Goal: Transaction & Acquisition: Purchase product/service

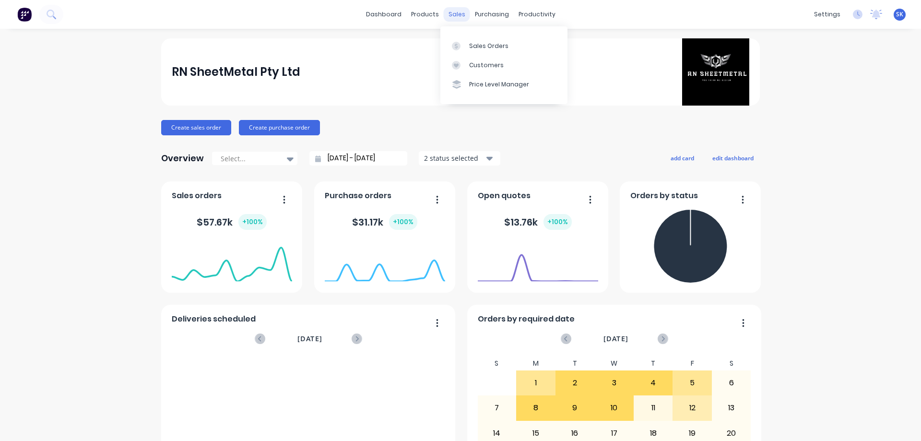
click at [462, 18] on div "sales" at bounding box center [457, 14] width 26 height 14
click at [487, 45] on div "Sales Orders" at bounding box center [488, 46] width 39 height 9
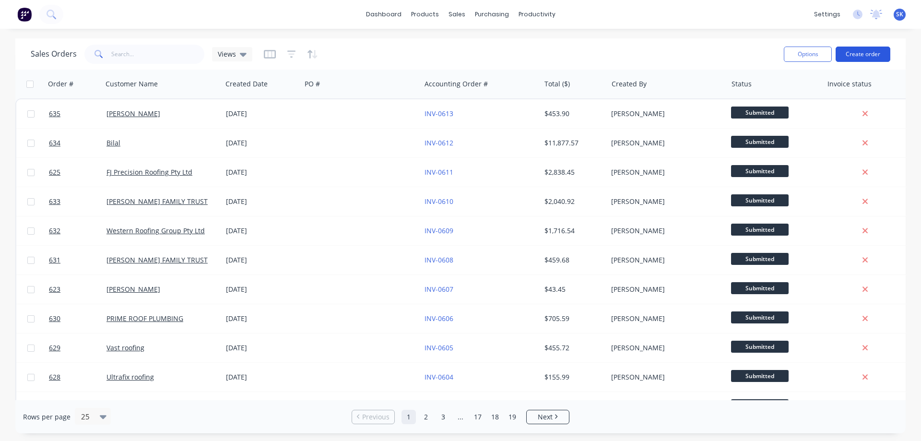
click at [873, 48] on button "Create order" at bounding box center [863, 54] width 55 height 15
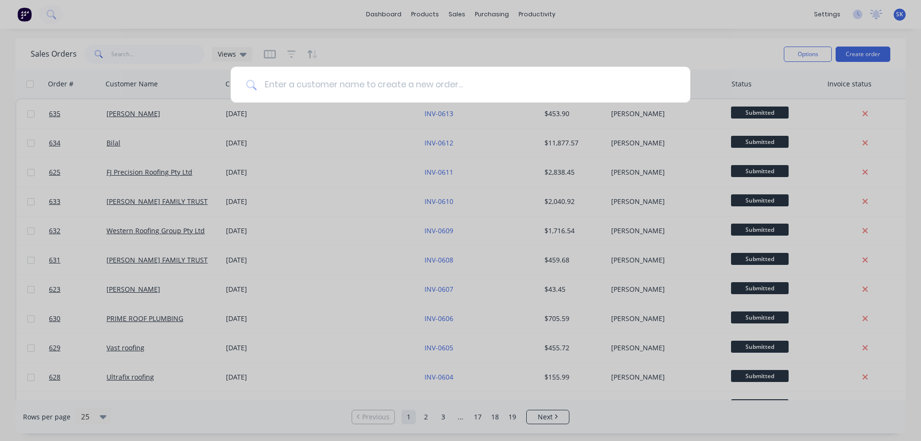
click at [379, 83] on input at bounding box center [466, 85] width 418 height 36
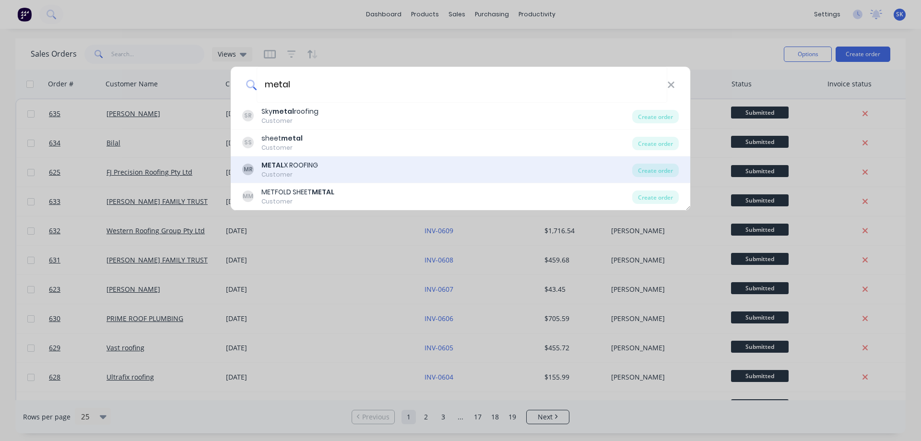
type input "metal"
click at [305, 162] on div "METAL X ROOFING" at bounding box center [289, 165] width 57 height 10
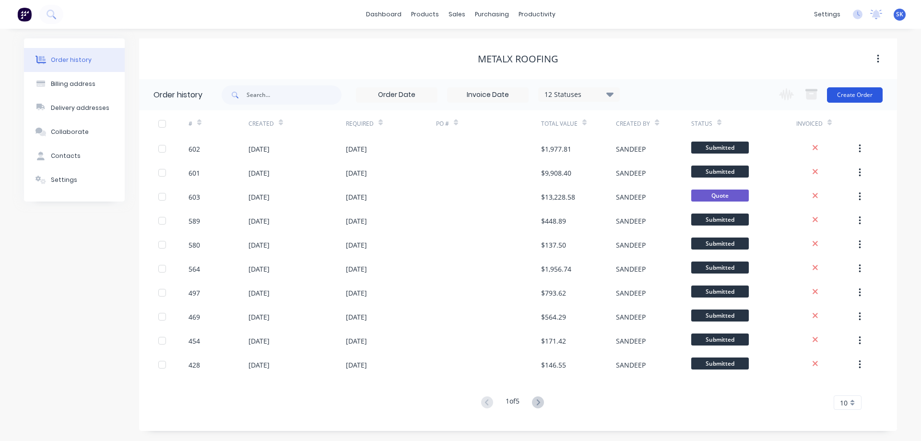
click at [859, 95] on button "Create Order" at bounding box center [855, 94] width 56 height 15
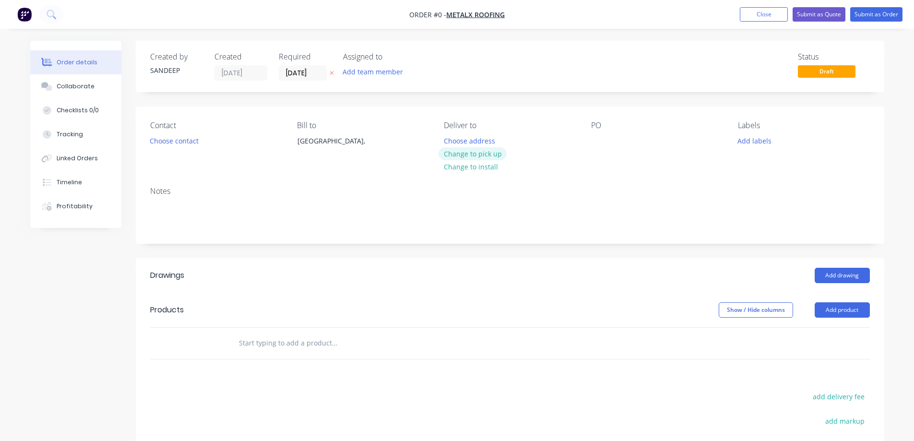
click at [467, 158] on button "Change to pick up" at bounding box center [472, 153] width 68 height 13
click at [315, 346] on input "text" at bounding box center [334, 342] width 192 height 19
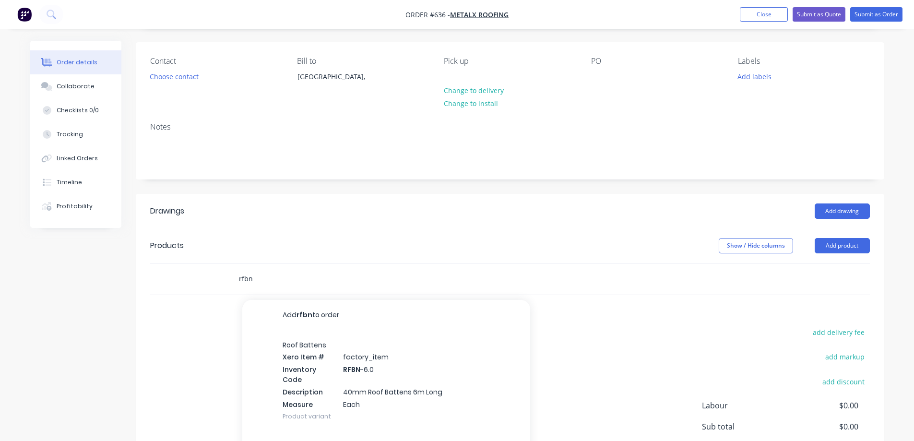
scroll to position [96, 0]
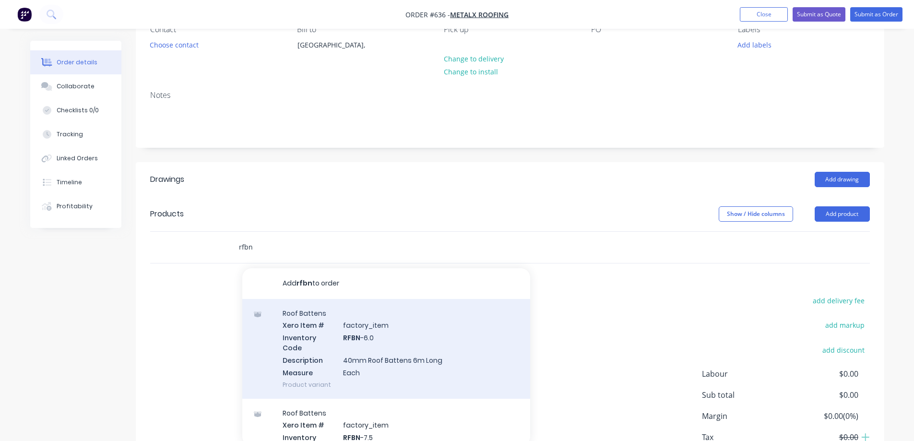
type input "rfbn"
click at [318, 346] on div "Roof Battens Xero Item # factory_item Inventory Code RFBN -6.0 Description 40mm…" at bounding box center [386, 349] width 288 height 100
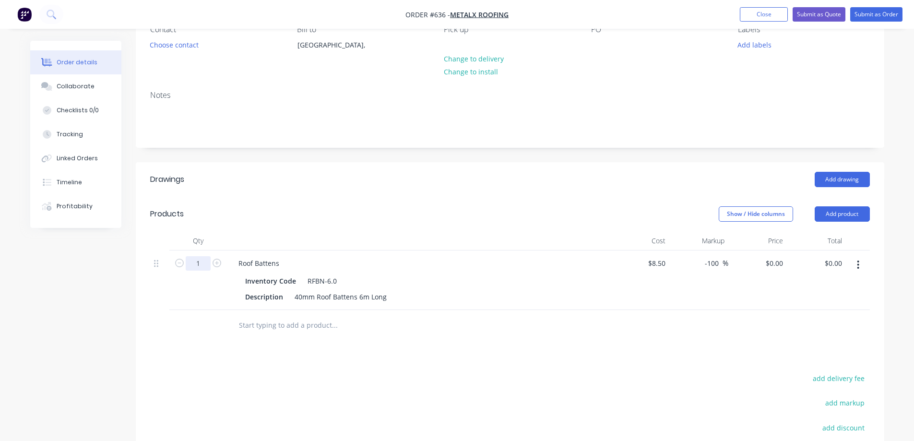
click at [208, 265] on input "1" at bounding box center [198, 263] width 25 height 14
type input "60"
click at [242, 364] on div "Drawings Add drawing Products Show / Hide columns Add product Qty Cost Markup P…" at bounding box center [510, 366] width 748 height 409
click at [774, 262] on div "0 0" at bounding box center [779, 263] width 15 height 14
type input "11.5"
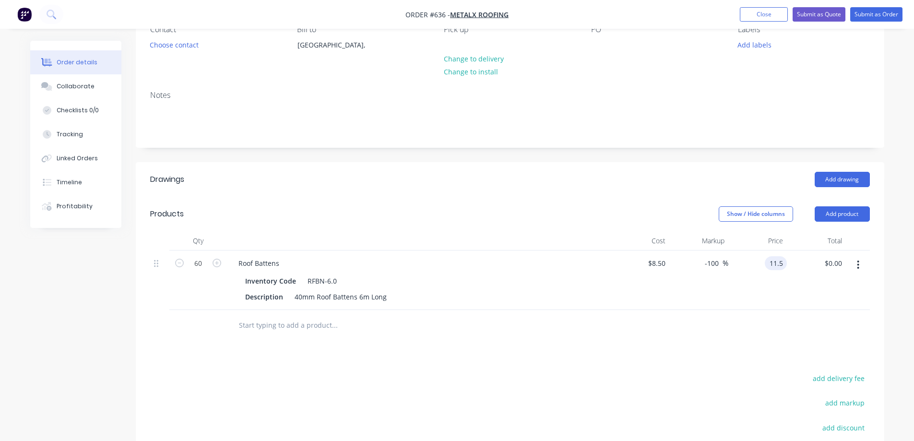
type input "35.29"
type input "$11.50"
type input "$690.00"
click at [722, 336] on div at bounding box center [510, 325] width 720 height 31
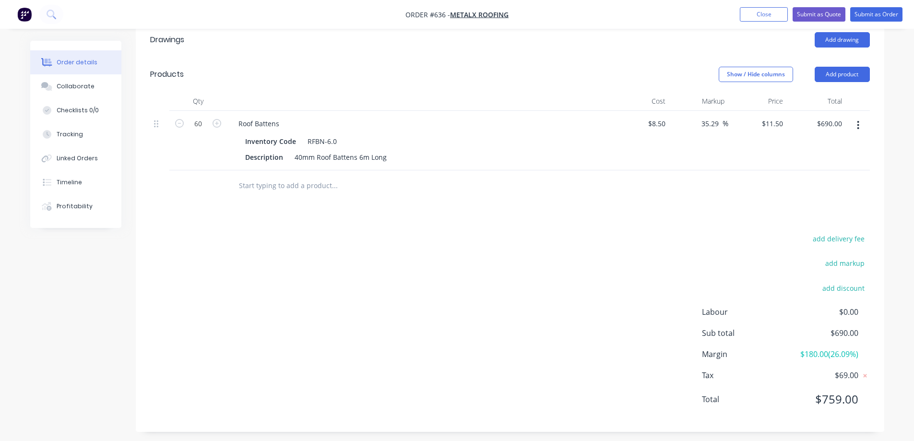
scroll to position [240, 0]
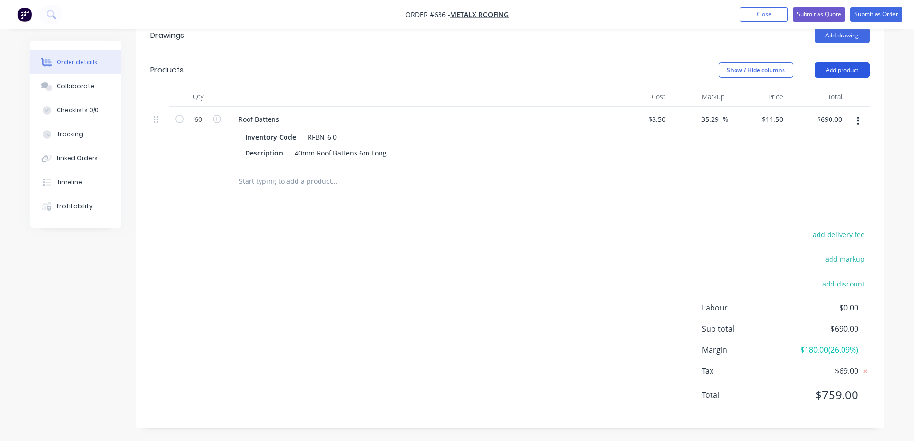
click at [827, 70] on button "Add product" at bounding box center [842, 69] width 55 height 15
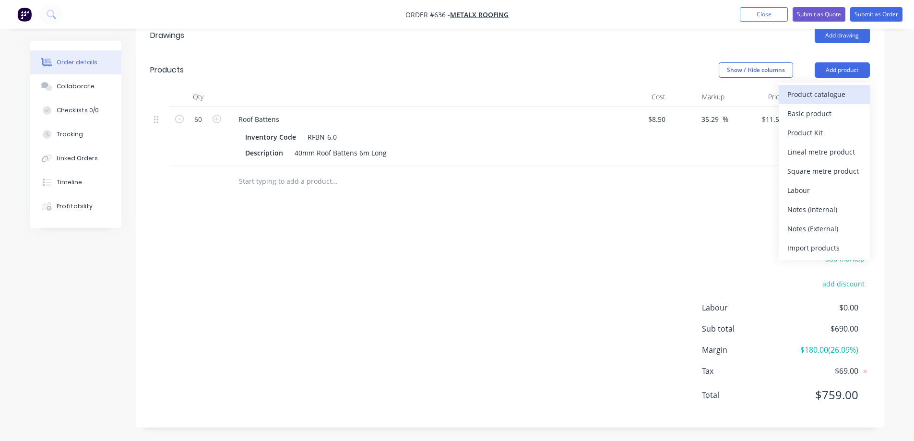
click at [802, 100] on div "Product catalogue" at bounding box center [824, 94] width 74 height 14
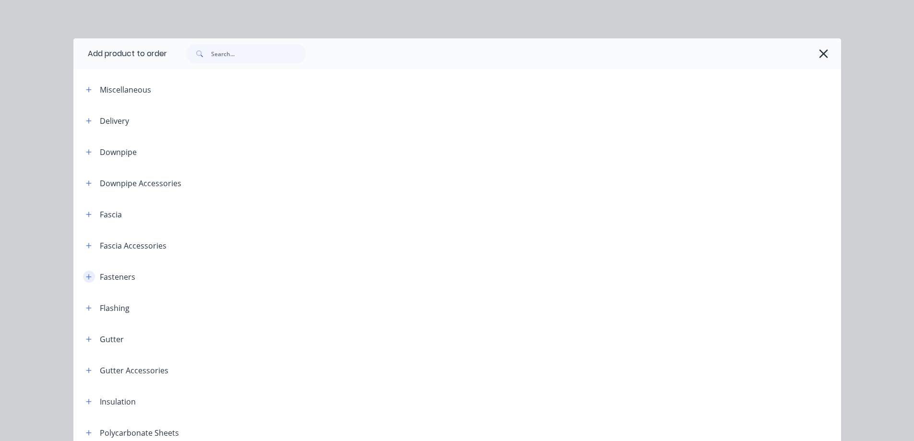
click at [86, 276] on icon "button" at bounding box center [89, 276] width 6 height 7
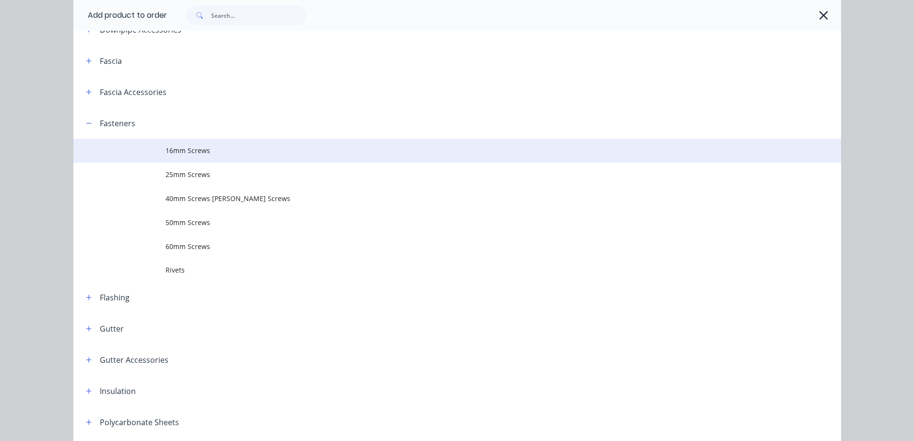
scroll to position [192, 0]
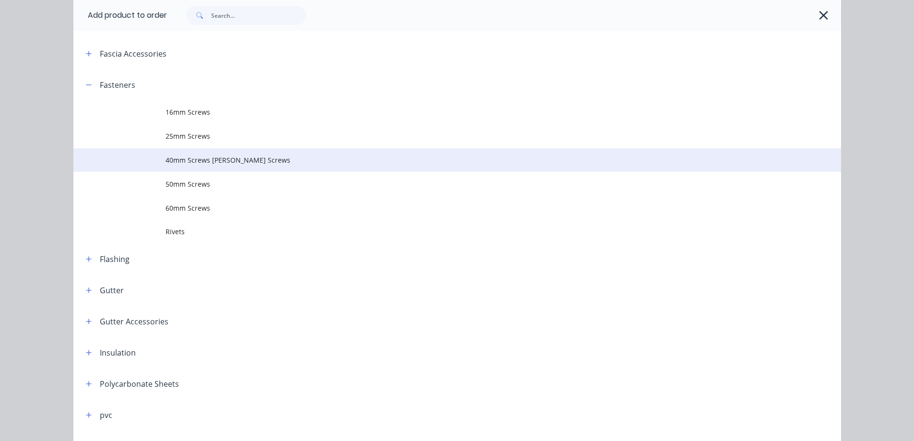
click at [204, 155] on span "40mm Screws [PERSON_NAME] Screws" at bounding box center [435, 160] width 540 height 10
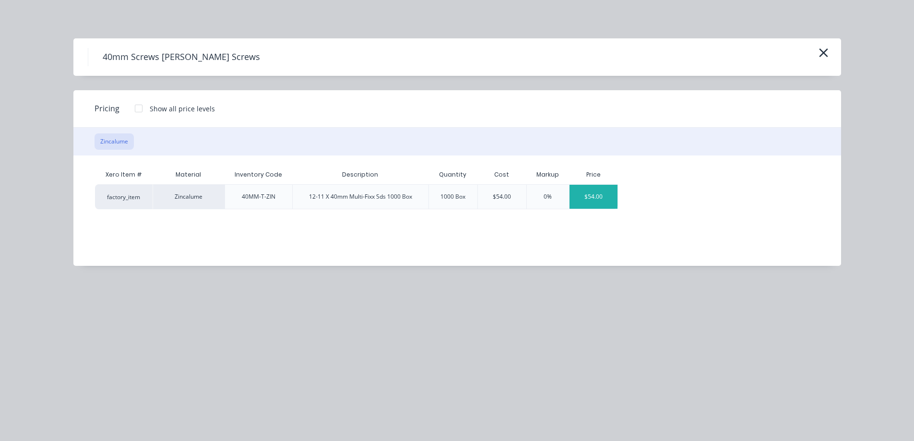
click at [591, 198] on div "$54.00" at bounding box center [593, 197] width 48 height 24
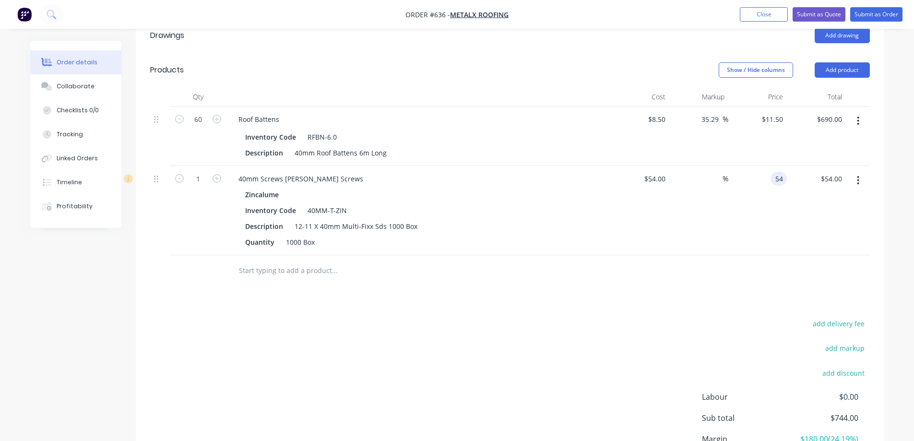
click at [782, 182] on input "54" at bounding box center [780, 179] width 12 height 14
type input "75"
type input "38.89"
type input "$75.00"
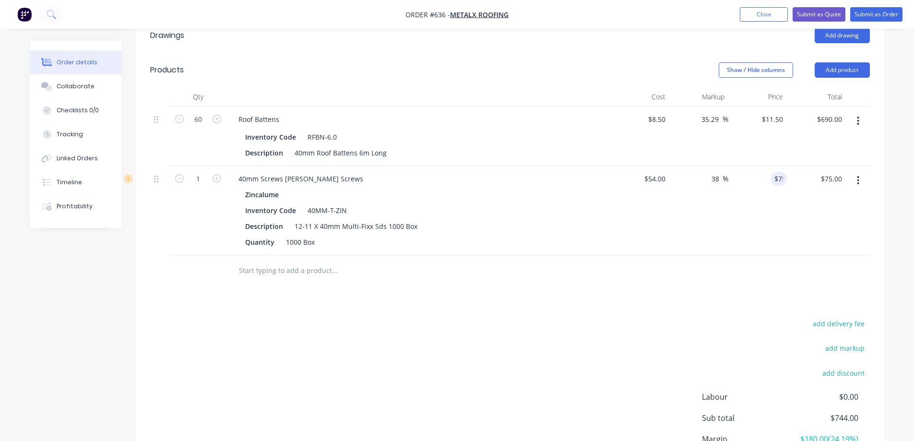
click at [688, 273] on div at bounding box center [510, 270] width 720 height 31
click at [839, 65] on button "Add product" at bounding box center [842, 69] width 55 height 15
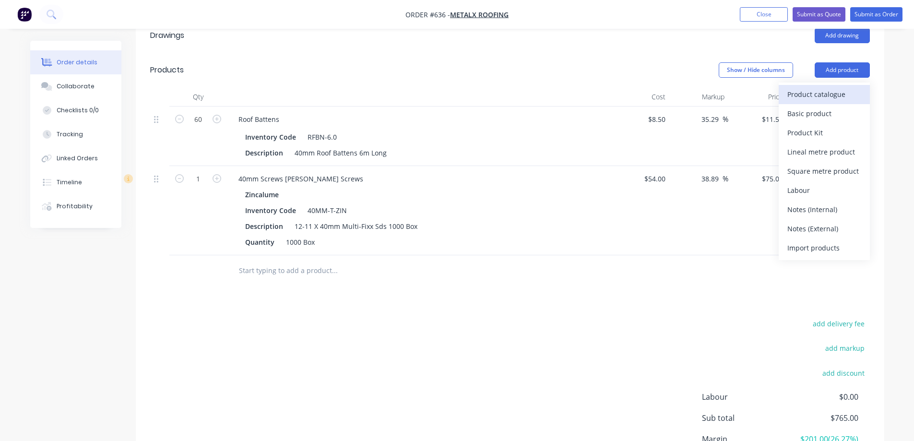
click at [826, 88] on div "Product catalogue" at bounding box center [824, 94] width 74 height 14
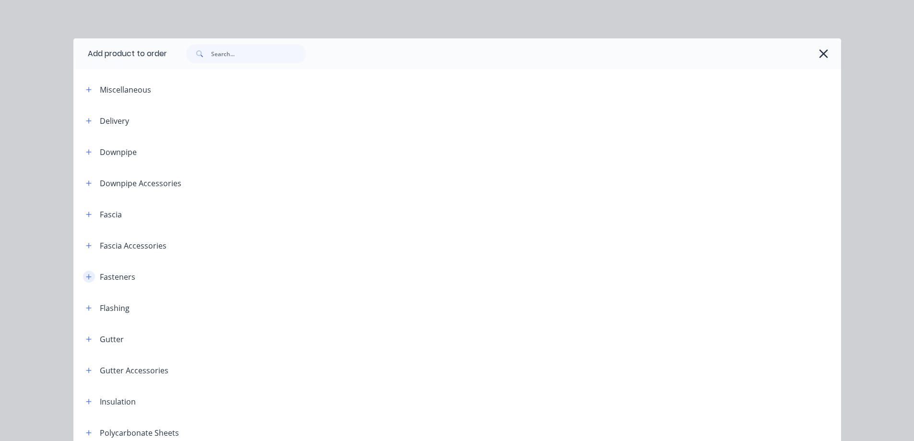
click at [86, 275] on icon "button" at bounding box center [89, 276] width 6 height 7
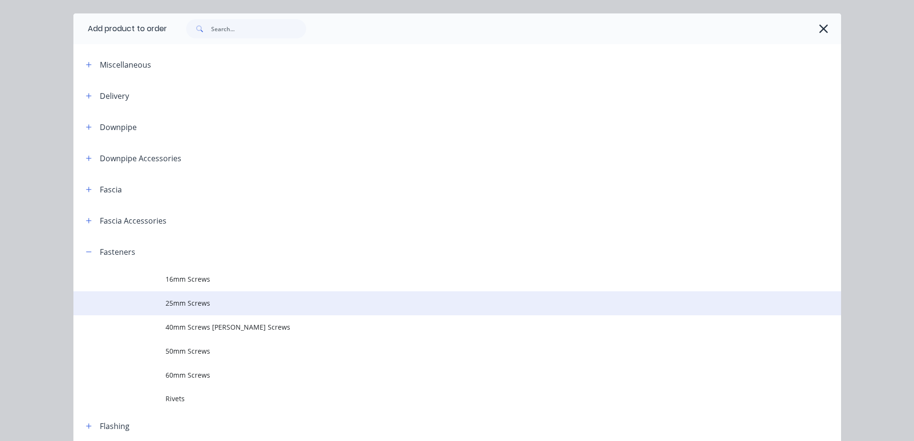
scroll to position [48, 0]
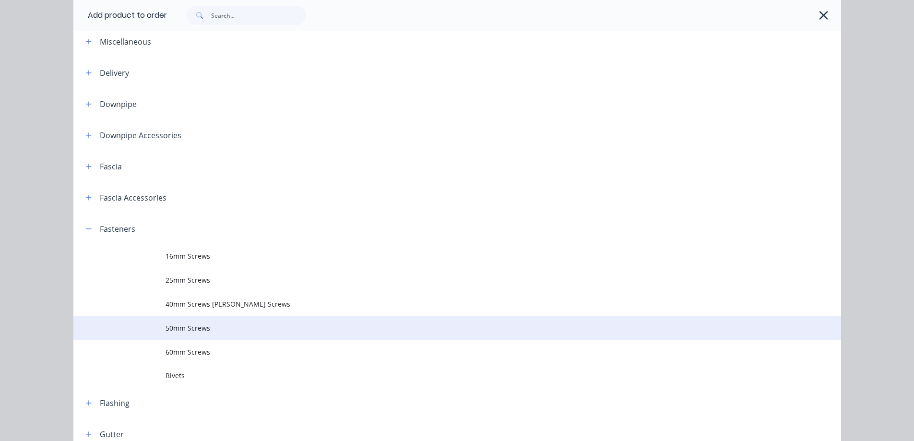
click at [200, 325] on span "50mm Screws" at bounding box center [435, 328] width 540 height 10
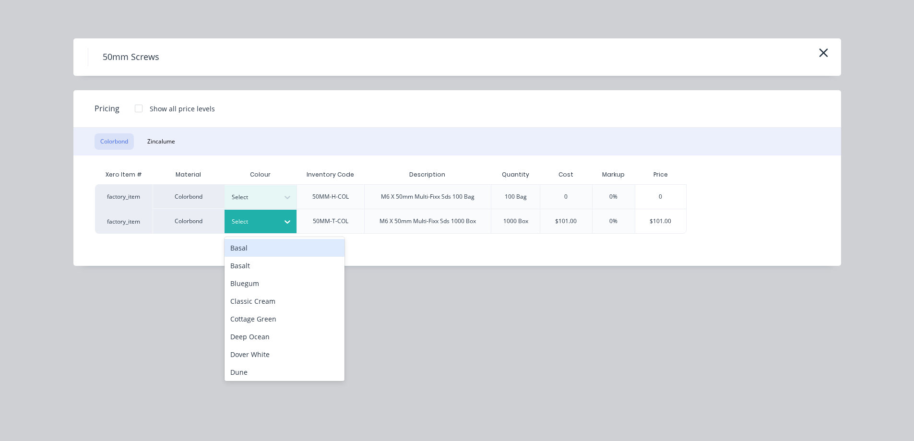
click at [280, 217] on div at bounding box center [287, 221] width 17 height 15
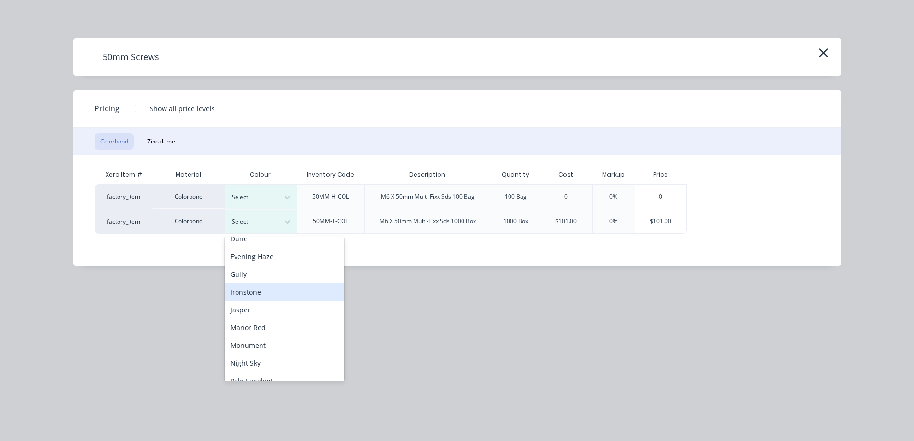
scroll to position [192, 0]
click at [271, 286] on div "Monument" at bounding box center [284, 287] width 120 height 18
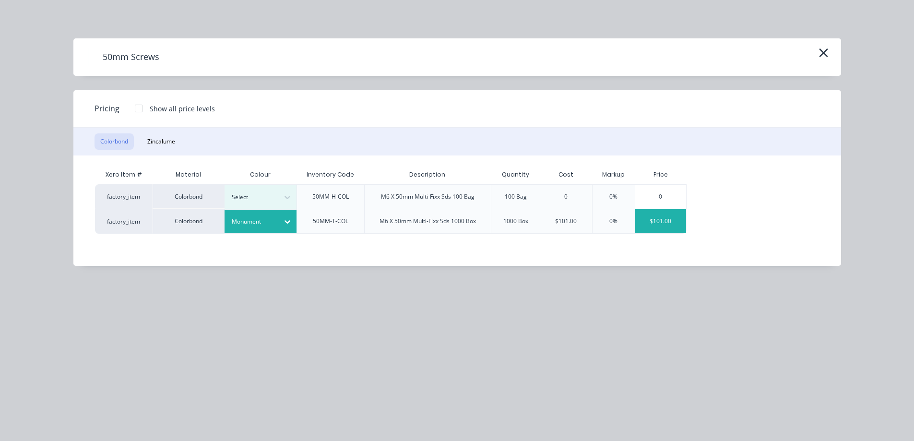
click at [672, 224] on div "$101.00" at bounding box center [660, 221] width 51 height 24
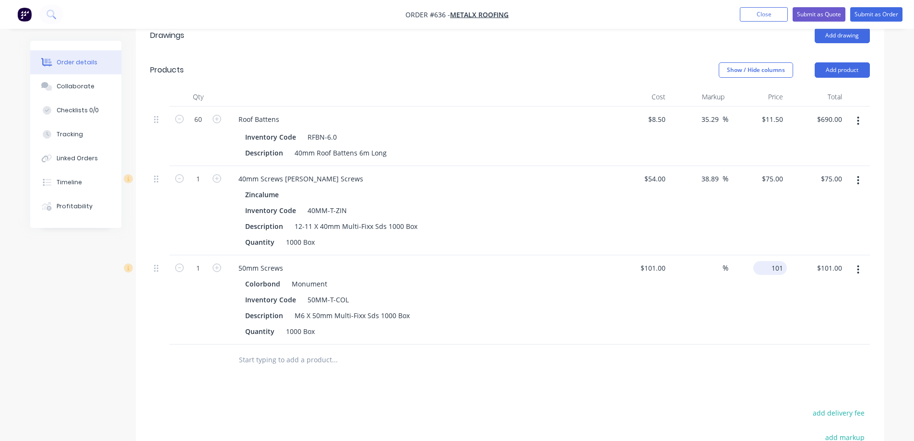
click at [769, 269] on div "101 $101.00" at bounding box center [770, 268] width 34 height 14
type input "125"
type input "23.76"
type input "$125.00"
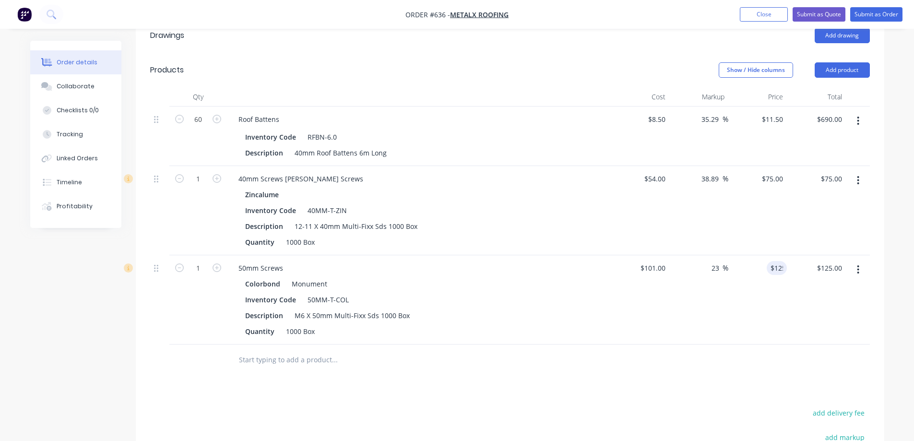
click at [756, 319] on div "$125.00 125" at bounding box center [757, 299] width 59 height 89
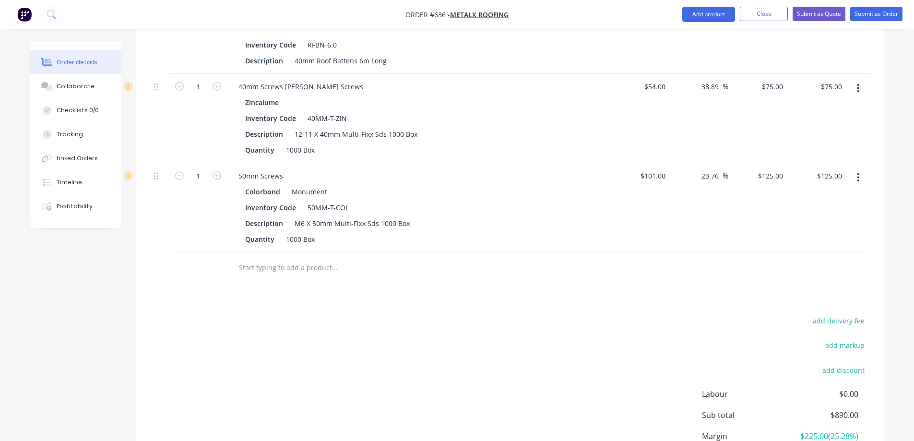
scroll to position [419, 0]
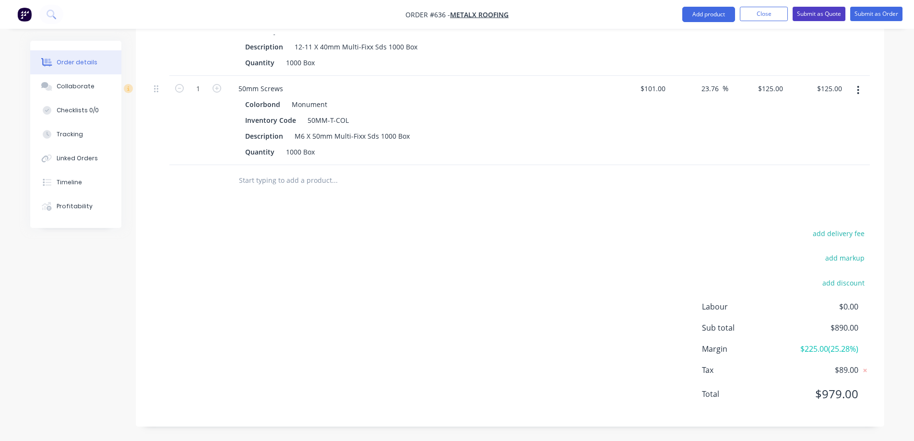
click at [809, 10] on button "Submit as Quote" at bounding box center [818, 14] width 53 height 14
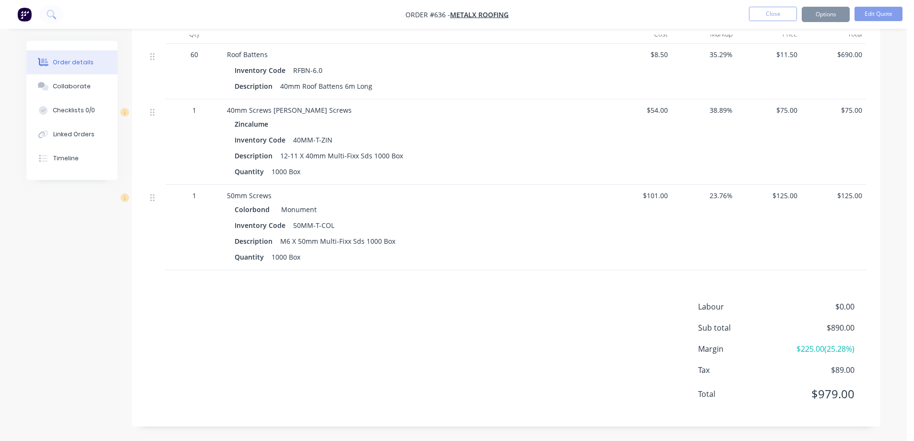
scroll to position [0, 0]
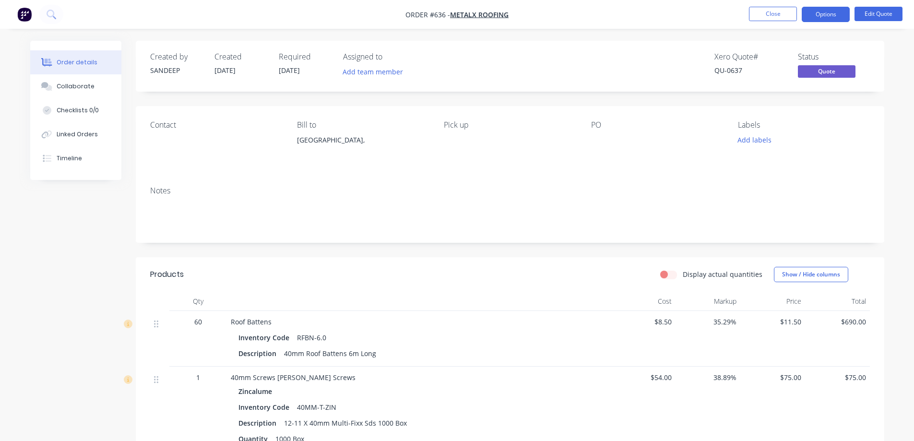
click at [818, 17] on button "Options" at bounding box center [826, 14] width 48 height 15
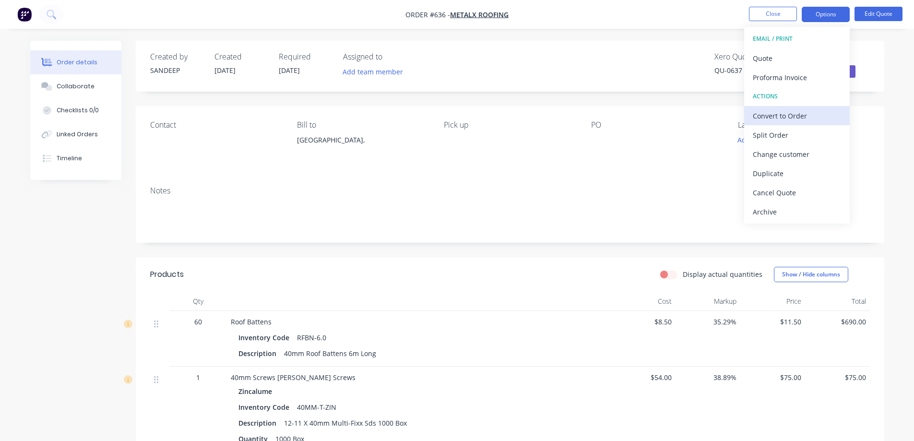
click at [778, 112] on div "Convert to Order" at bounding box center [797, 116] width 88 height 14
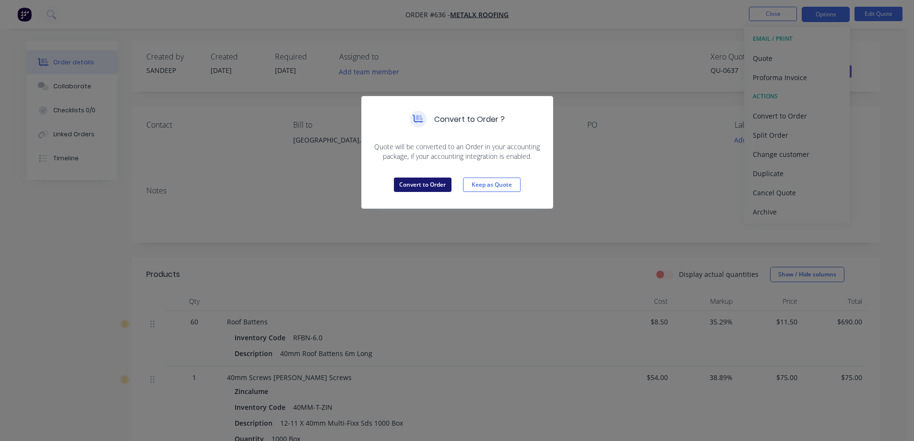
click at [436, 179] on button "Convert to Order" at bounding box center [423, 184] width 58 height 14
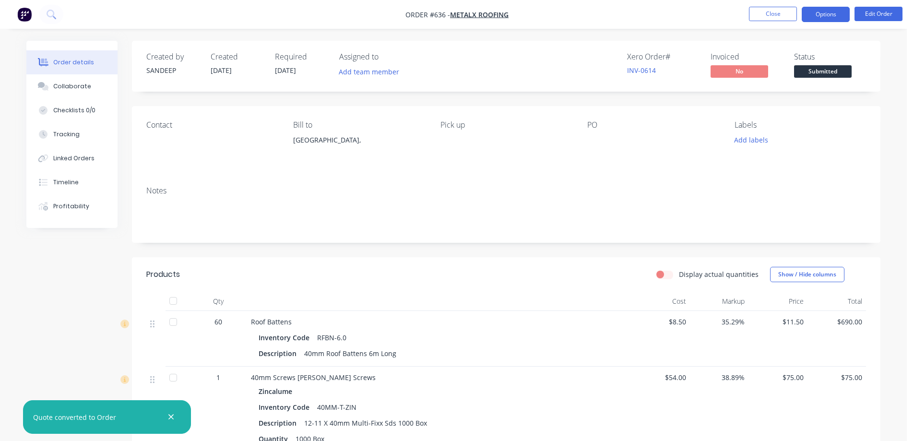
click at [823, 15] on button "Options" at bounding box center [826, 14] width 48 height 15
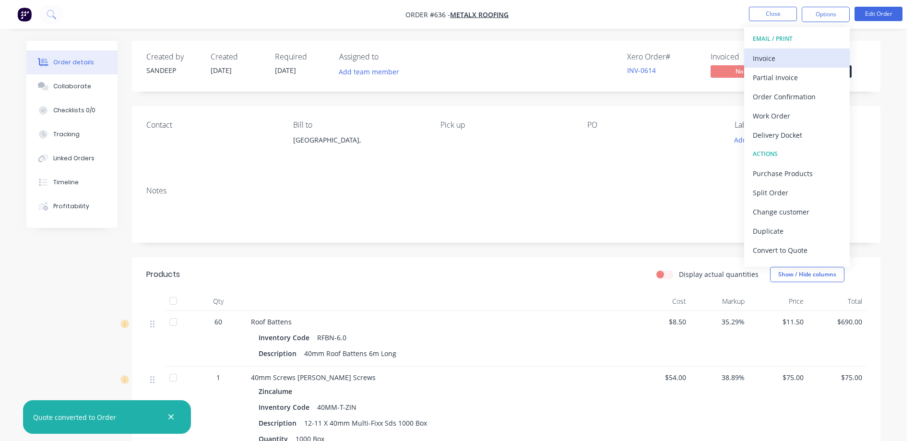
click at [791, 50] on button "Invoice" at bounding box center [797, 57] width 106 height 19
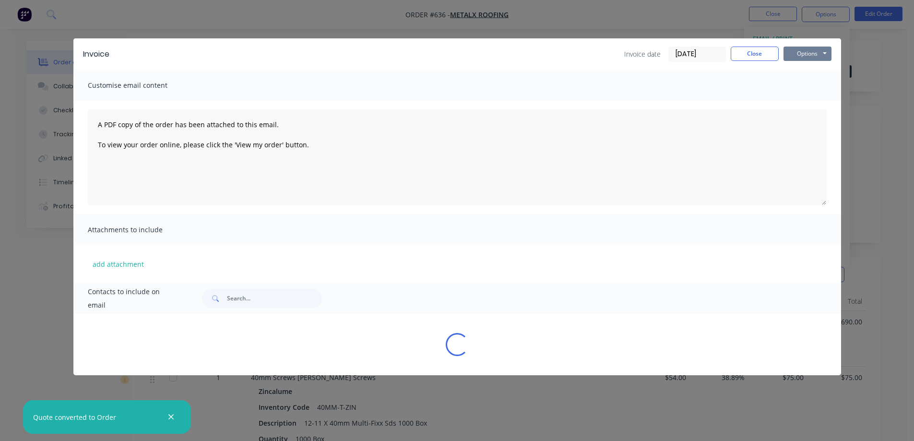
click at [804, 50] on button "Options" at bounding box center [807, 54] width 48 height 14
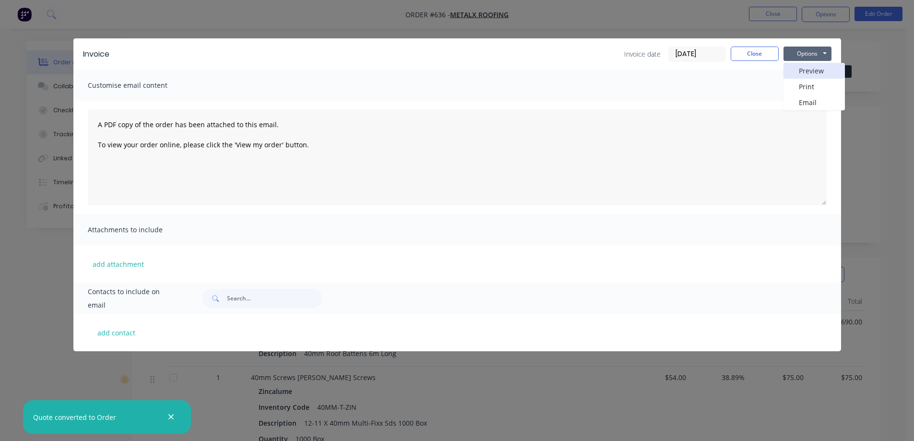
click at [803, 67] on button "Preview" at bounding box center [813, 71] width 61 height 16
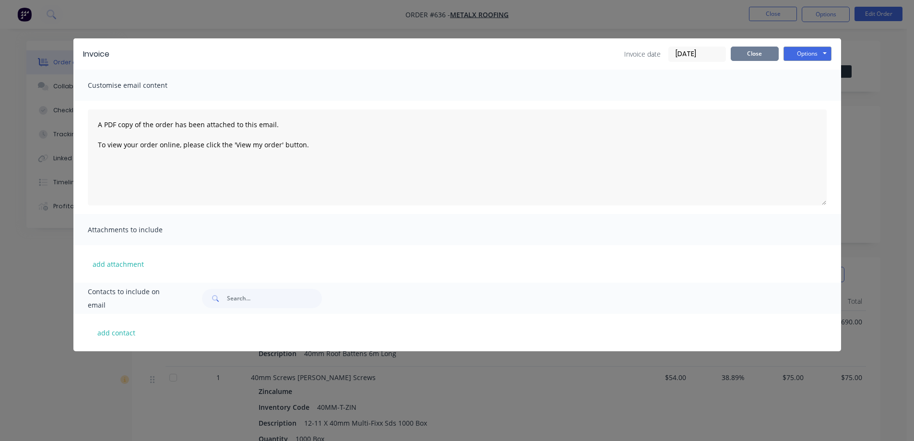
click at [758, 53] on button "Close" at bounding box center [755, 54] width 48 height 14
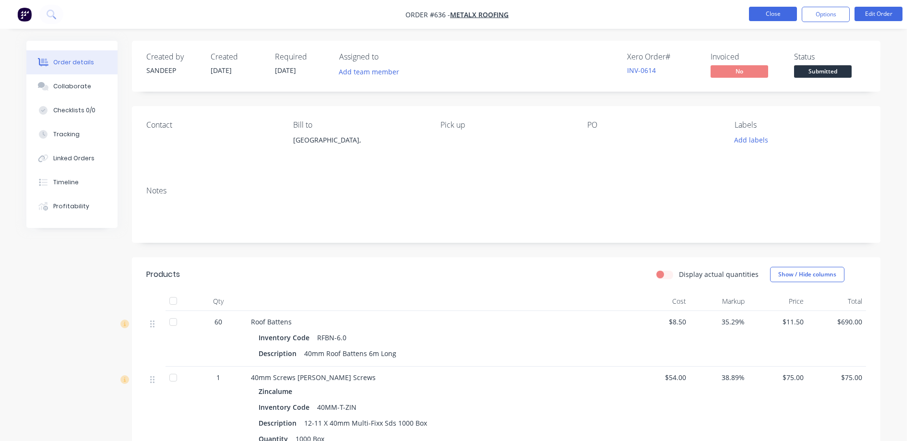
click at [767, 10] on button "Close" at bounding box center [773, 14] width 48 height 14
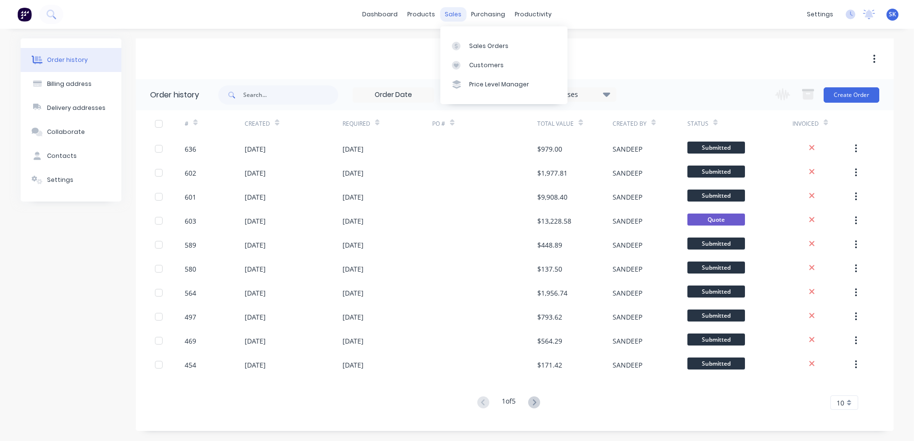
click at [458, 9] on div "sales" at bounding box center [453, 14] width 26 height 14
click at [470, 42] on div "Sales Orders" at bounding box center [488, 46] width 39 height 9
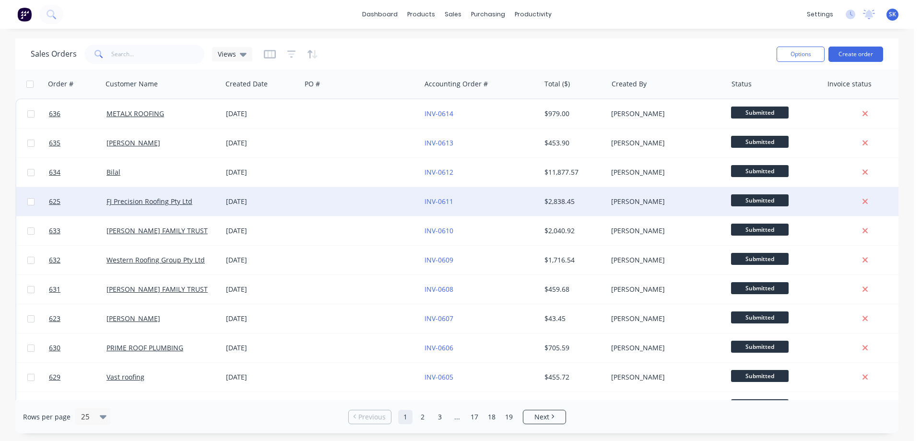
click at [260, 201] on div "[DATE]" at bounding box center [261, 202] width 71 height 10
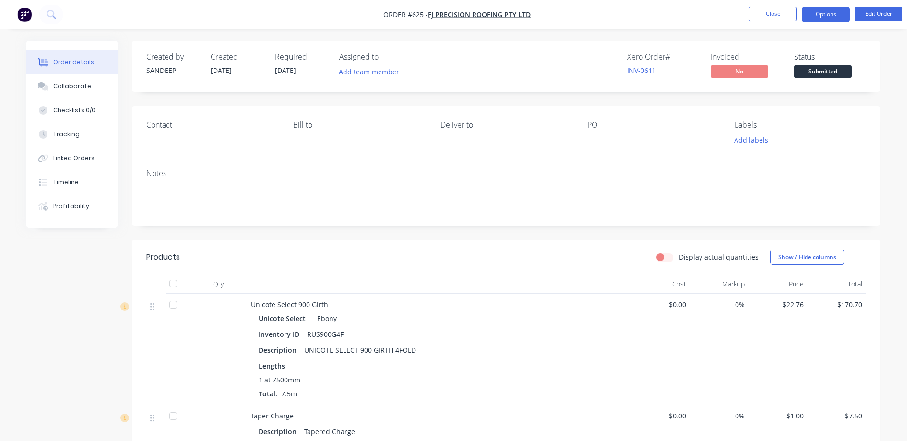
click at [817, 13] on button "Options" at bounding box center [826, 14] width 48 height 15
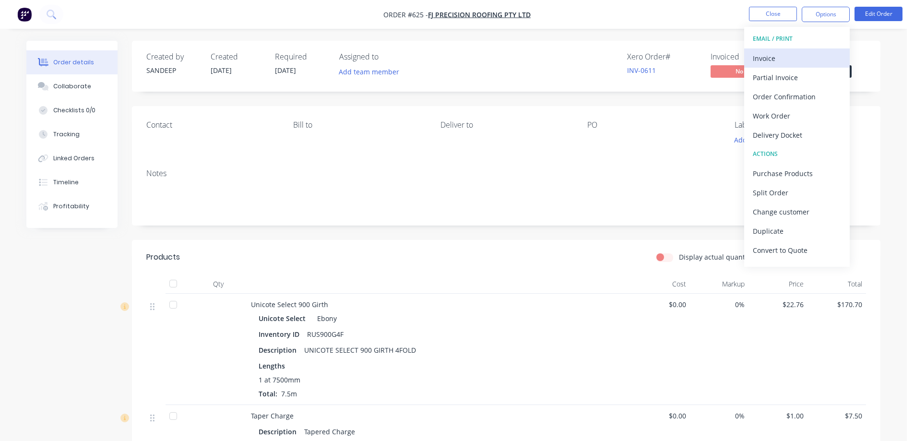
click at [793, 55] on div "Invoice" at bounding box center [797, 58] width 88 height 14
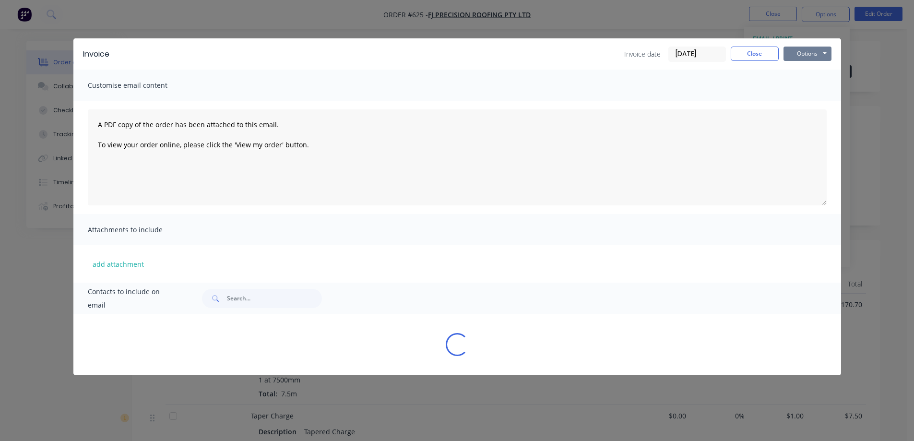
click at [800, 53] on button "Options" at bounding box center [807, 54] width 48 height 14
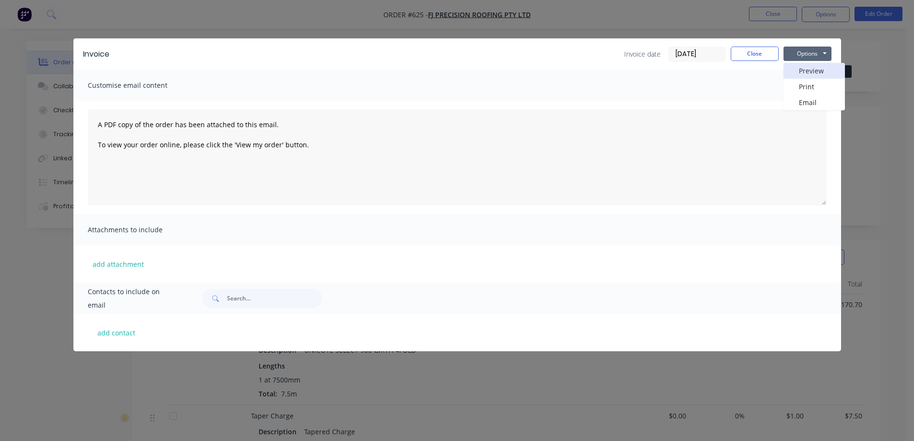
click at [799, 71] on button "Preview" at bounding box center [813, 71] width 61 height 16
click at [754, 52] on button "Close" at bounding box center [755, 54] width 48 height 14
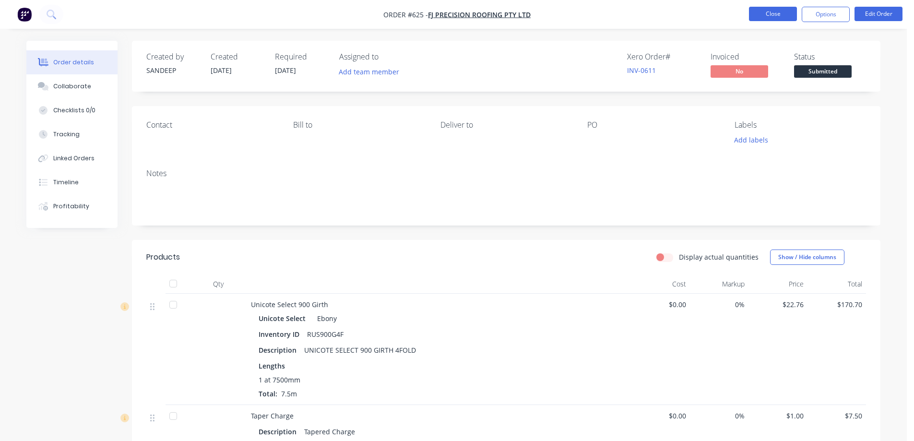
click at [754, 12] on button "Close" at bounding box center [773, 14] width 48 height 14
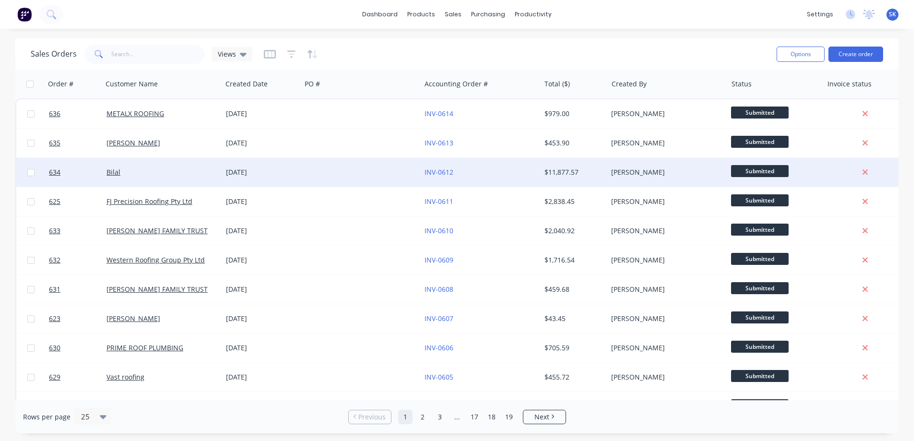
click at [248, 172] on div "[DATE]" at bounding box center [261, 172] width 71 height 10
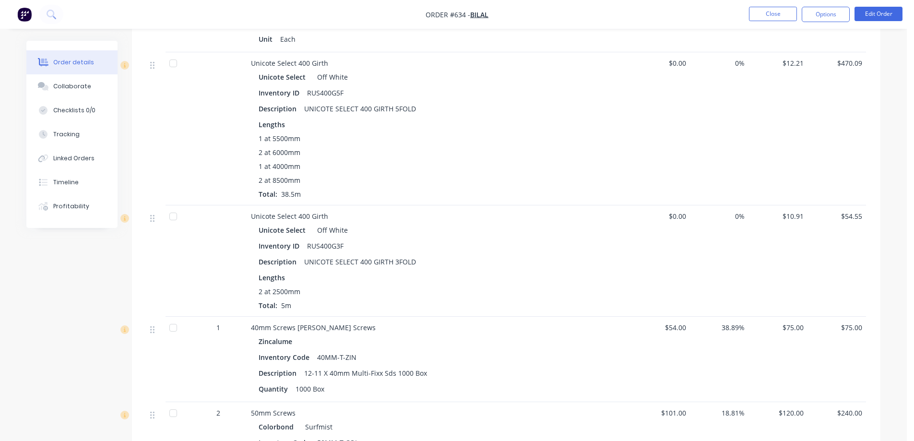
scroll to position [2150, 0]
click at [832, 19] on button "Options" at bounding box center [826, 14] width 48 height 15
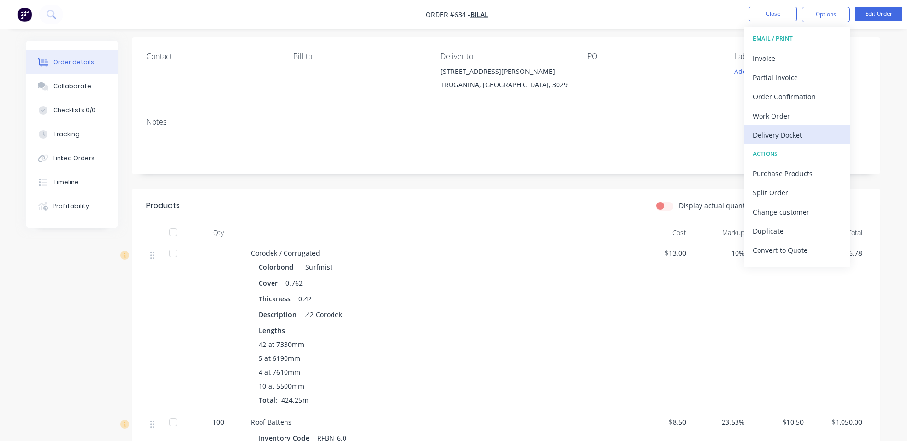
scroll to position [0, 0]
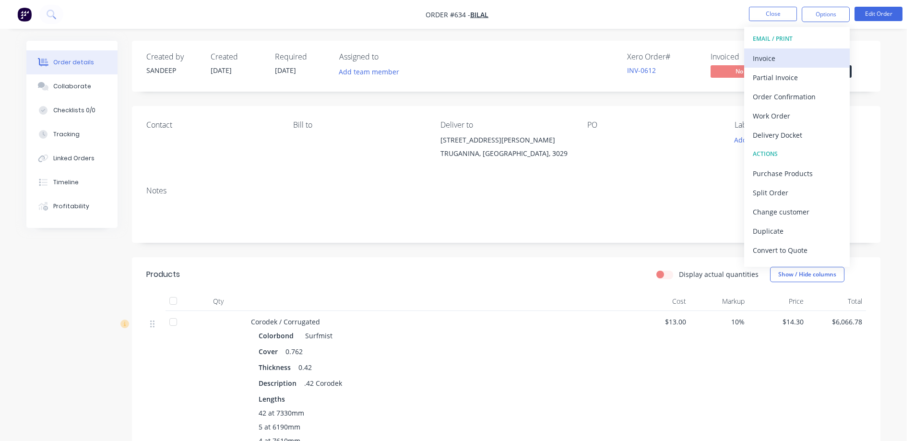
click at [774, 64] on div "Invoice" at bounding box center [797, 58] width 88 height 14
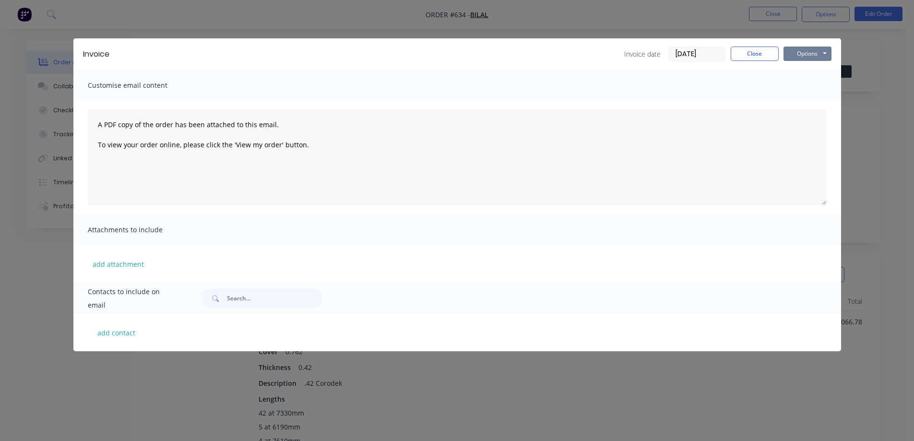
click at [816, 53] on button "Options" at bounding box center [807, 54] width 48 height 14
click at [809, 71] on button "Preview" at bounding box center [813, 71] width 61 height 16
click at [741, 54] on button "Close" at bounding box center [755, 54] width 48 height 14
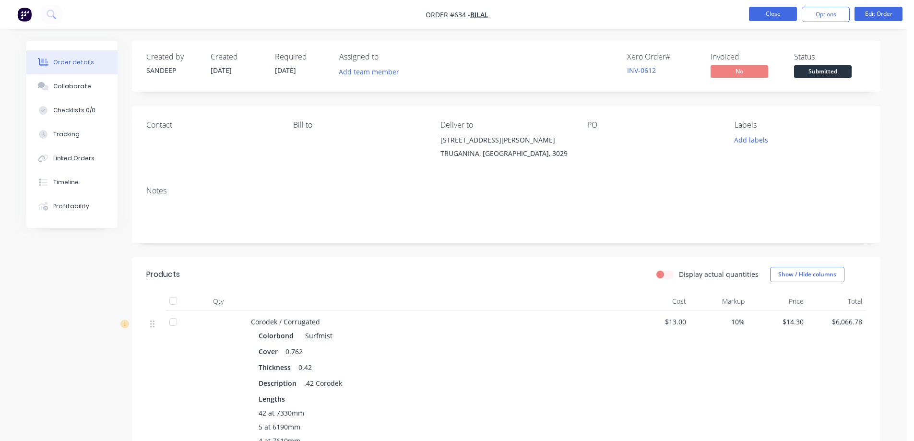
click at [767, 7] on button "Close" at bounding box center [773, 14] width 48 height 14
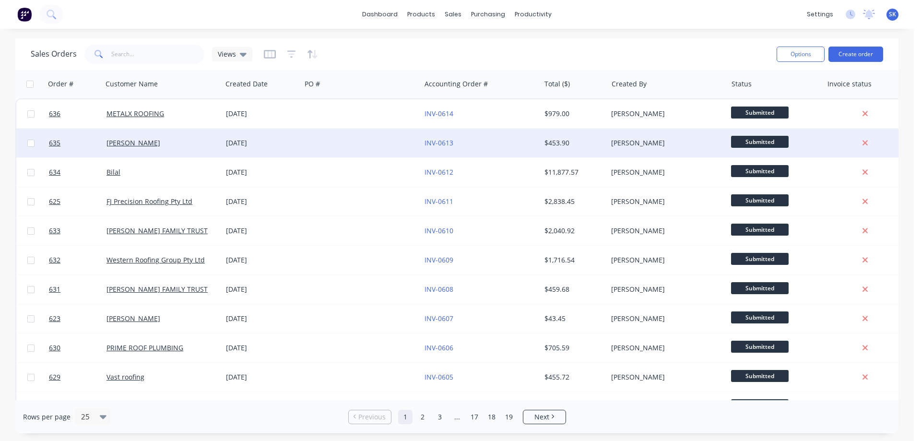
click at [241, 145] on div "[DATE]" at bounding box center [261, 143] width 71 height 10
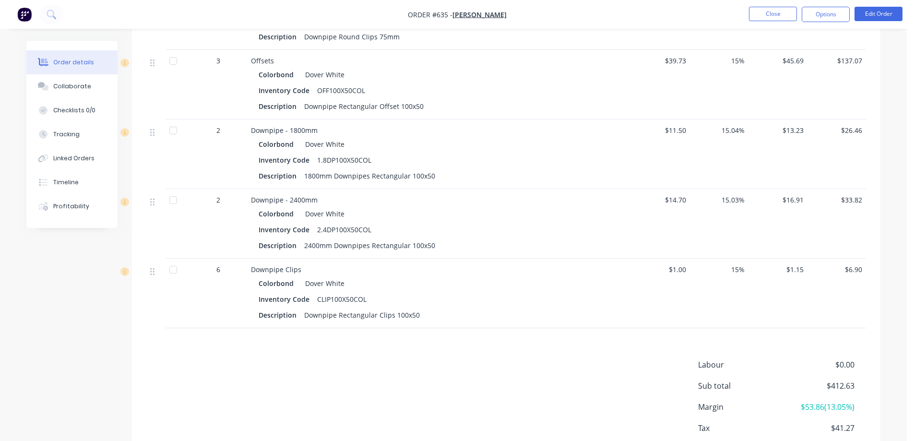
scroll to position [510, 0]
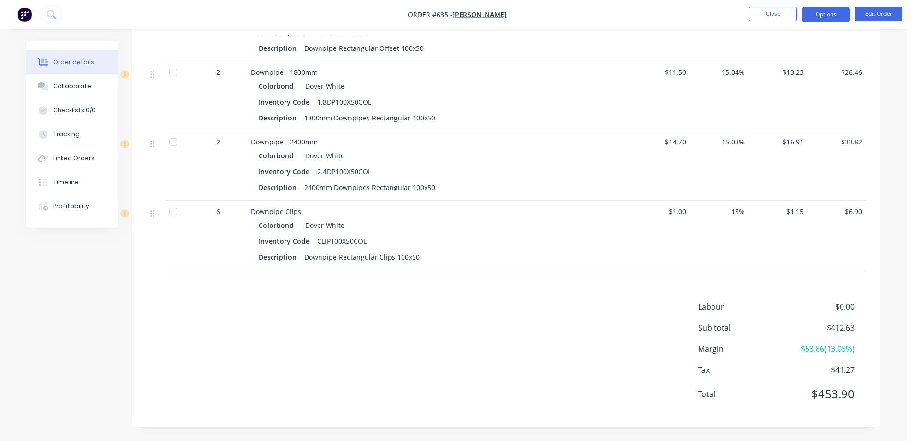
click at [824, 15] on button "Options" at bounding box center [826, 14] width 48 height 15
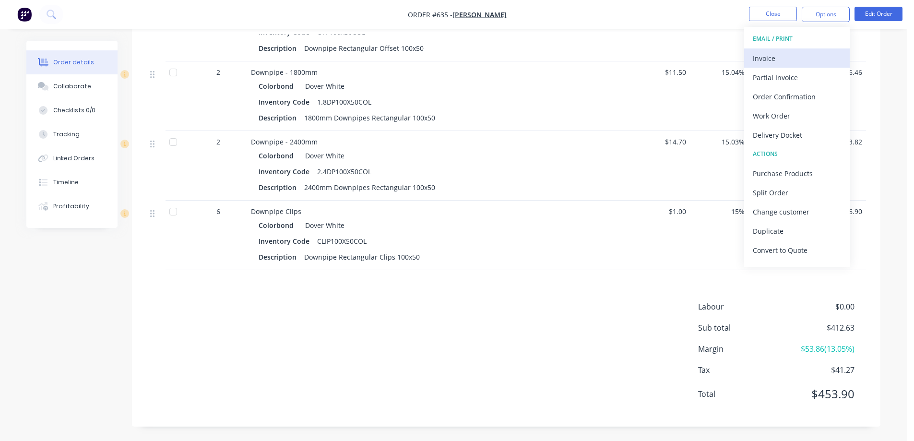
click at [788, 49] on button "Invoice" at bounding box center [797, 57] width 106 height 19
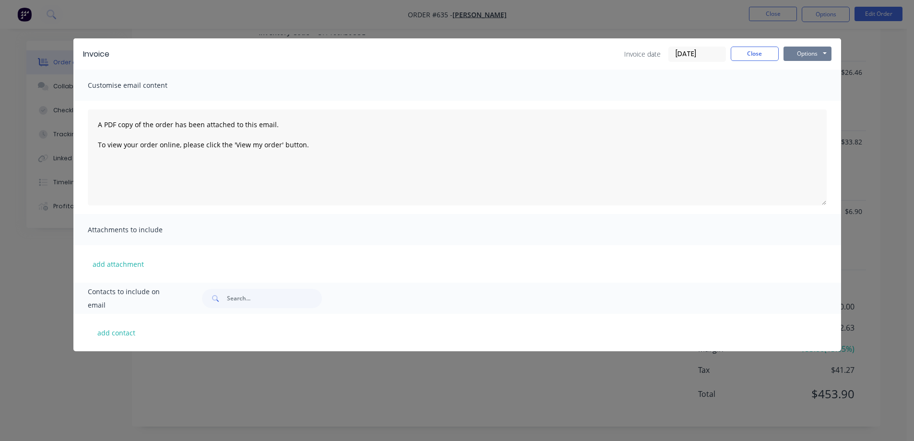
click at [800, 50] on button "Options" at bounding box center [807, 54] width 48 height 14
click at [797, 67] on button "Preview" at bounding box center [813, 71] width 61 height 16
click at [764, 53] on button "Close" at bounding box center [755, 54] width 48 height 14
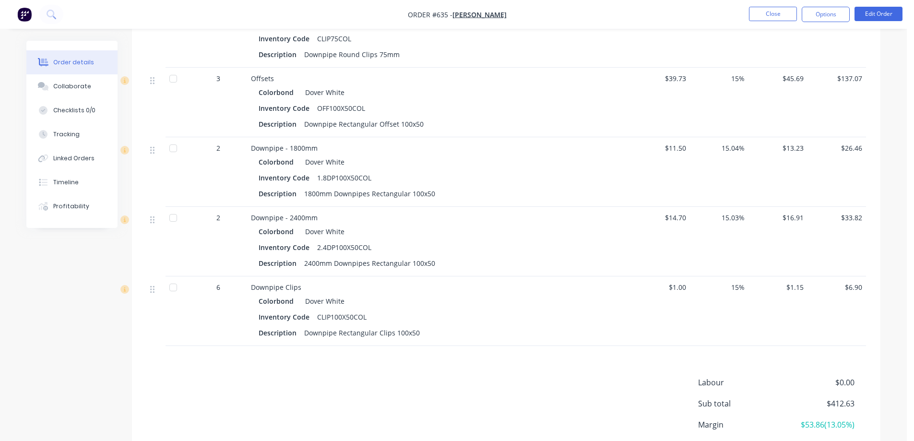
scroll to position [462, 0]
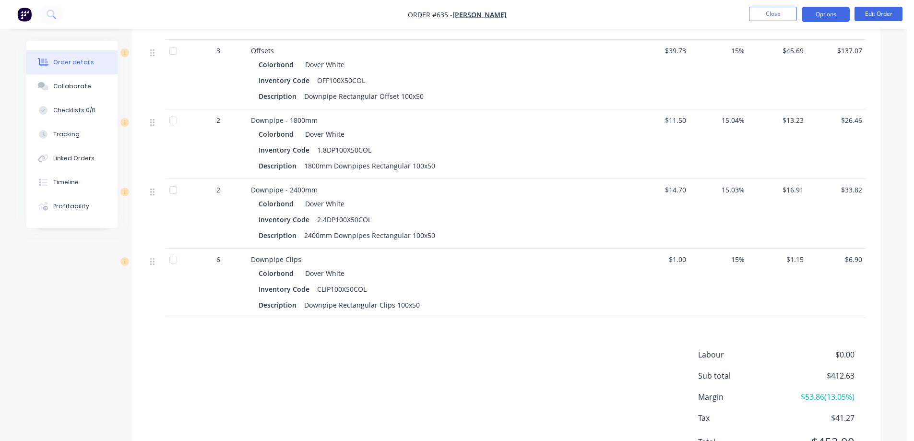
click at [815, 16] on button "Options" at bounding box center [826, 14] width 48 height 15
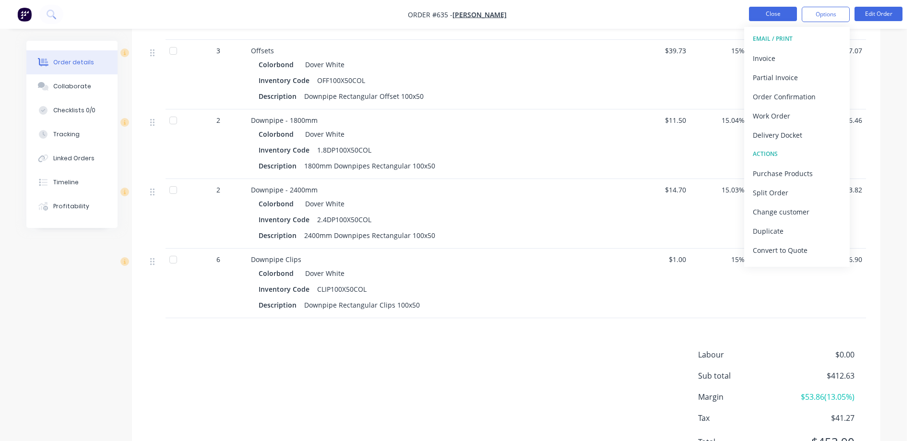
click at [756, 11] on button "Close" at bounding box center [773, 14] width 48 height 14
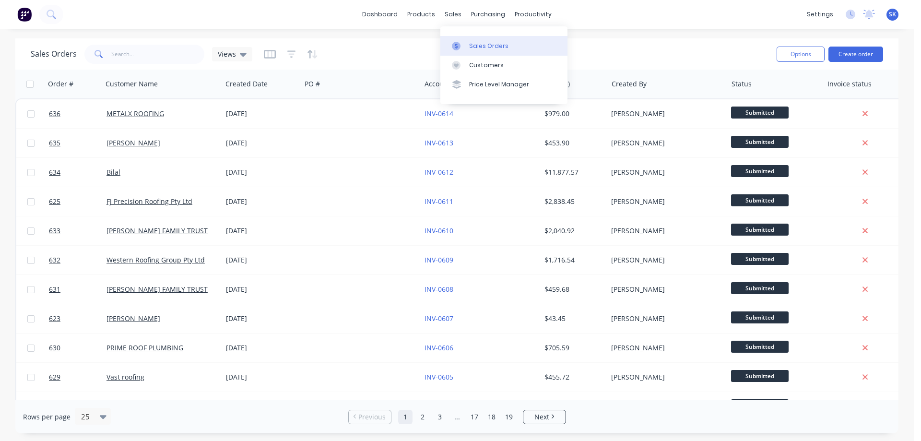
click at [467, 51] on link "Sales Orders" at bounding box center [503, 45] width 127 height 19
click at [855, 48] on button "Create order" at bounding box center [855, 54] width 55 height 15
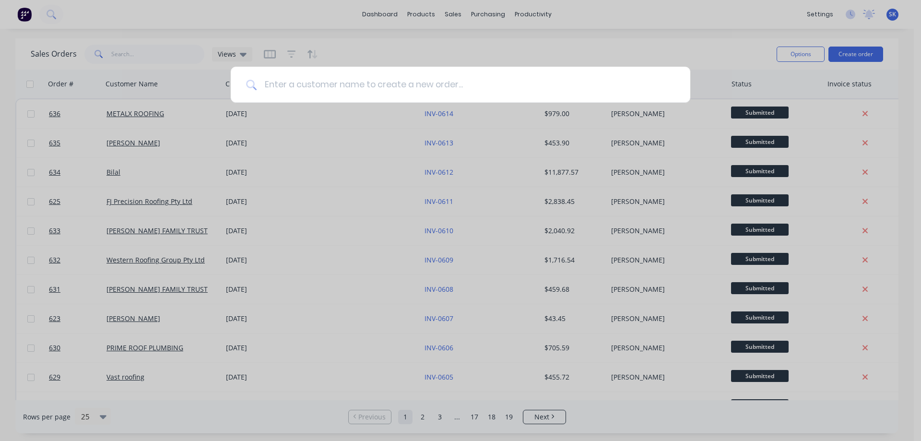
click at [404, 94] on input at bounding box center [466, 85] width 418 height 36
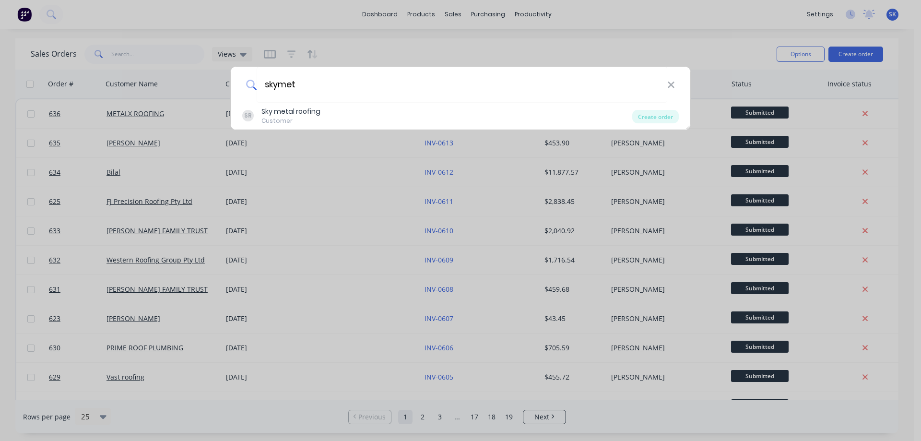
type input "skymet"
click at [357, 114] on div "SR Sky metal roofing Customer" at bounding box center [437, 115] width 390 height 19
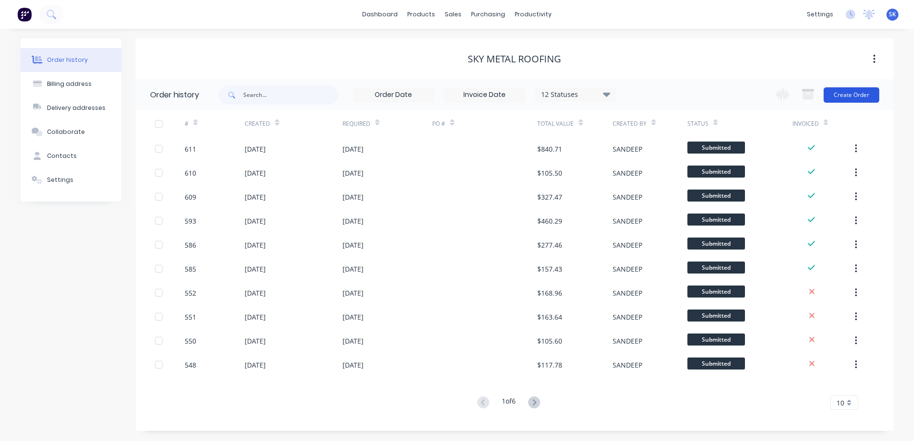
click at [835, 93] on button "Create Order" at bounding box center [852, 94] width 56 height 15
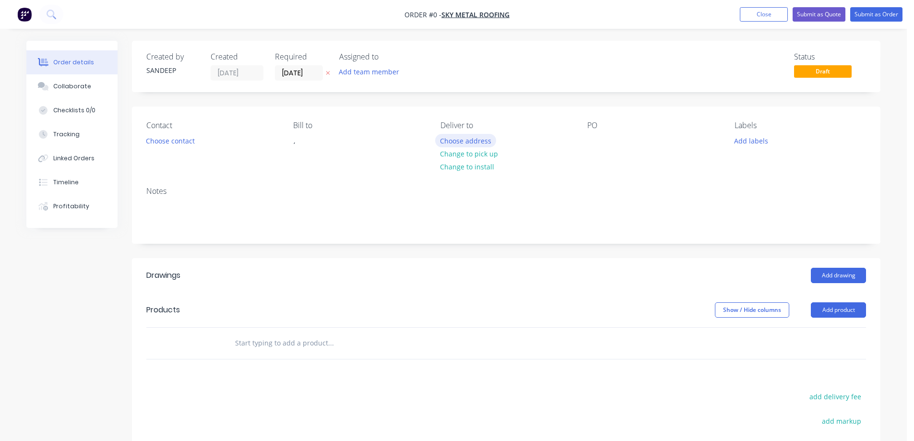
click at [449, 142] on button "Choose address" at bounding box center [465, 140] width 61 height 13
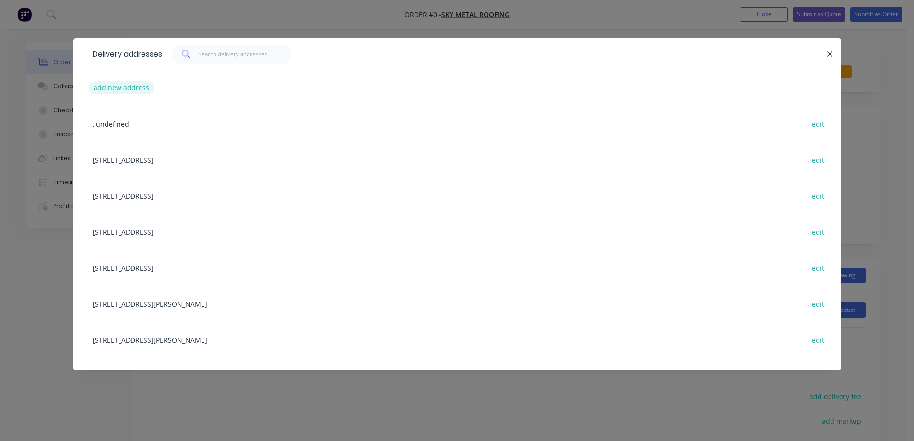
click at [125, 91] on button "add new address" at bounding box center [122, 87] width 66 height 13
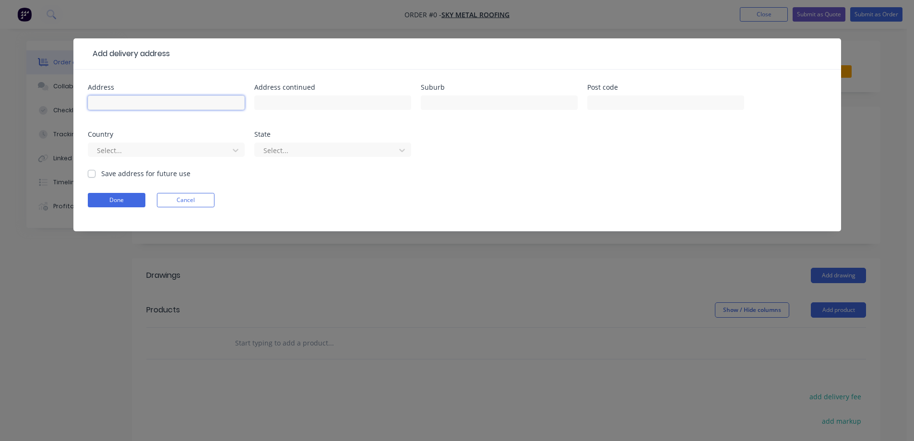
click at [199, 99] on input "text" at bounding box center [166, 102] width 157 height 14
paste input "Lot-43548, Burrawang Loop"
type input "Lot-43548, Burrawang Loop"
click at [498, 105] on input "text" at bounding box center [499, 102] width 157 height 14
paste input "MICKLEHAM"
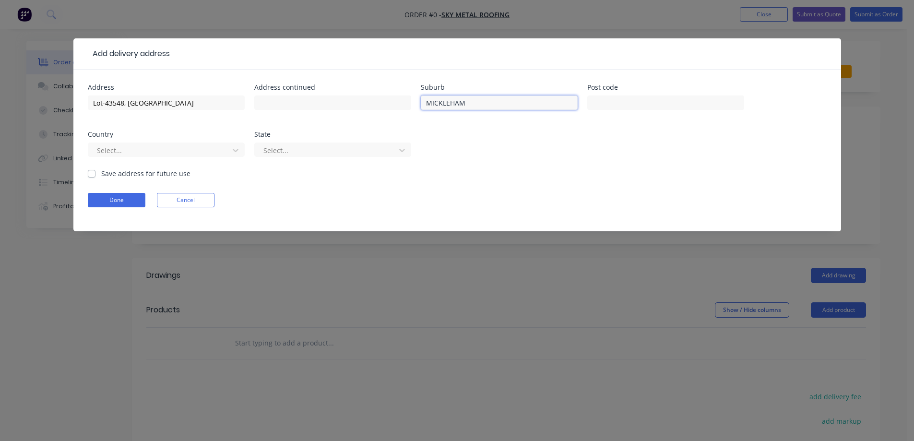
type input "MICKLEHAM"
click at [622, 103] on input "text" at bounding box center [665, 102] width 157 height 14
paste input "3064"
type input "3064"
click at [216, 151] on div at bounding box center [160, 150] width 128 height 12
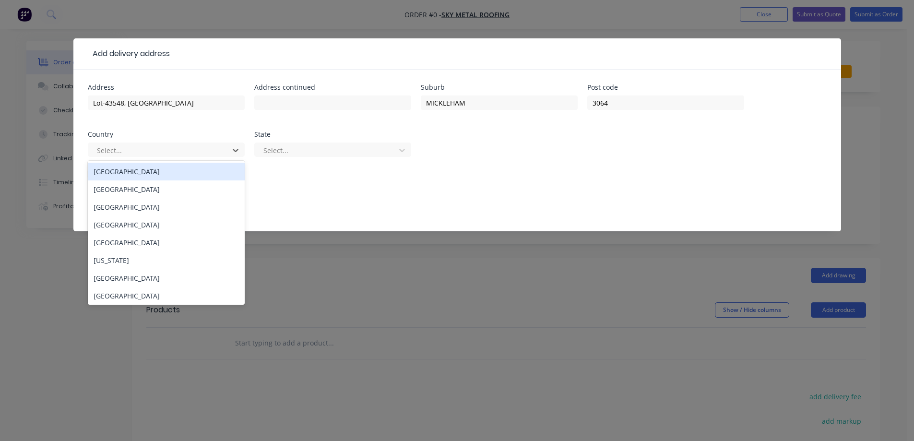
click at [210, 180] on div "Australia" at bounding box center [166, 172] width 157 height 18
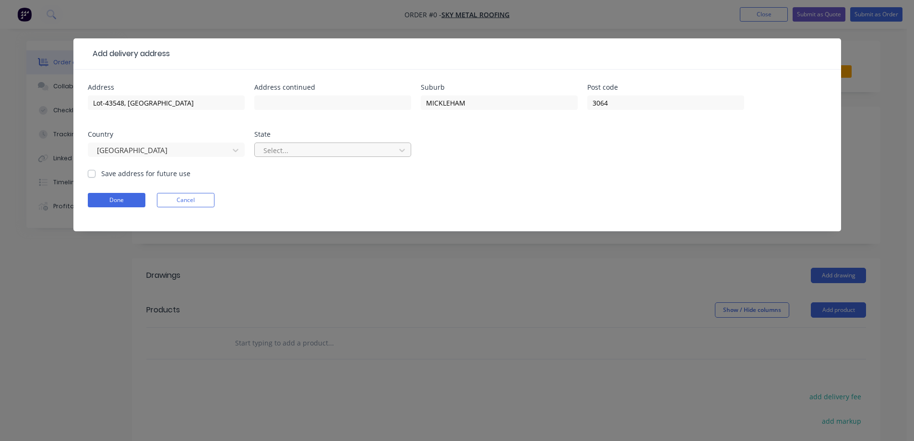
click at [281, 154] on div at bounding box center [326, 150] width 128 height 12
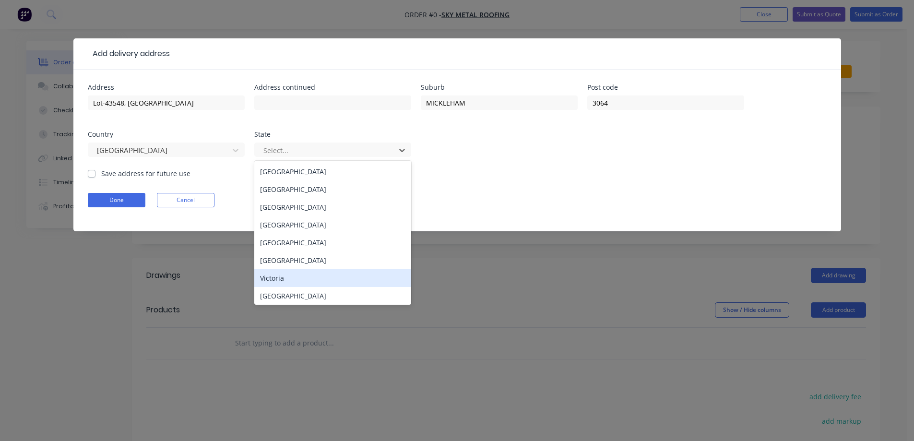
click at [288, 278] on div "Victoria" at bounding box center [332, 278] width 157 height 18
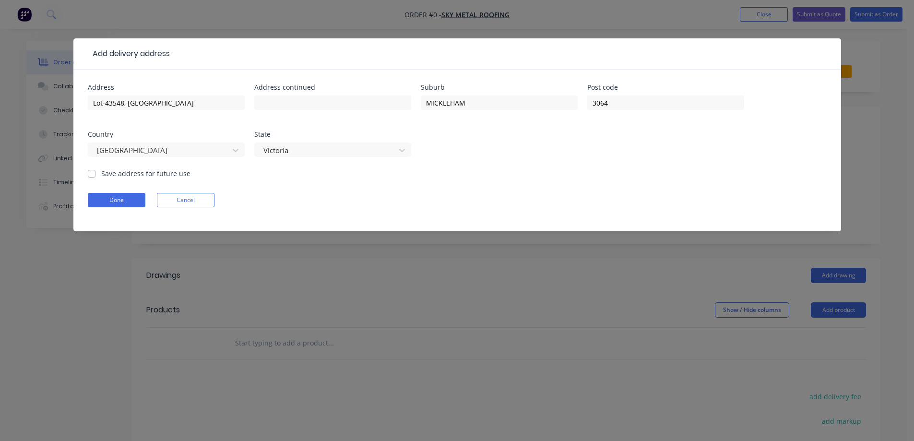
click at [152, 173] on label "Save address for future use" at bounding box center [145, 173] width 89 height 10
click at [95, 173] on input "Save address for future use" at bounding box center [92, 172] width 8 height 9
checkbox input "true"
click at [138, 196] on button "Done" at bounding box center [117, 200] width 58 height 14
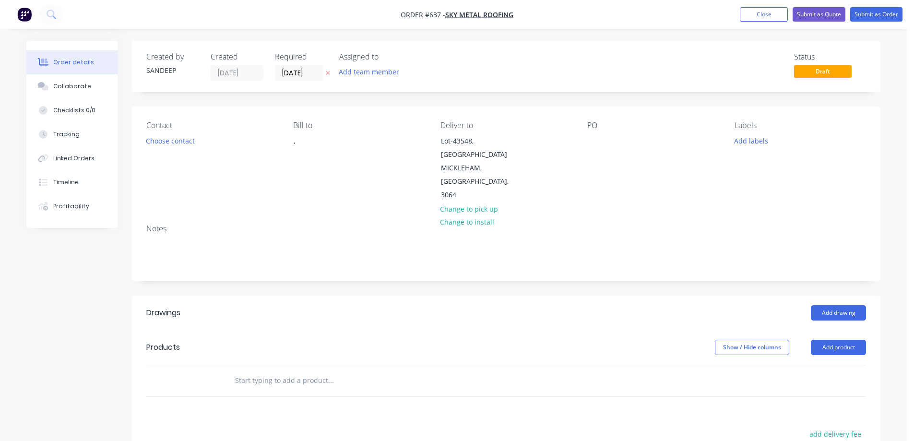
click at [262, 371] on input "text" at bounding box center [331, 380] width 192 height 19
type input "r"
click at [250, 371] on input "RUS" at bounding box center [331, 380] width 192 height 19
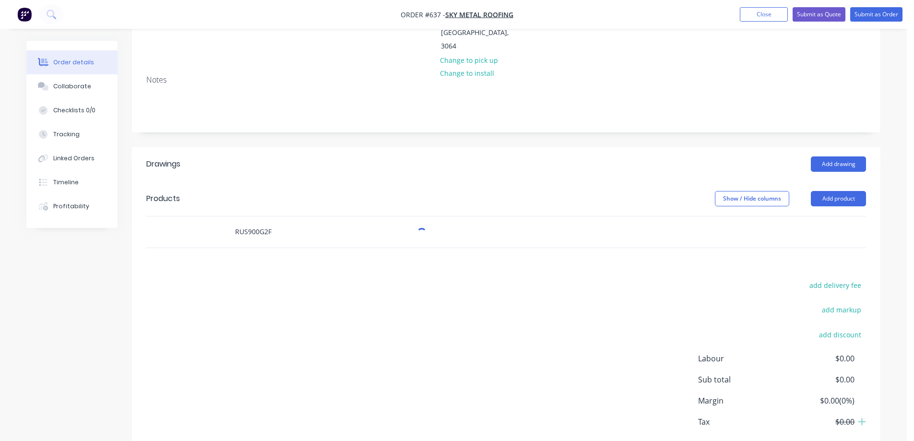
scroll to position [187, 0]
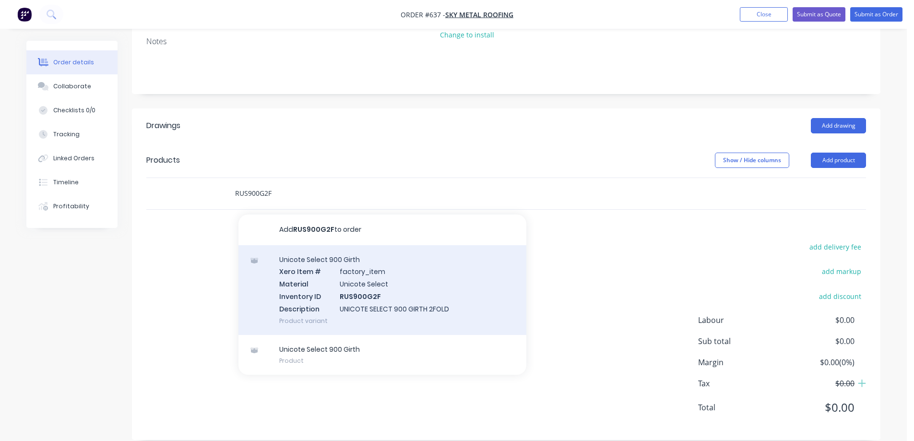
type input "RUS900G2F"
click at [297, 287] on div "Unicote Select 900 Girth Xero Item # factory_item Material Unicote Select Inven…" at bounding box center [382, 290] width 288 height 90
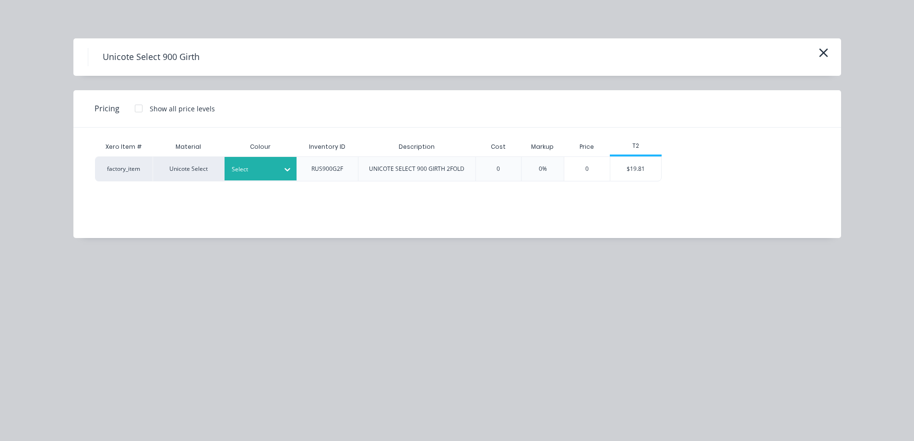
click at [253, 160] on div "Select" at bounding box center [260, 169] width 72 height 24
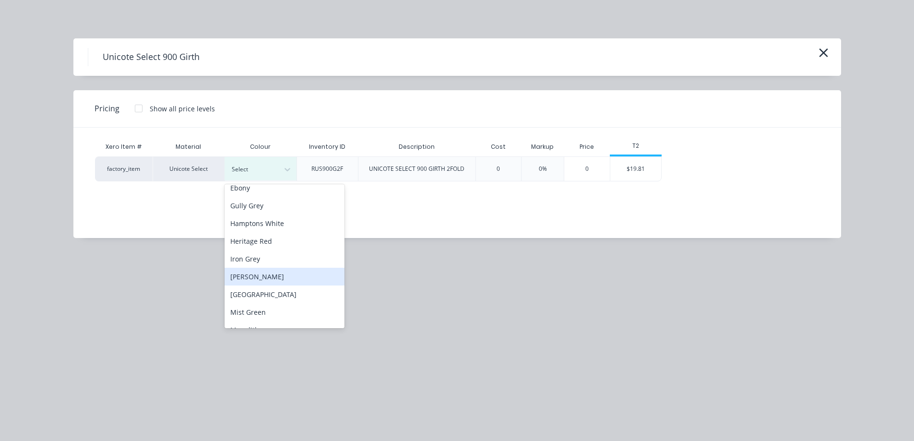
scroll to position [144, 0]
click at [258, 275] on div "Monolith" at bounding box center [284, 282] width 120 height 18
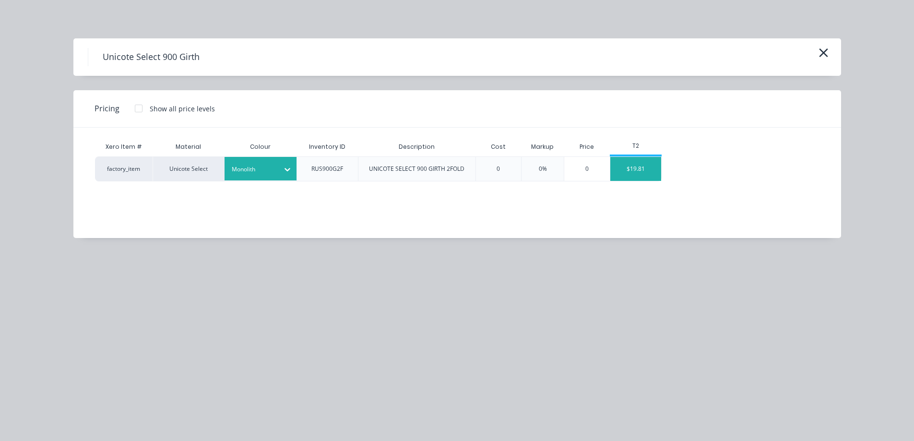
click at [657, 168] on div "$19.81" at bounding box center [635, 169] width 51 height 24
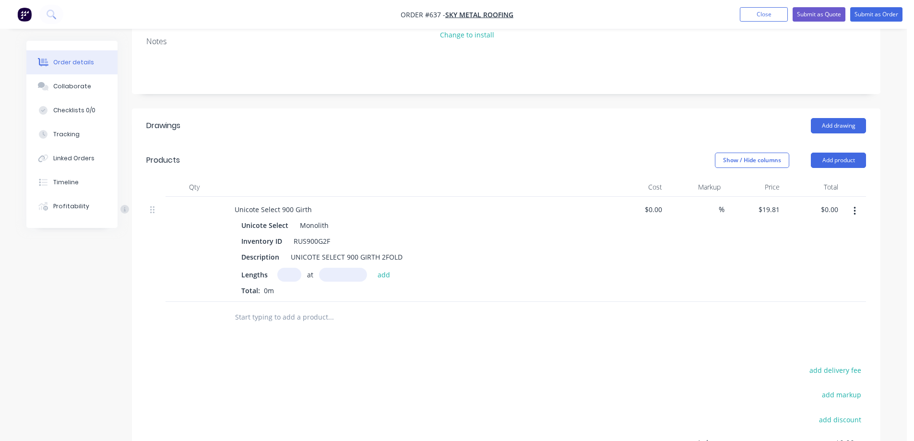
click at [290, 268] on input "text" at bounding box center [289, 275] width 24 height 14
type input "1"
type input "2600mm"
click at [385, 268] on button "add" at bounding box center [384, 274] width 23 height 13
type input "$51.51"
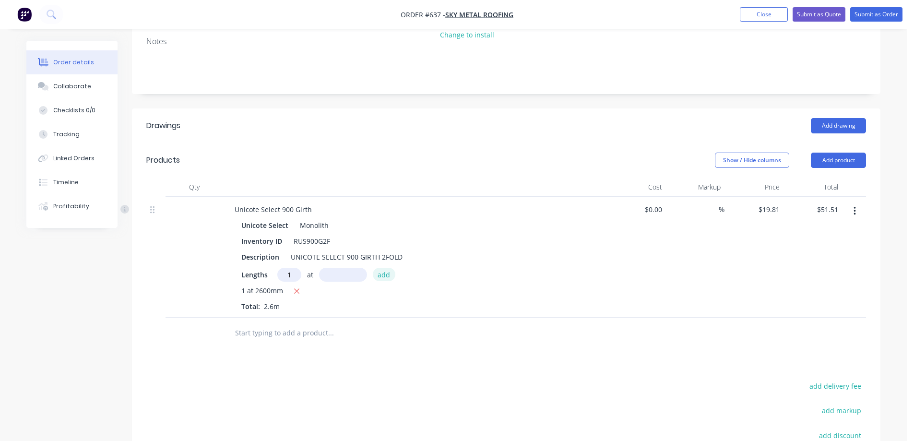
type input "1"
type input "2500mm"
click at [385, 268] on button "add" at bounding box center [384, 274] width 23 height 13
type input "$101.03"
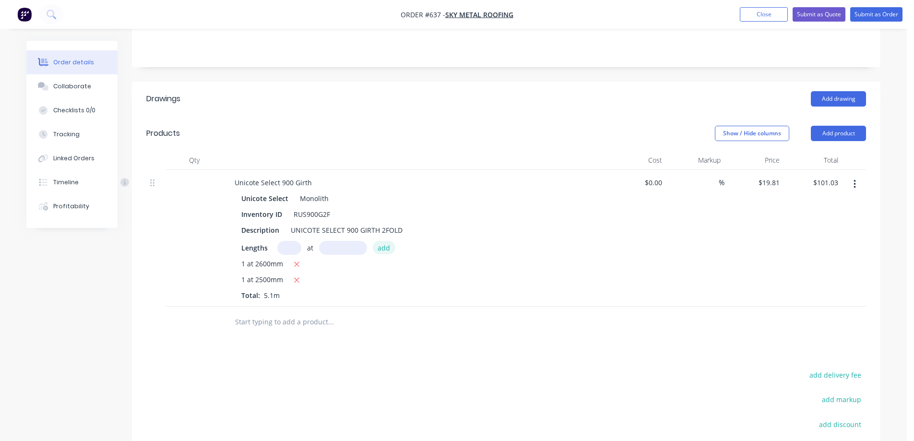
scroll to position [235, 0]
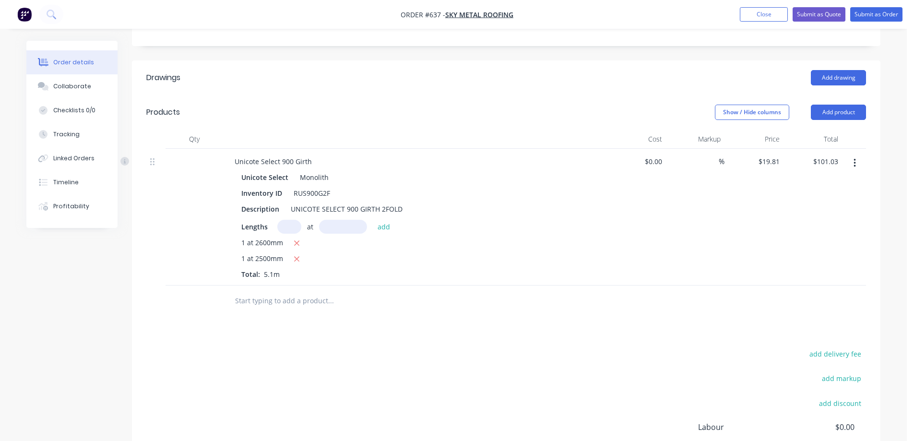
click at [294, 291] on input "text" at bounding box center [331, 300] width 192 height 19
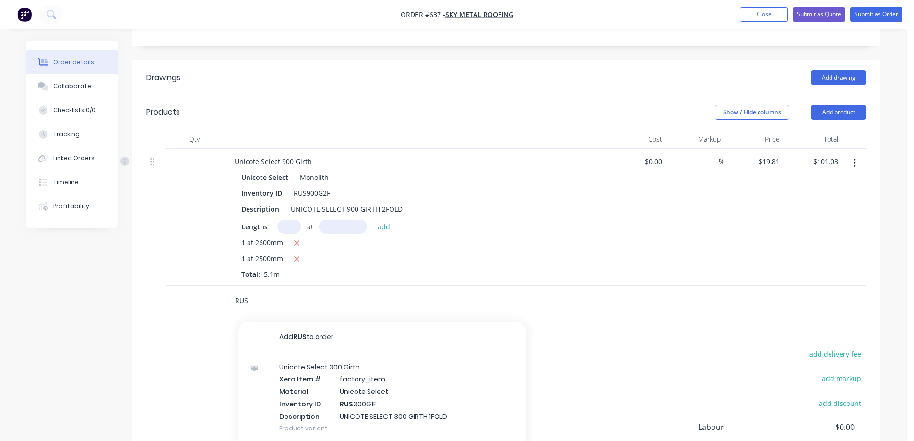
click at [294, 291] on input "RUS" at bounding box center [331, 300] width 192 height 19
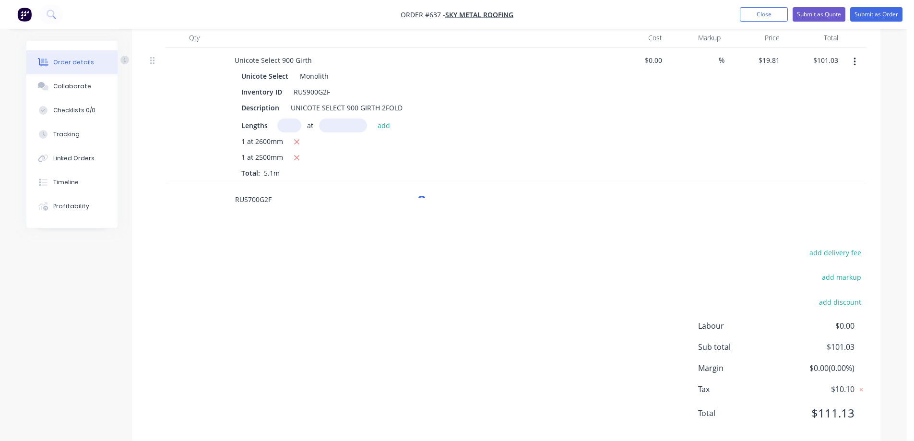
scroll to position [342, 0]
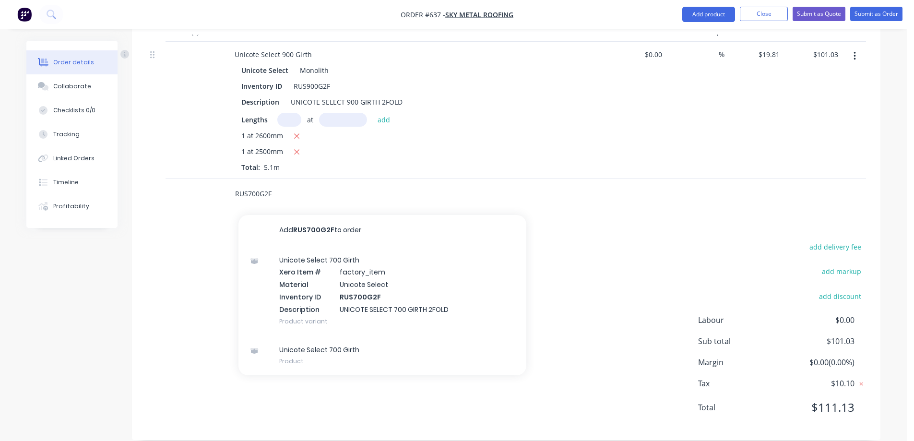
type input "RUS700G2F"
click at [294, 284] on div "Unicote Select 700 Girth Xero Item # factory_item Material Unicote Select Inven…" at bounding box center [382, 291] width 288 height 90
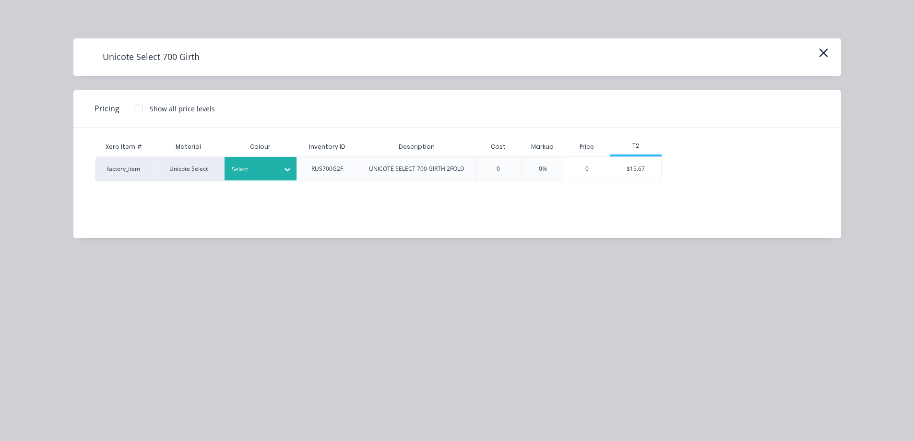
click at [249, 174] on div at bounding box center [253, 169] width 43 height 11
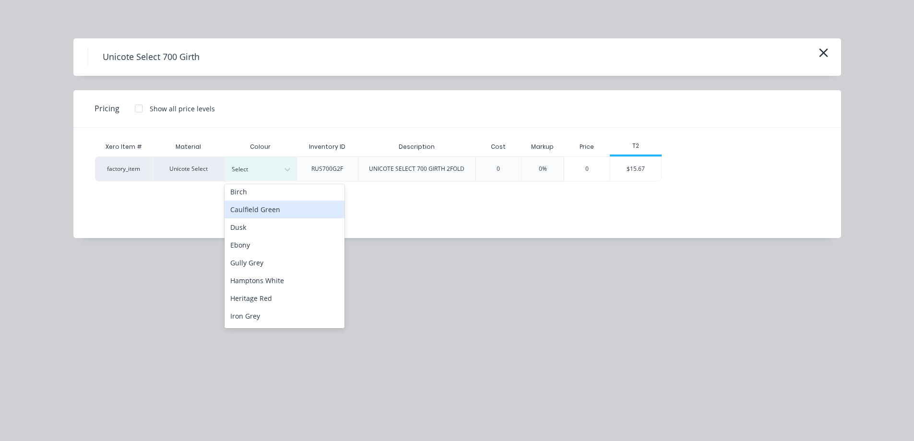
scroll to position [144, 0]
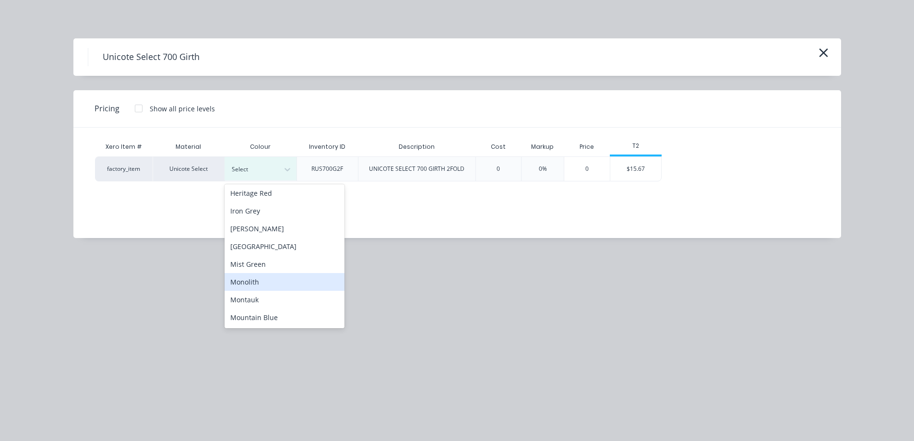
click at [254, 281] on div "Monolith" at bounding box center [284, 282] width 120 height 18
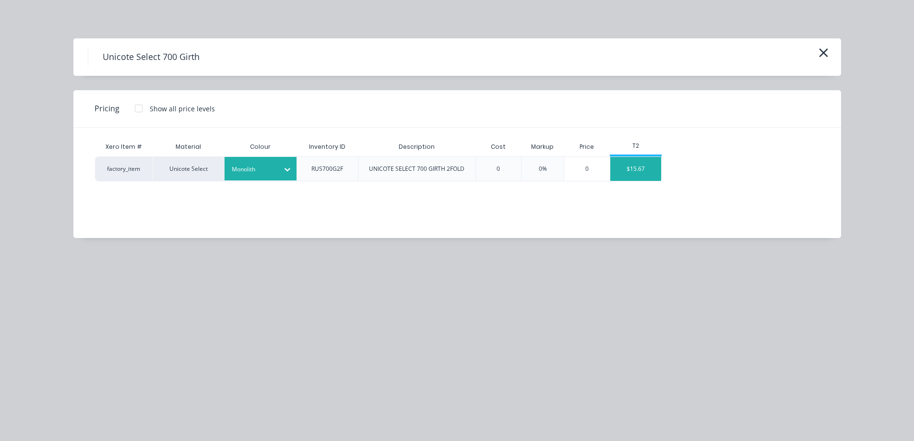
click at [634, 173] on div "$15.67" at bounding box center [635, 169] width 51 height 24
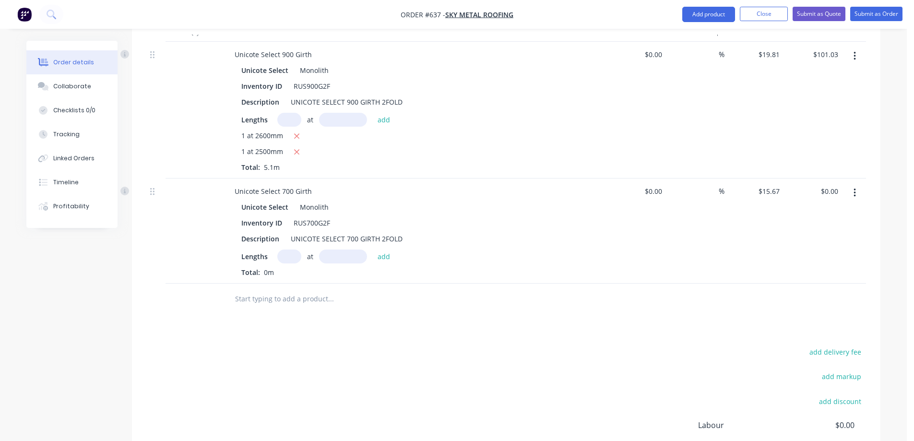
click at [290, 249] on input "text" at bounding box center [289, 256] width 24 height 14
type input "1"
type input "3000mm"
click at [389, 249] on button "add" at bounding box center [384, 255] width 23 height 13
type input "$47.01"
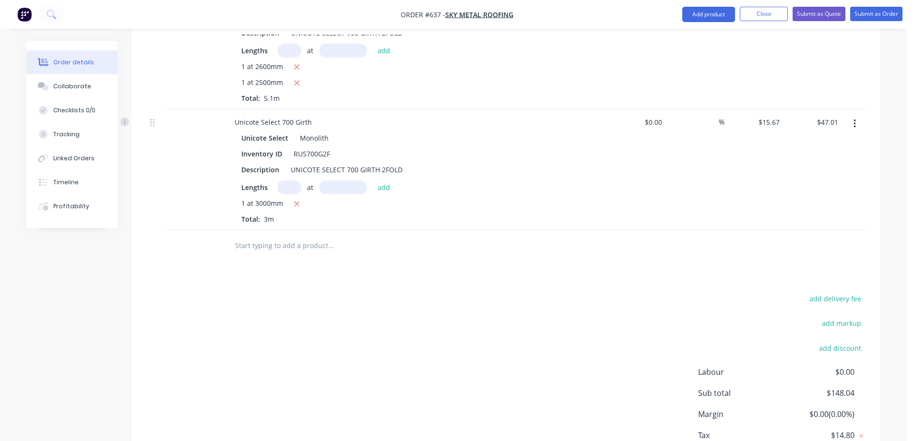
scroll to position [438, 0]
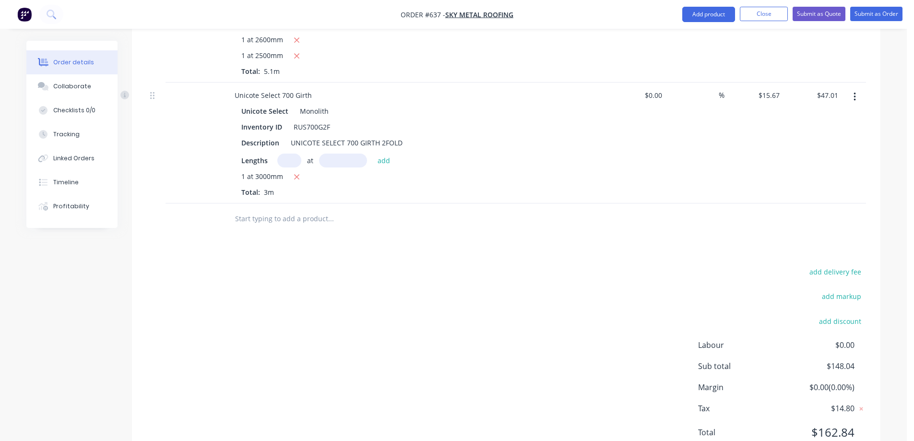
click at [283, 210] on input "text" at bounding box center [331, 218] width 192 height 19
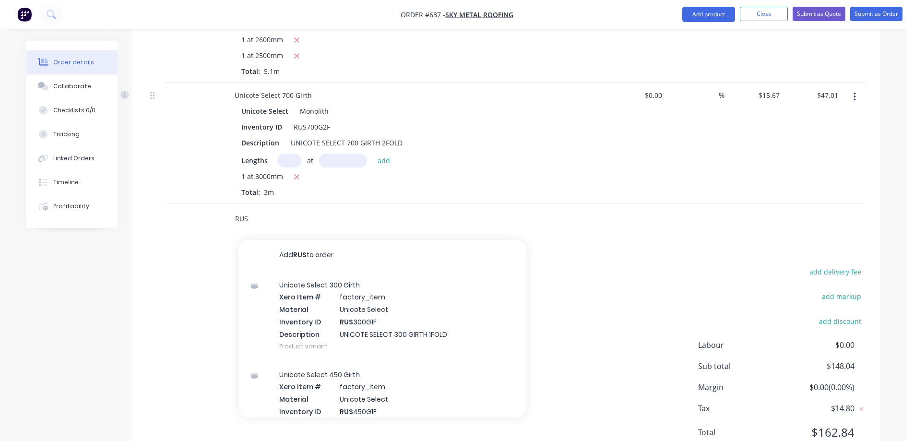
click at [258, 209] on input "RUS" at bounding box center [331, 218] width 192 height 19
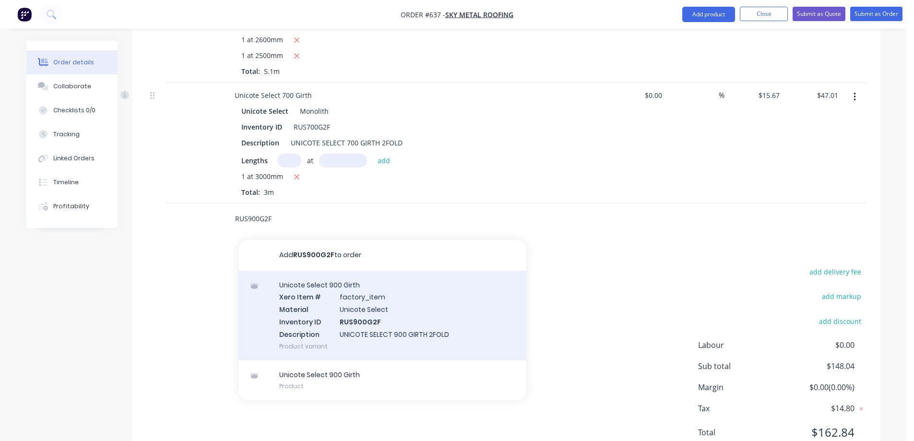
type input "RUS900G2F"
click at [285, 296] on div "Unicote Select 900 Girth Xero Item # factory_item Material Unicote Select Inven…" at bounding box center [382, 316] width 288 height 90
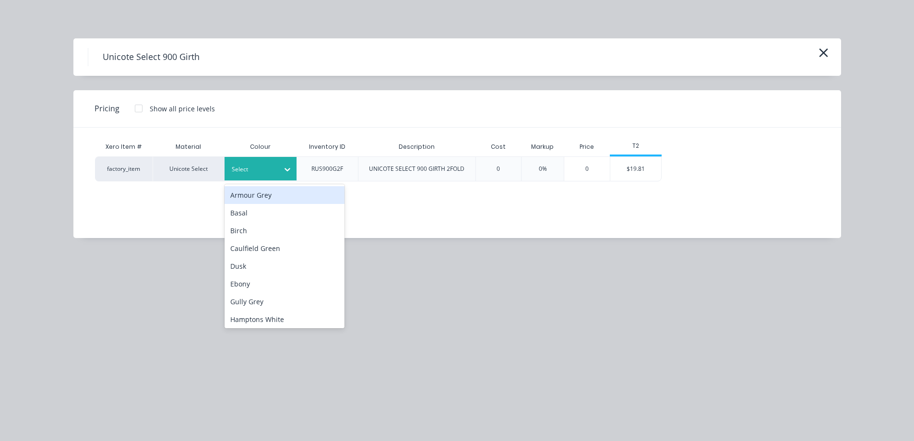
click at [263, 172] on div at bounding box center [253, 169] width 43 height 11
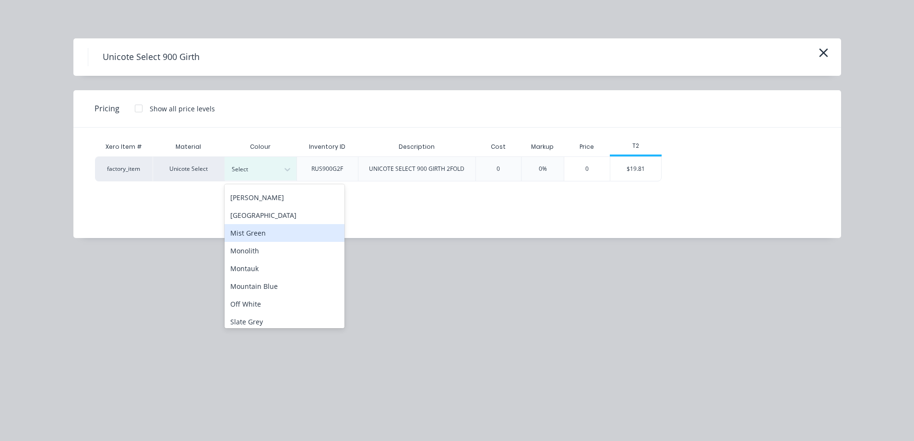
scroll to position [192, 0]
click at [272, 229] on div "Monolith" at bounding box center [284, 234] width 120 height 18
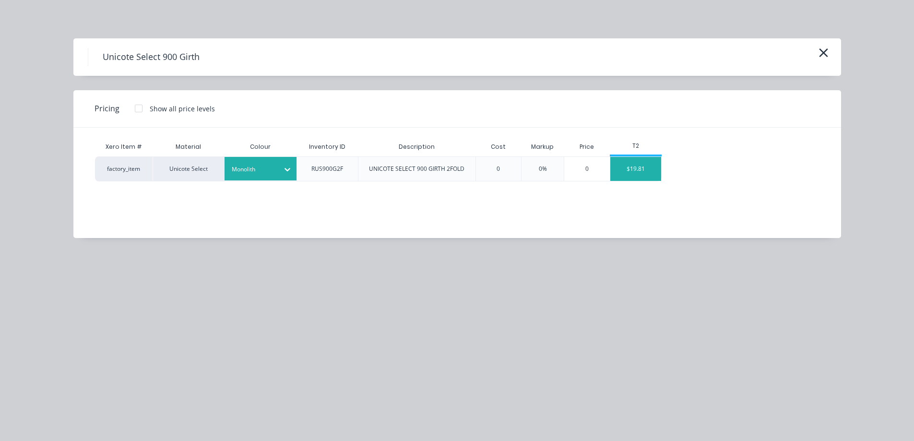
click at [628, 173] on div "$19.81" at bounding box center [635, 169] width 51 height 24
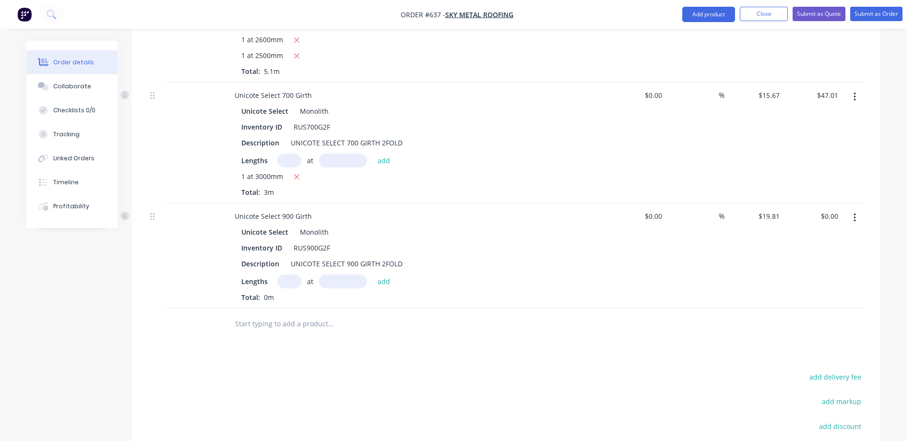
click at [293, 274] on input "text" at bounding box center [289, 281] width 24 height 14
type input "1"
type input "4000mm"
click at [379, 274] on button "add" at bounding box center [384, 280] width 23 height 13
type input "$79.24"
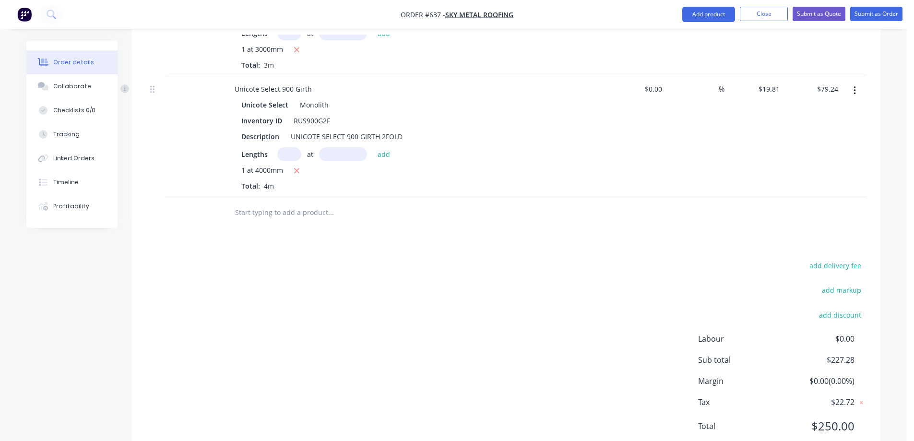
scroll to position [582, 0]
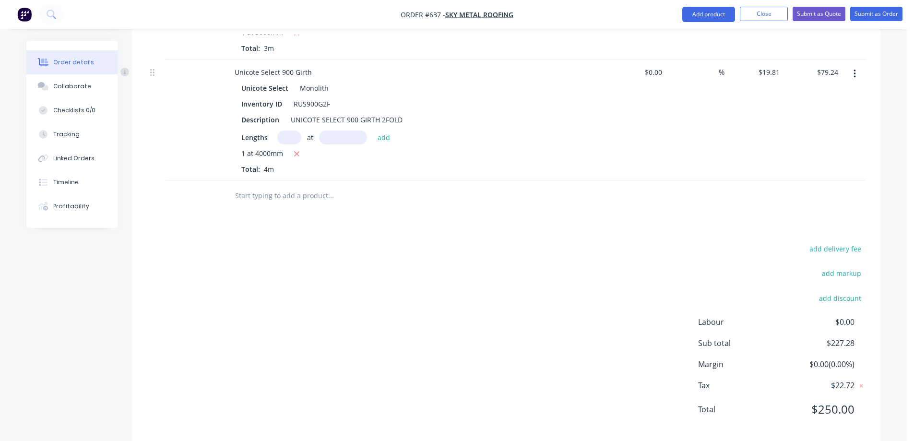
click at [280, 186] on input "text" at bounding box center [331, 195] width 192 height 19
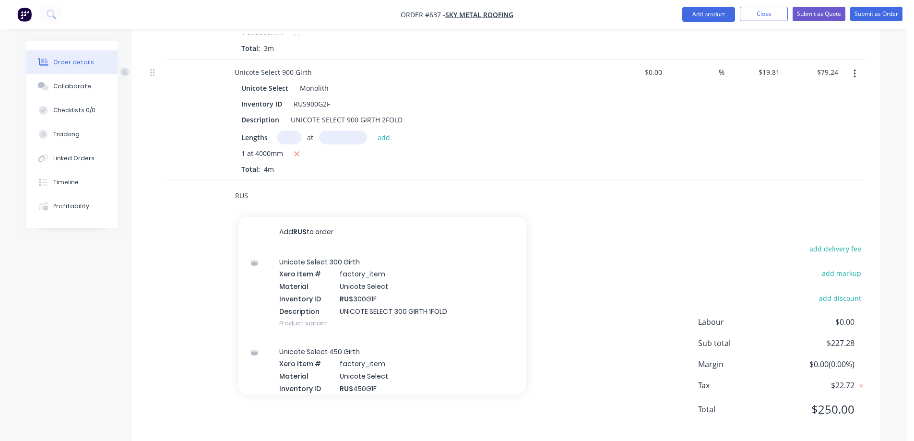
click at [279, 186] on input "RUS" at bounding box center [331, 195] width 192 height 19
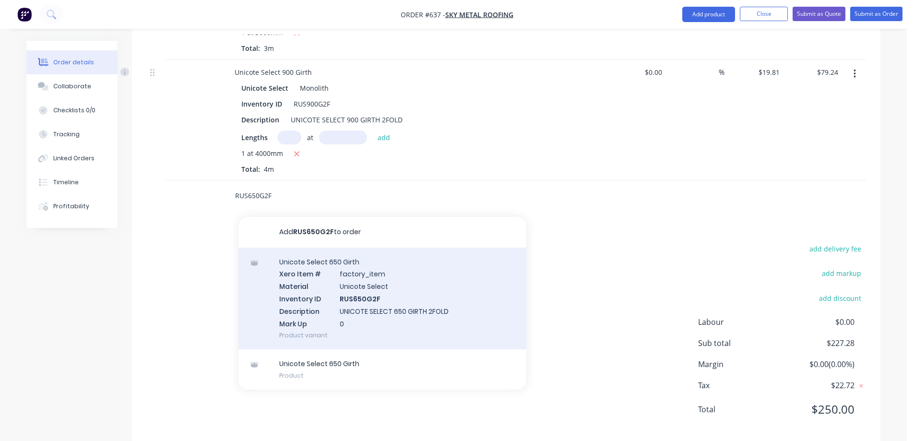
type input "RUS650G2F"
click at [311, 255] on div "Unicote Select 650 Girth Xero Item # factory_item Material Unicote Select Inven…" at bounding box center [382, 299] width 288 height 102
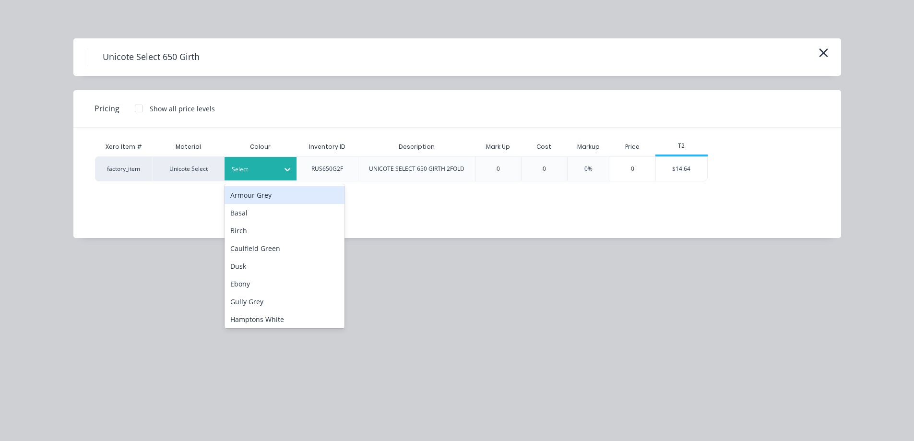
click at [275, 161] on div "Select" at bounding box center [260, 169] width 72 height 24
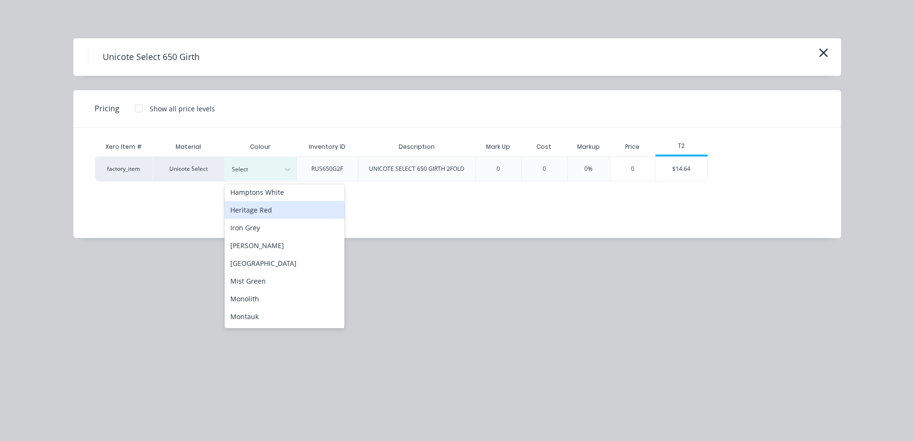
scroll to position [144, 0]
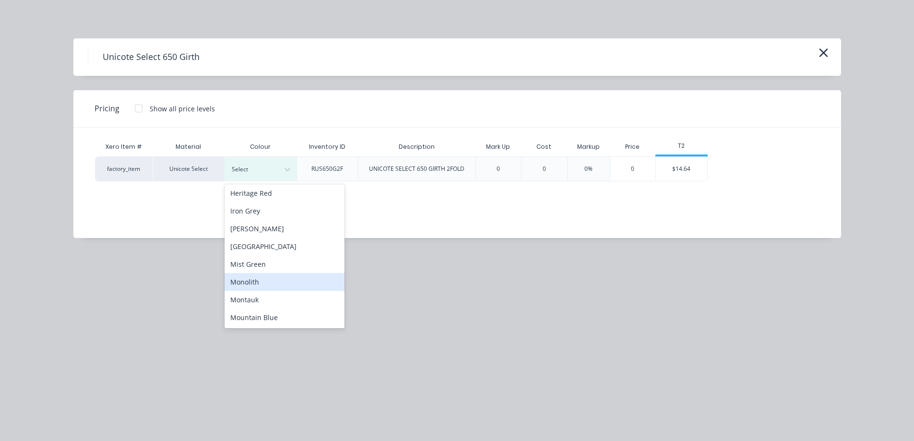
click at [260, 280] on div "Monolith" at bounding box center [284, 282] width 120 height 18
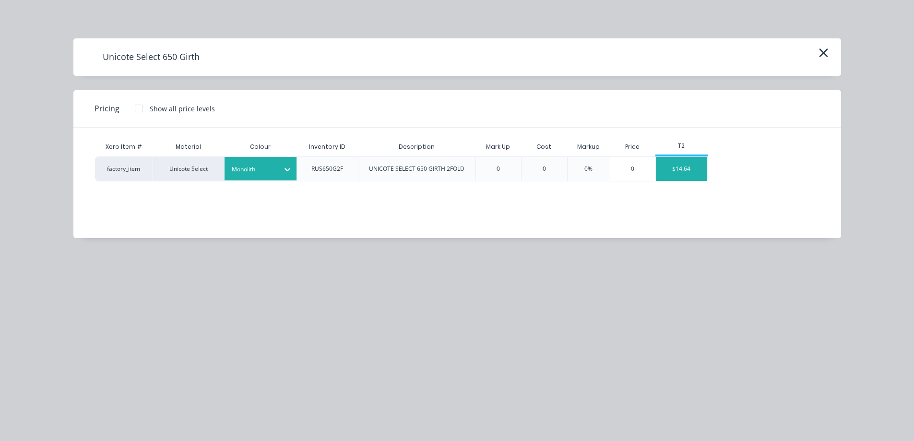
click at [683, 169] on div "$14.64" at bounding box center [681, 169] width 51 height 24
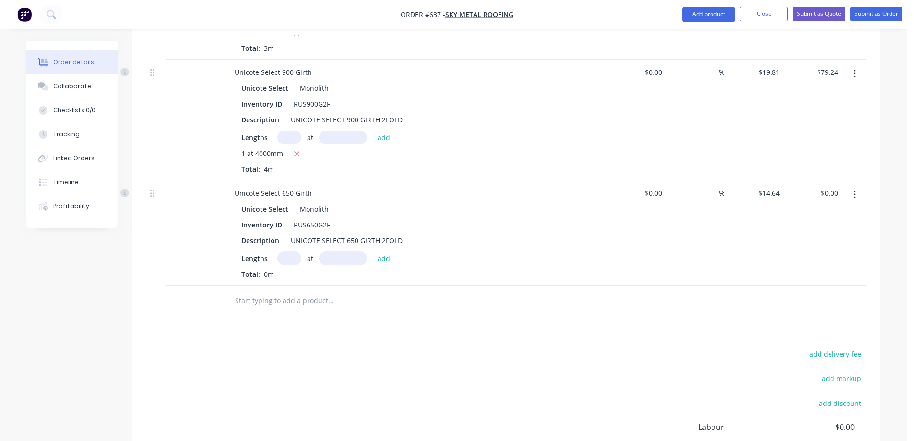
click at [283, 251] on input "text" at bounding box center [289, 258] width 24 height 14
type input "1"
type input "3100mm"
click at [390, 251] on button "add" at bounding box center [384, 257] width 23 height 13
type input "$45.38"
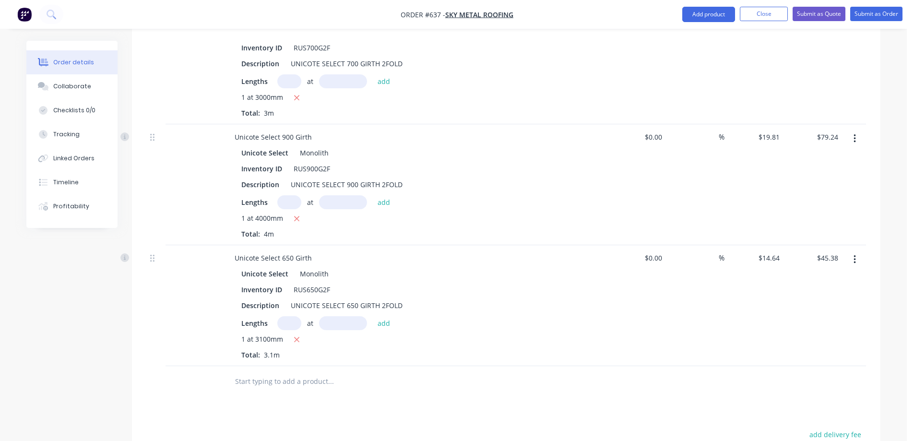
scroll to position [609, 0]
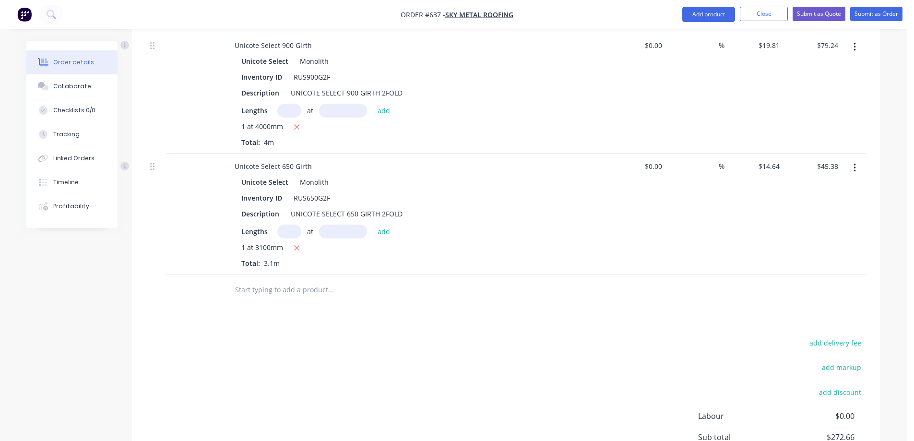
click at [286, 280] on input "text" at bounding box center [331, 289] width 192 height 19
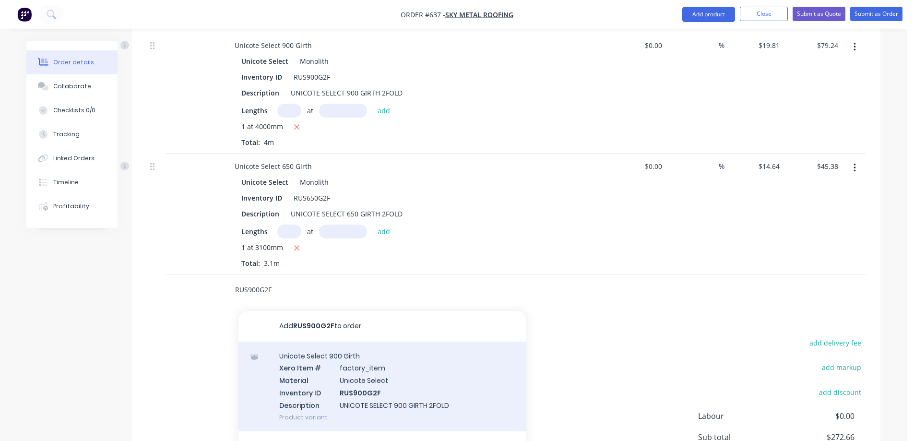
type input "RUS900G2F"
click at [336, 366] on div "Unicote Select 900 Girth Xero Item # factory_item Material Unicote Select Inven…" at bounding box center [382, 387] width 288 height 90
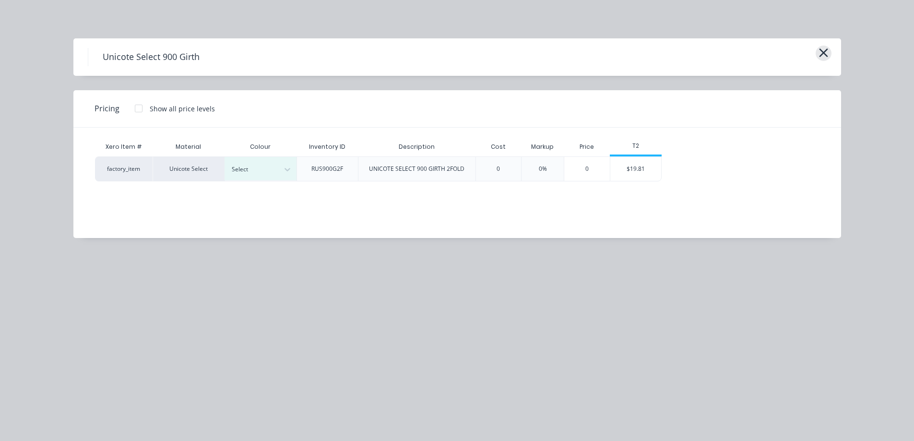
click at [820, 52] on icon "button" at bounding box center [823, 52] width 10 height 13
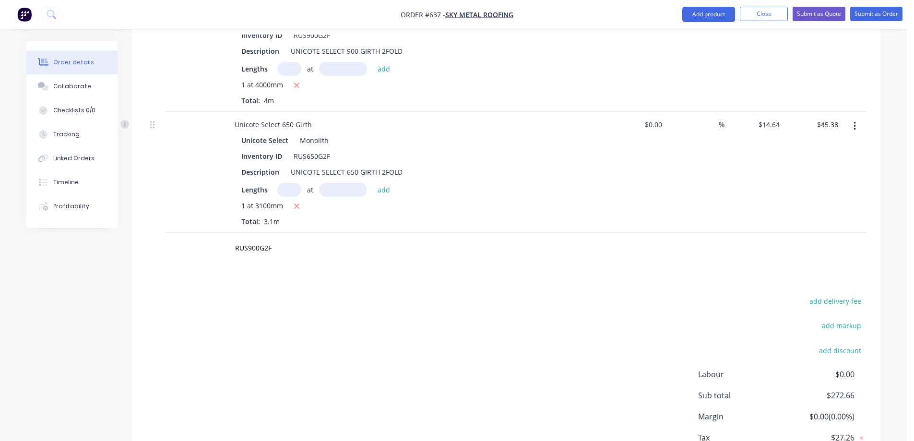
scroll to position [705, 0]
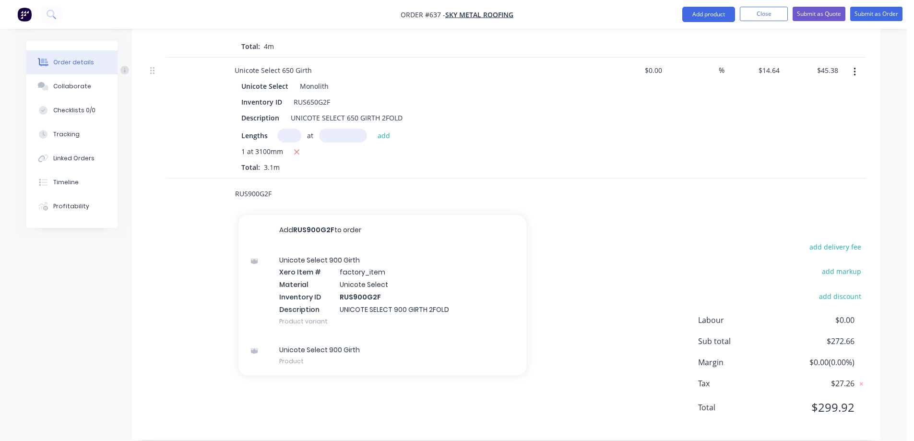
drag, startPoint x: 272, startPoint y: 177, endPoint x: 165, endPoint y: 175, distance: 107.5
click at [165, 178] on div "RUS900G2F Add RUS900G2F to order Unicote Select 900 Girth Xero Item # factory_i…" at bounding box center [506, 193] width 720 height 31
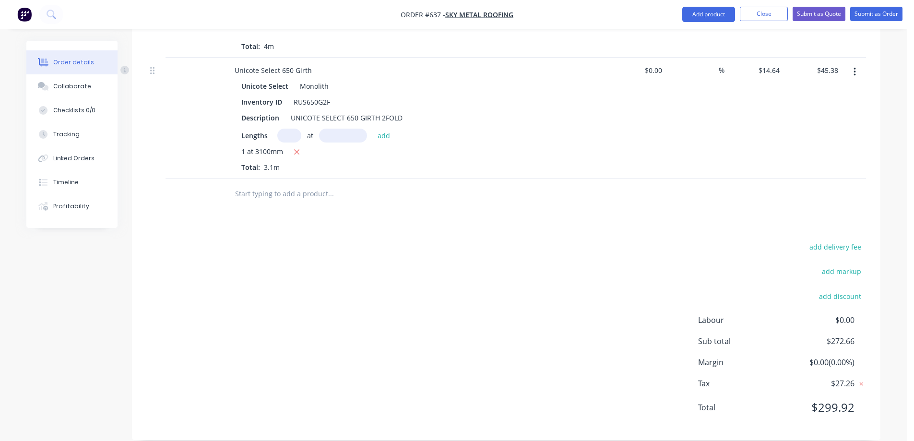
click at [331, 240] on div "add delivery fee add markup add discount Labour $0.00 Sub total $272.66 Margin …" at bounding box center [506, 332] width 720 height 185
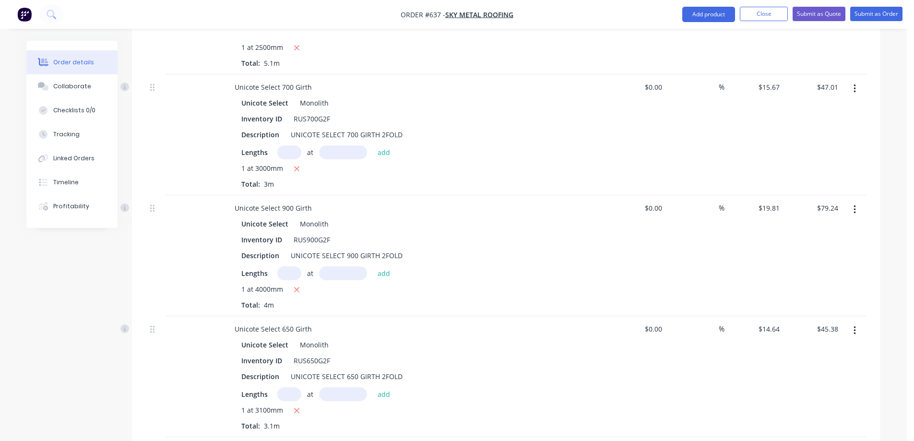
scroll to position [465, 0]
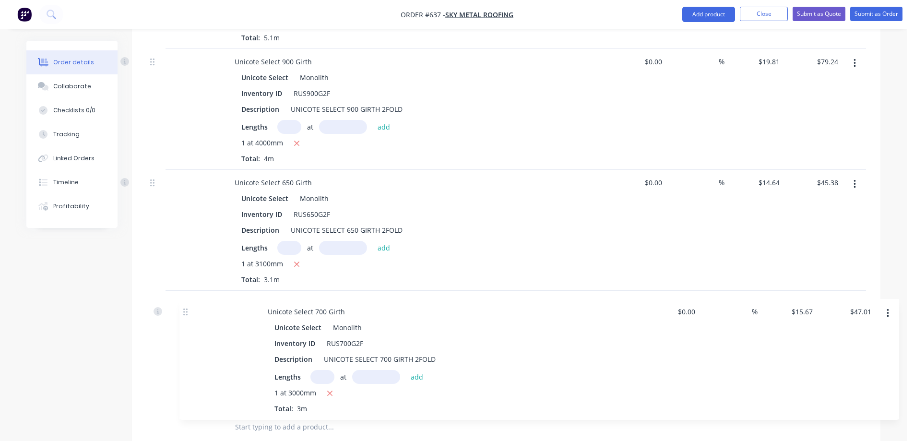
drag, startPoint x: 152, startPoint y: 57, endPoint x: 186, endPoint y: 319, distance: 264.1
click at [186, 319] on div "Unicote Select 900 Girth Unicote Select Monolith Inventory ID RUS900G2F Descrip…" at bounding box center [506, 161] width 720 height 499
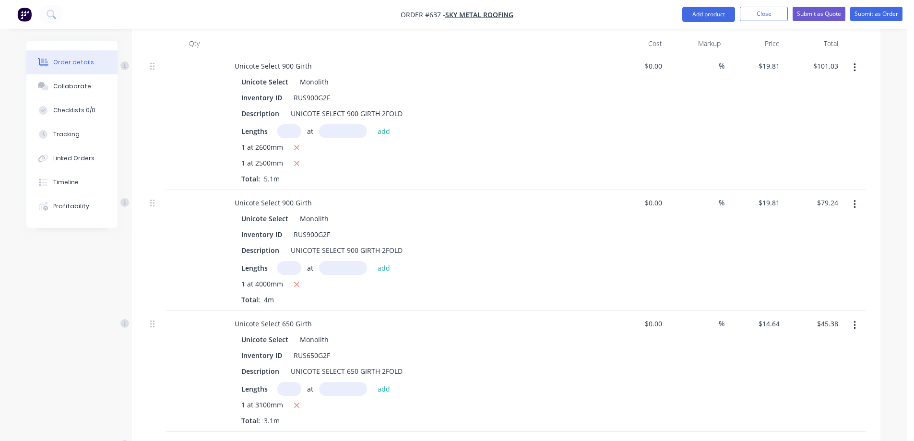
scroll to position [570, 0]
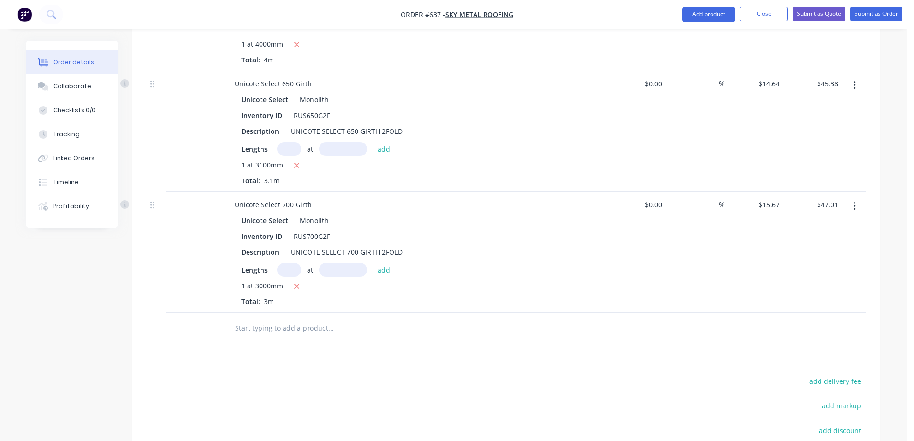
click at [245, 319] on input "text" at bounding box center [331, 328] width 192 height 19
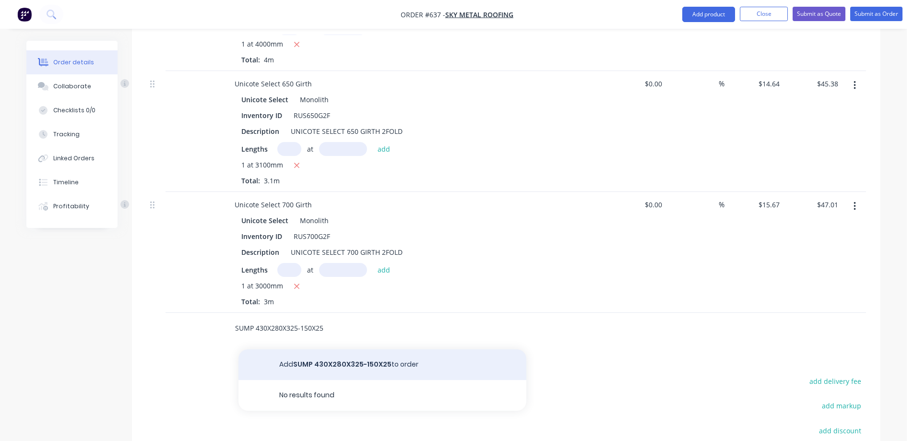
type input "SUMP 430X280X325-150X25"
click at [293, 351] on button "Add SUMP 430X280X325-150X25 to order" at bounding box center [382, 364] width 288 height 31
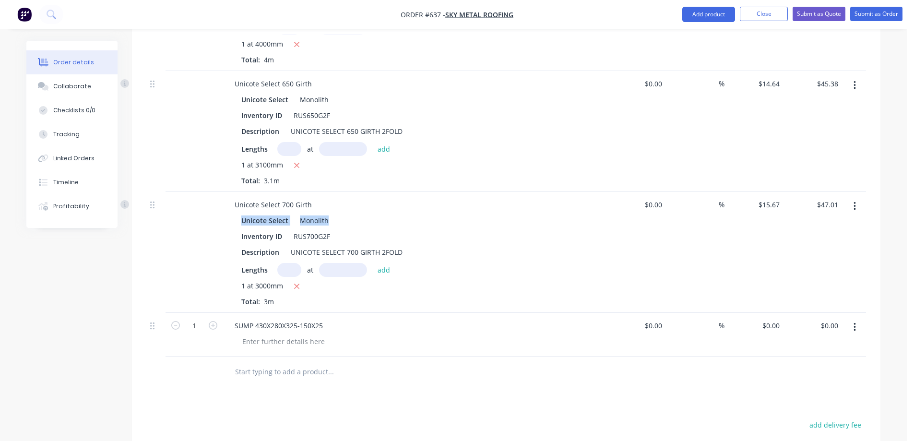
drag, startPoint x: 243, startPoint y: 208, endPoint x: 335, endPoint y: 203, distance: 92.3
click at [335, 213] on div "Unicote Select Monolith" at bounding box center [414, 220] width 347 height 14
copy div "Unicote Select Monolith"
click at [252, 334] on div at bounding box center [284, 341] width 98 height 14
paste div
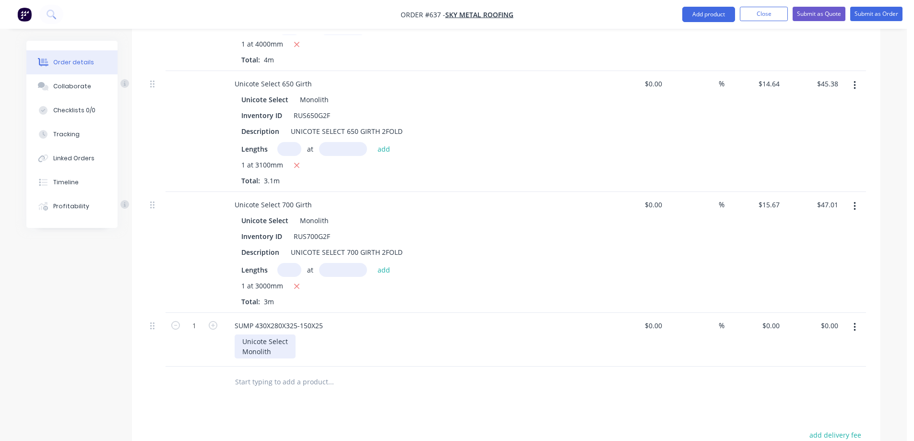
drag, startPoint x: 242, startPoint y: 337, endPoint x: 261, endPoint y: 328, distance: 21.5
click at [242, 337] on div "Unicote Select Monolith" at bounding box center [265, 346] width 61 height 24
click at [777, 319] on input "0" at bounding box center [772, 326] width 22 height 14
type input "$70.00"
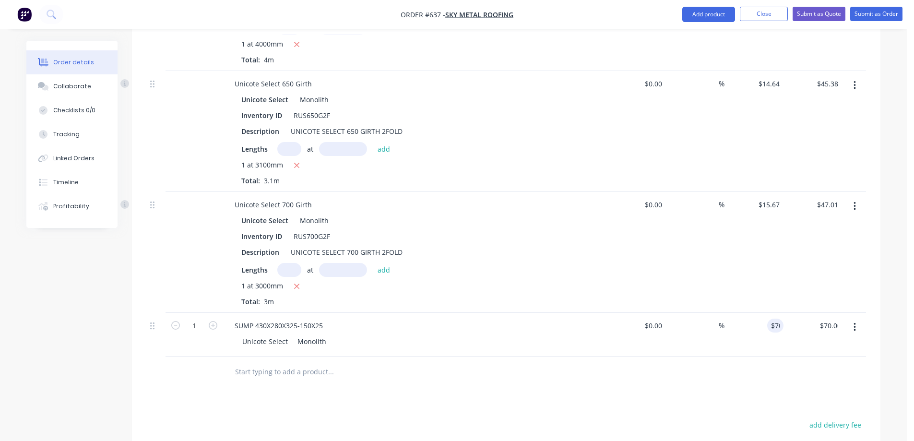
click at [421, 362] on input "text" at bounding box center [331, 371] width 192 height 19
click at [292, 319] on div "SUMP 430X280X325-150X25" at bounding box center [279, 326] width 104 height 14
click at [371, 363] on input "text" at bounding box center [331, 371] width 192 height 19
click at [293, 319] on div "SUMP 430X280X475-150X25" at bounding box center [279, 326] width 104 height 14
click at [357, 362] on input "text" at bounding box center [331, 371] width 192 height 19
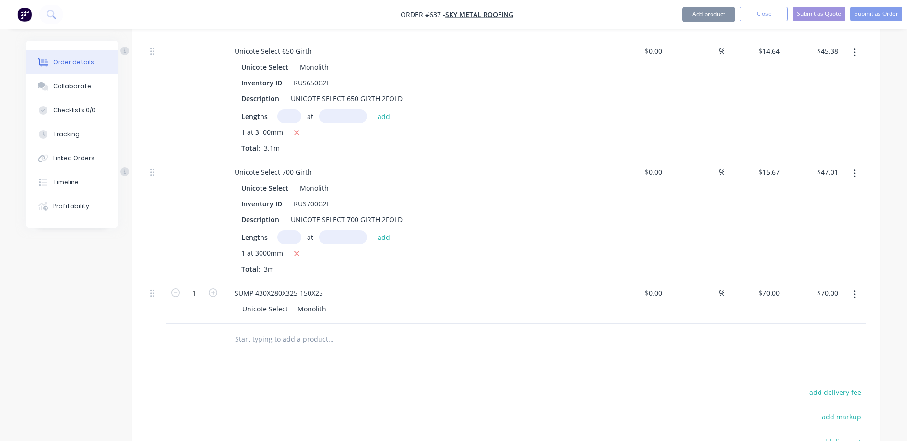
scroll to position [714, 0]
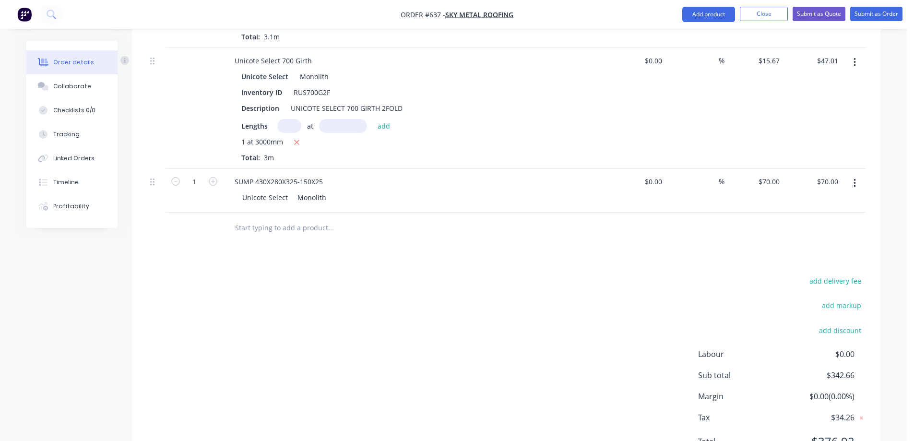
click at [271, 218] on input "text" at bounding box center [331, 227] width 192 height 19
click at [297, 218] on input "SUMP 440X280X450-150X25" at bounding box center [331, 227] width 192 height 19
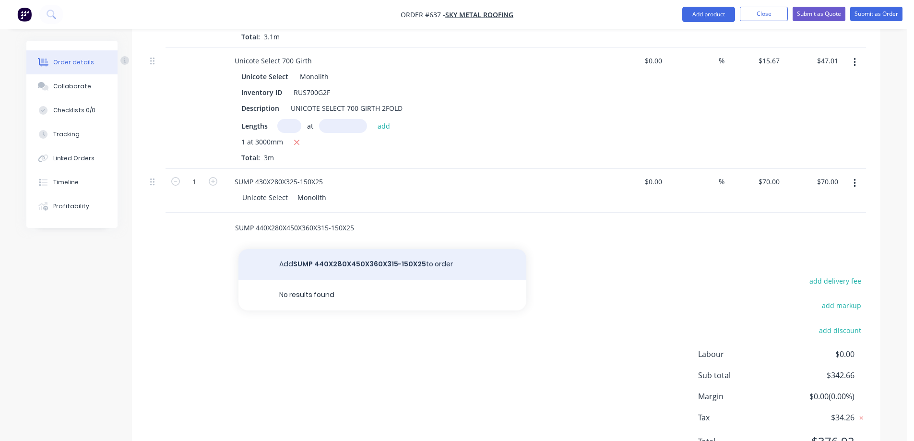
type input "SUMP 440X280X450X360X315-150X25"
click at [309, 249] on button "Add SUMP 440X280X450X360X315-150X25 to order" at bounding box center [382, 264] width 288 height 31
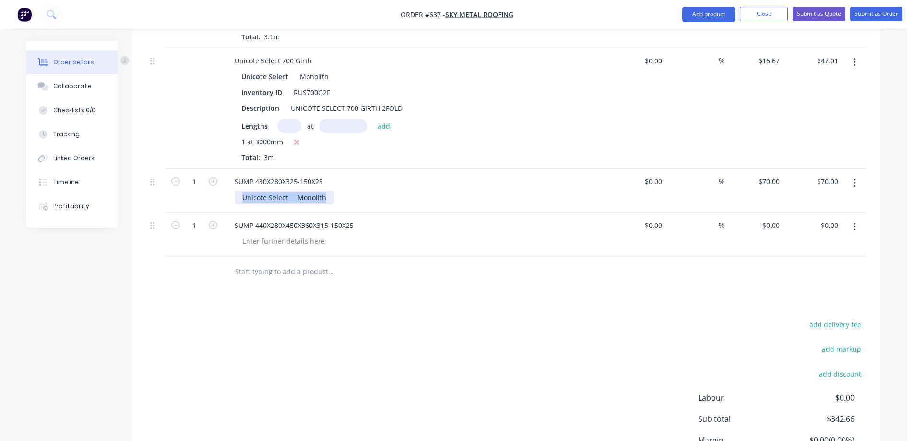
drag, startPoint x: 242, startPoint y: 185, endPoint x: 334, endPoint y: 187, distance: 92.6
click at [334, 190] on div "Unicote Select Monolith" at bounding box center [419, 197] width 368 height 14
click at [0, 0] on span "Web search" at bounding box center [0, 0] width 0 height 0
click at [262, 234] on div at bounding box center [284, 241] width 98 height 14
paste div
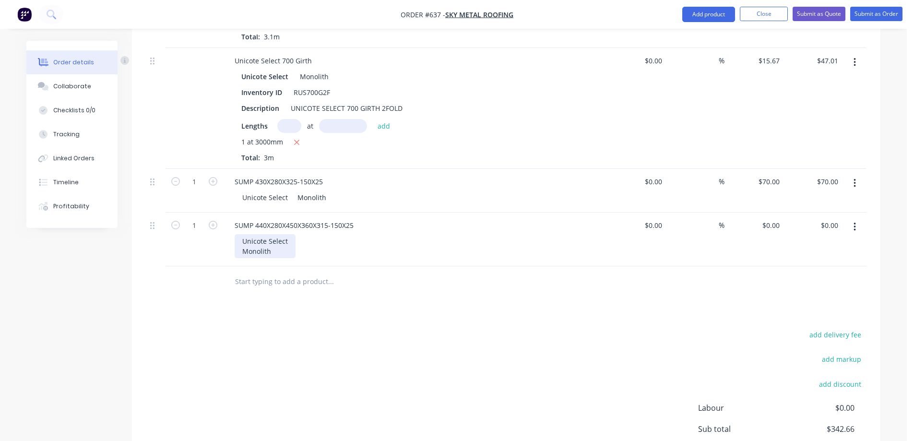
drag, startPoint x: 241, startPoint y: 235, endPoint x: 235, endPoint y: 249, distance: 15.4
click at [241, 235] on div "Unicote Select Monolith" at bounding box center [265, 246] width 61 height 24
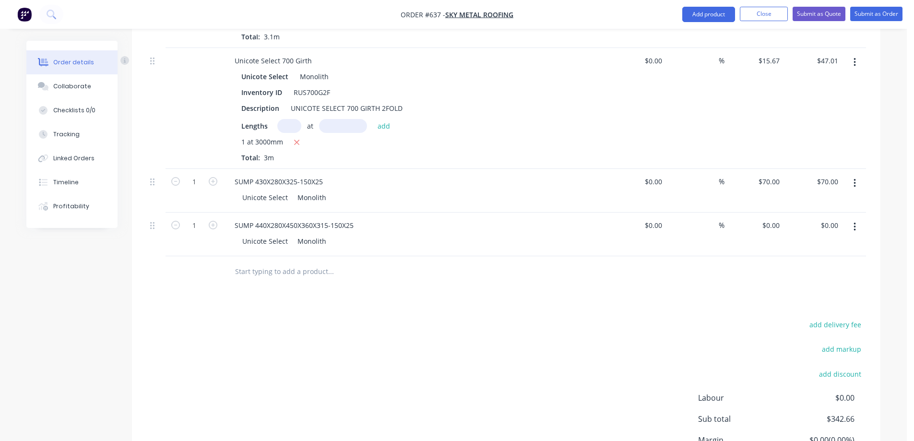
click at [211, 299] on div "Drawings Add drawing Products Show / Hide columns Add product Qty Cost Markup P…" at bounding box center [506, 49] width 748 height 936
click at [768, 218] on div "0 0" at bounding box center [775, 225] width 15 height 14
type input "$70.00"
click at [434, 303] on div "Drawings Add drawing Products Show / Hide columns Add product Qty Cost Markup P…" at bounding box center [506, 49] width 748 height 936
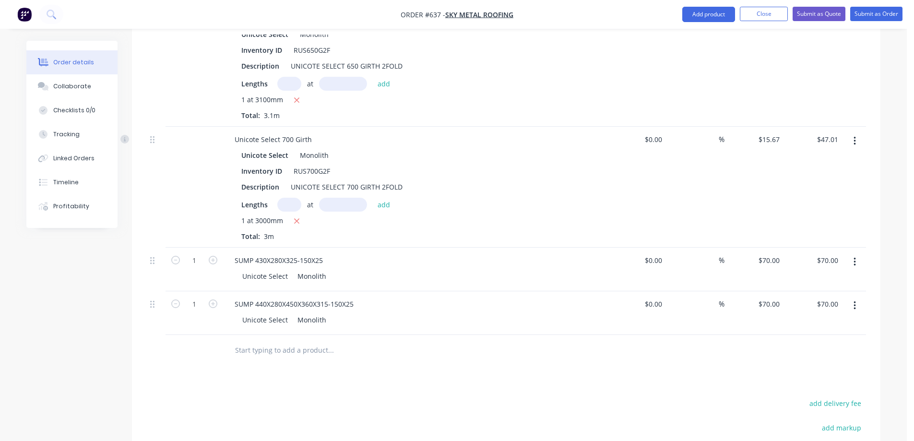
scroll to position [600, 0]
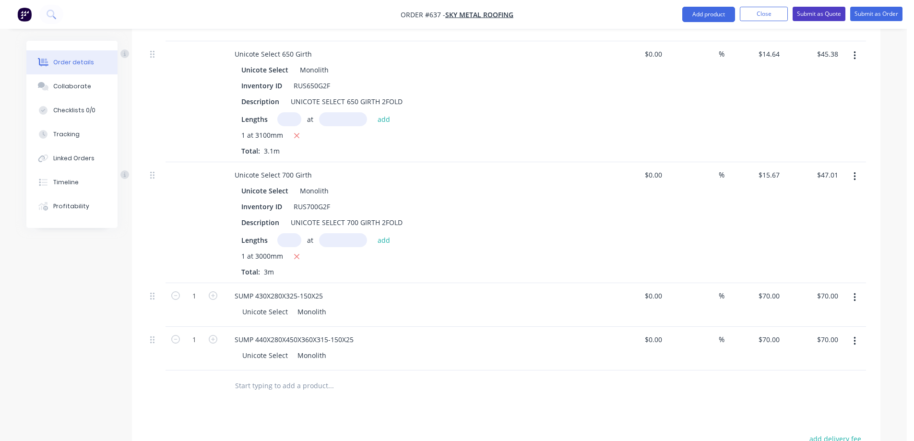
click at [818, 13] on button "Submit as Quote" at bounding box center [818, 14] width 53 height 14
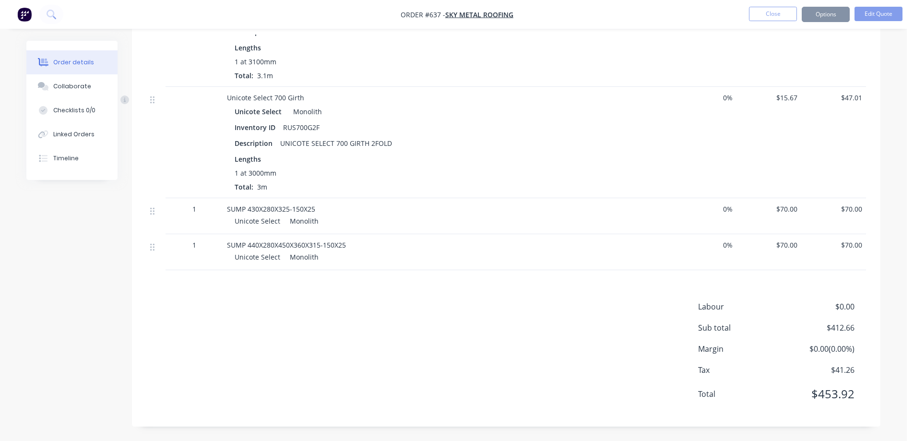
scroll to position [0, 0]
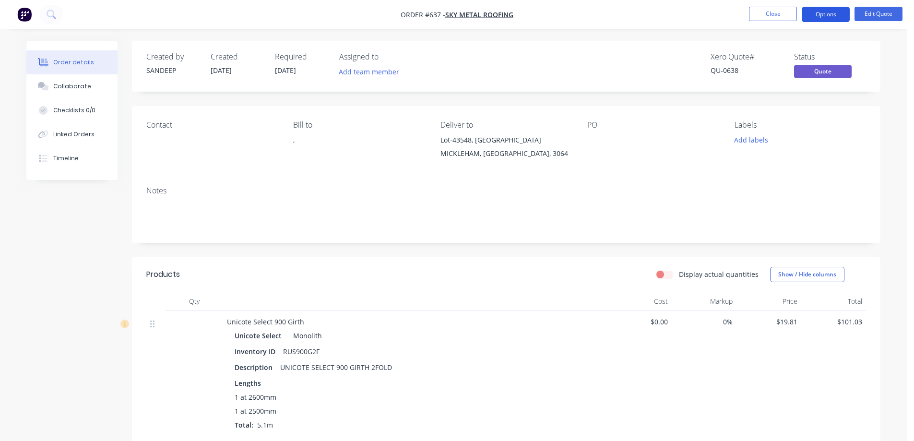
click at [825, 17] on button "Options" at bounding box center [826, 14] width 48 height 15
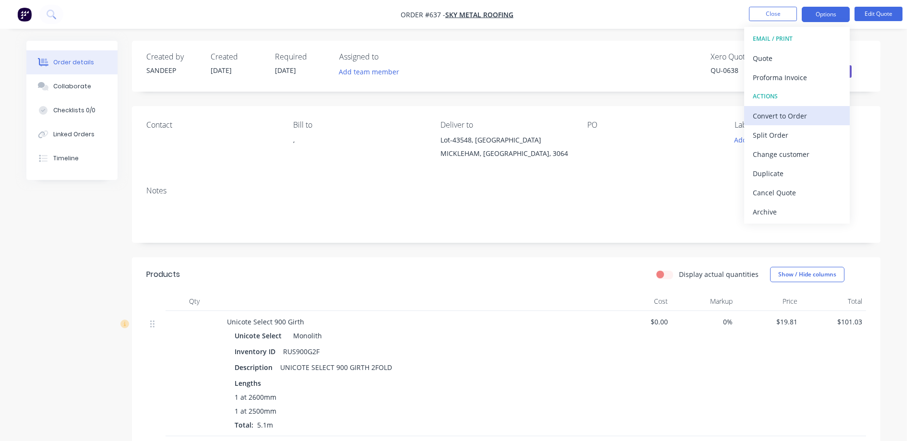
click at [768, 115] on div "Convert to Order" at bounding box center [797, 116] width 88 height 14
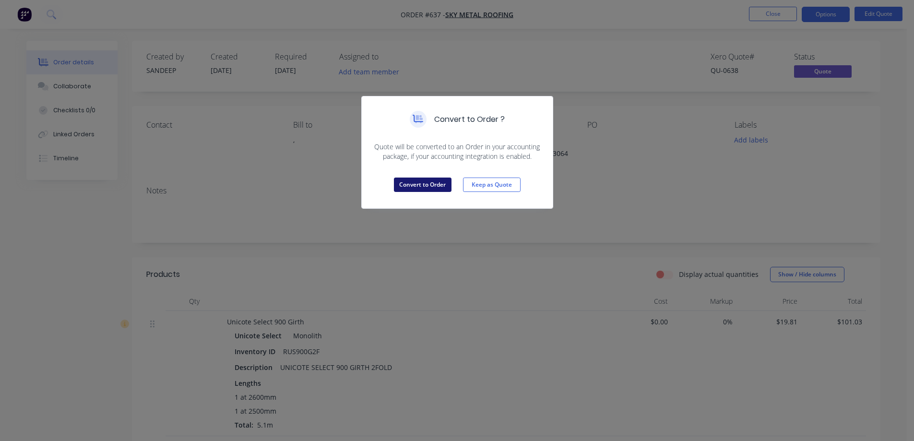
click at [431, 184] on button "Convert to Order" at bounding box center [423, 184] width 58 height 14
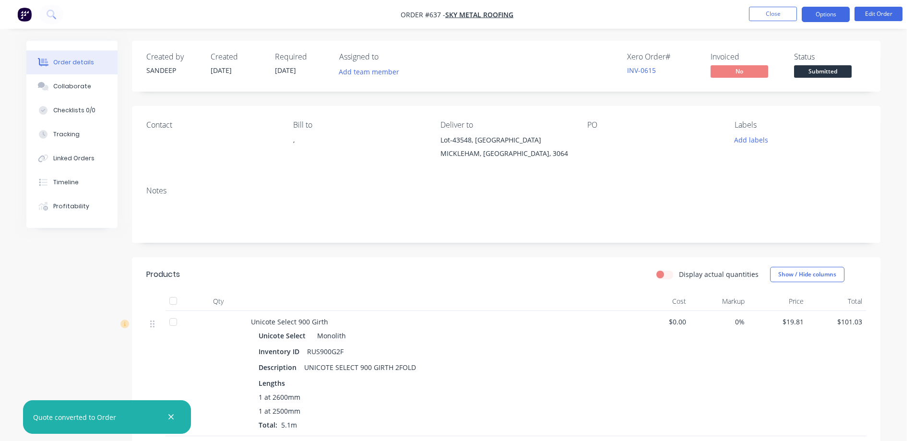
click at [832, 14] on button "Options" at bounding box center [826, 14] width 48 height 15
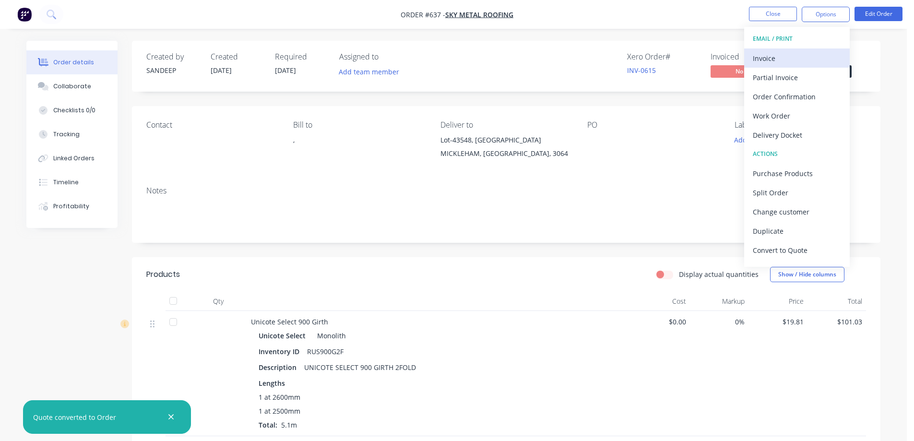
click at [794, 52] on div "Invoice" at bounding box center [797, 58] width 88 height 14
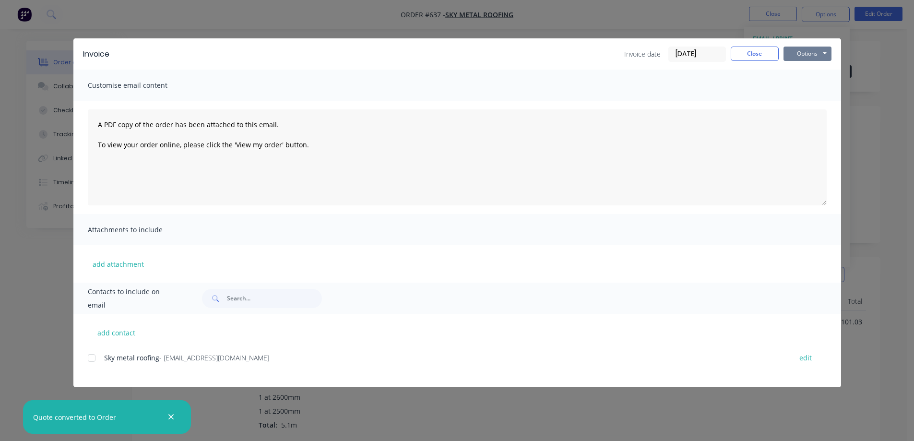
click at [805, 57] on button "Options" at bounding box center [807, 54] width 48 height 14
click at [796, 71] on button "Preview" at bounding box center [813, 71] width 61 height 16
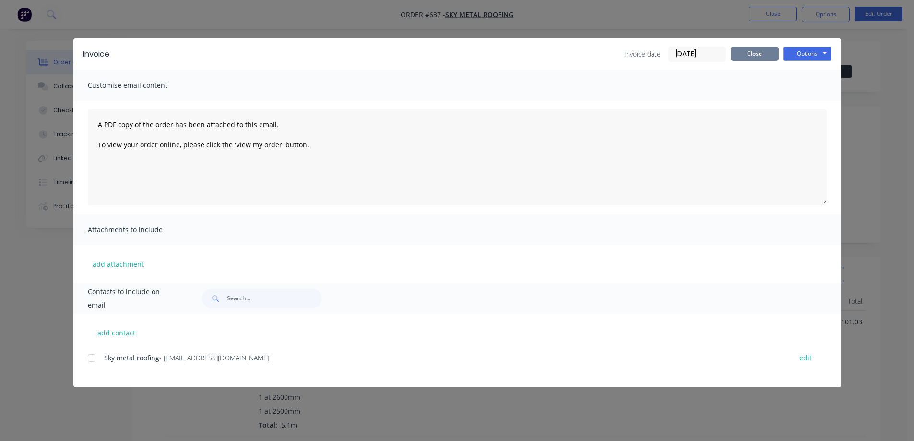
click at [735, 51] on button "Close" at bounding box center [755, 54] width 48 height 14
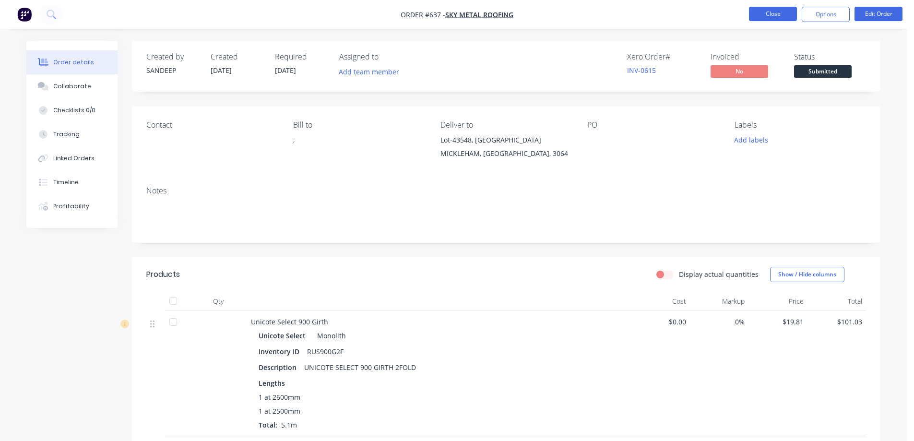
click at [763, 13] on button "Close" at bounding box center [773, 14] width 48 height 14
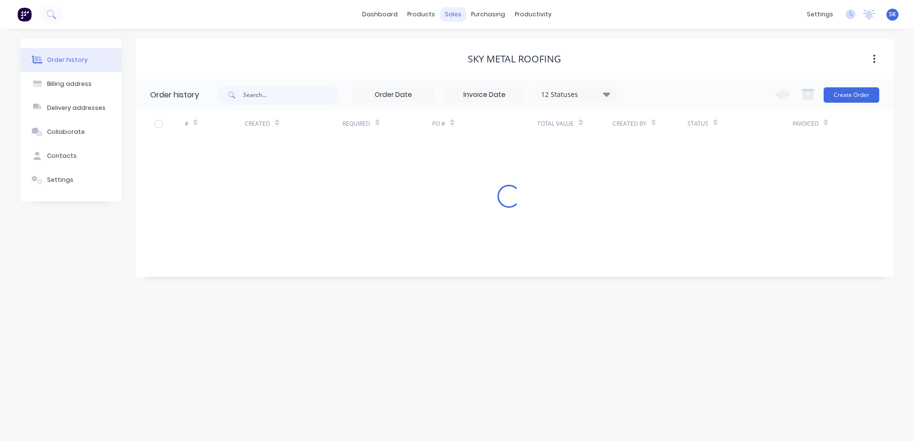
click at [454, 15] on div "sales" at bounding box center [453, 14] width 26 height 14
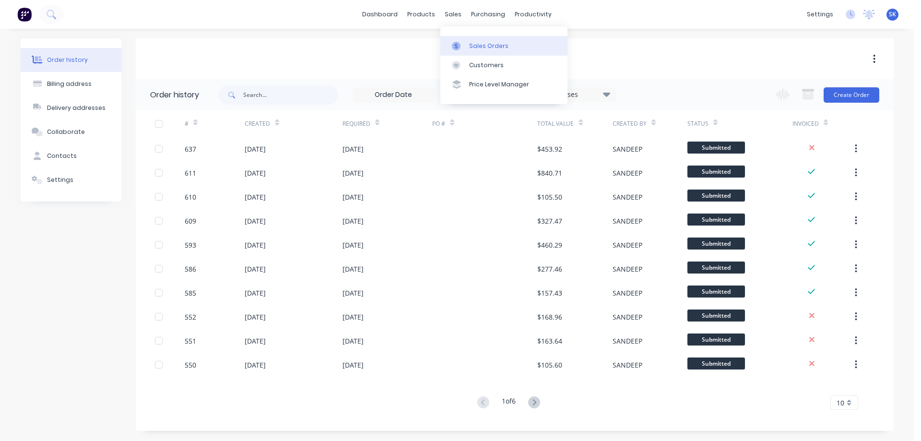
click at [481, 48] on div "Sales Orders" at bounding box center [488, 46] width 39 height 9
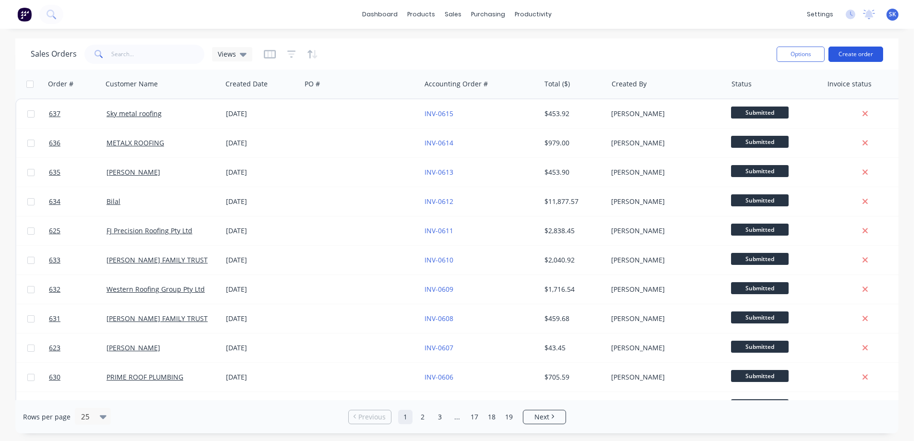
click at [855, 59] on button "Create order" at bounding box center [855, 54] width 55 height 15
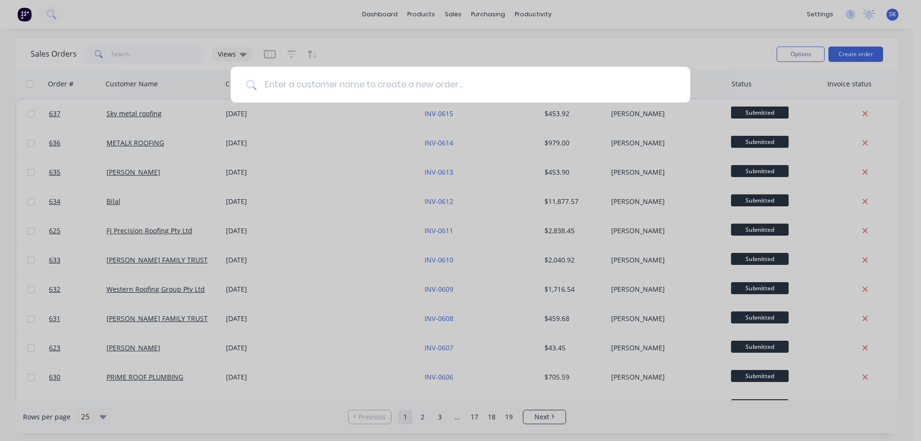
click at [391, 91] on input at bounding box center [466, 85] width 418 height 36
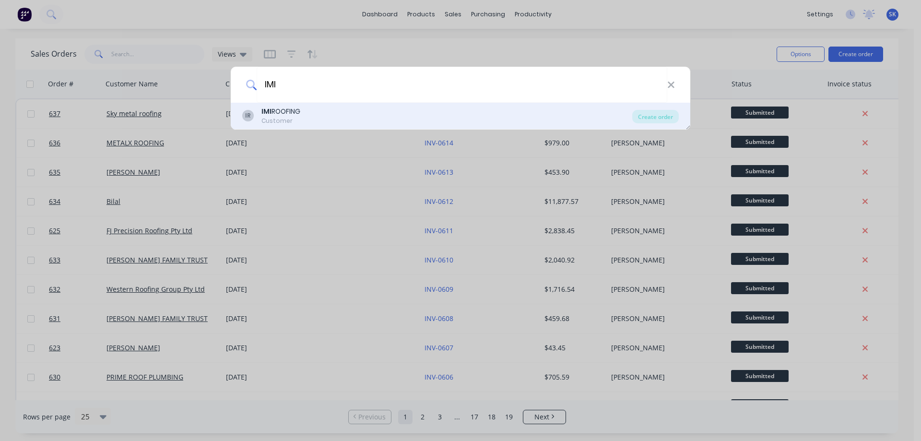
type input "IMI"
click at [378, 111] on div "IR IMI ROOFING Customer" at bounding box center [437, 115] width 390 height 19
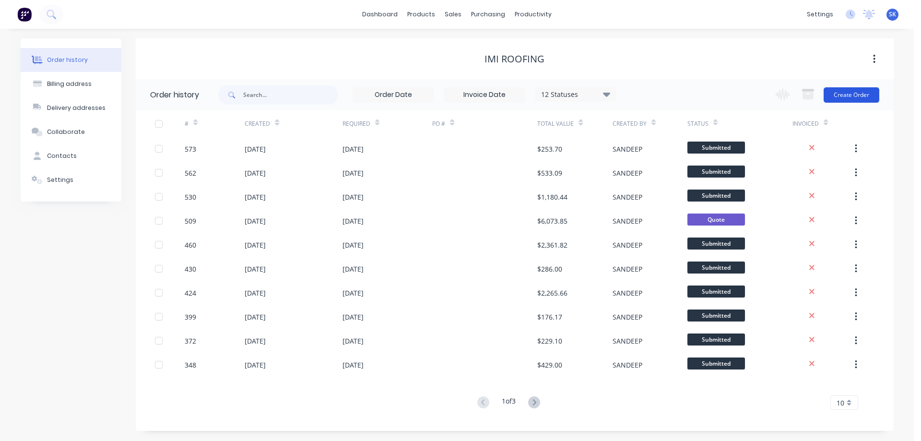
click at [849, 90] on button "Create Order" at bounding box center [852, 94] width 56 height 15
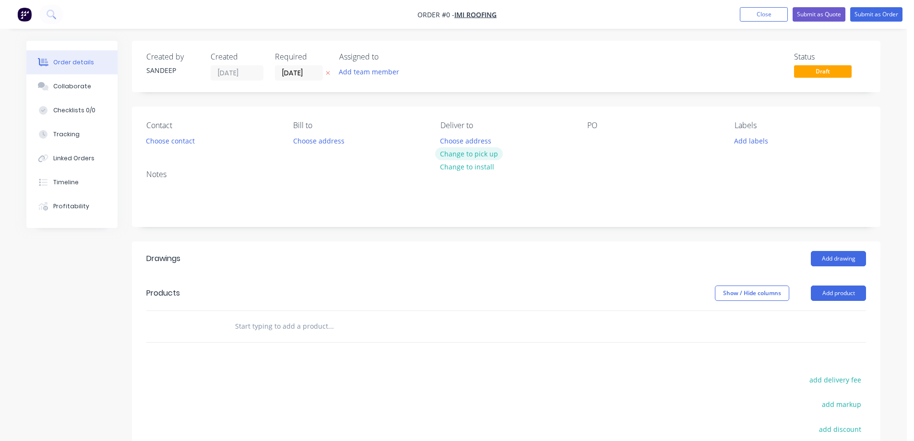
click at [477, 157] on button "Change to pick up" at bounding box center [469, 153] width 68 height 13
click at [260, 329] on input "text" at bounding box center [331, 326] width 192 height 19
type input "4"
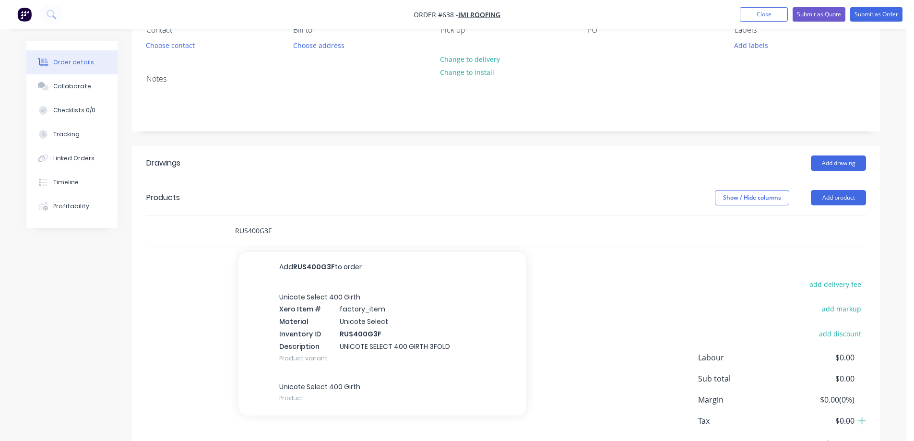
scroll to position [96, 0]
type input "RUS400G3F"
click at [318, 312] on div "Unicote Select 400 Girth Xero Item # factory_item Material Unicote Select Inven…" at bounding box center [382, 327] width 288 height 90
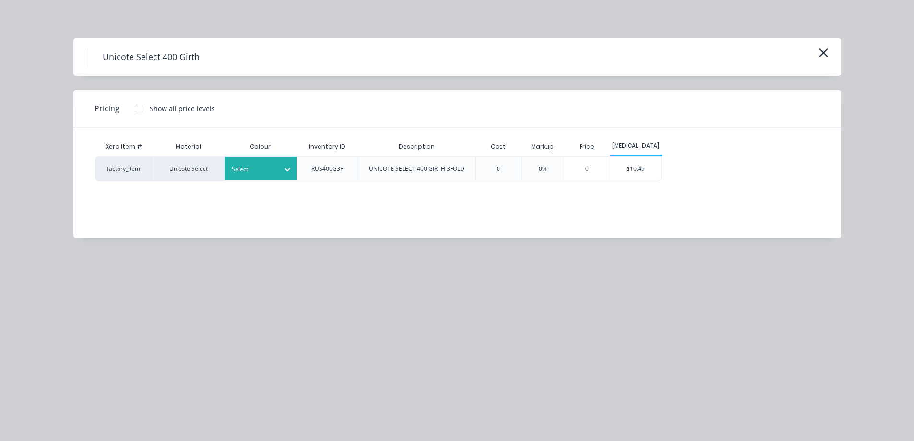
click at [290, 178] on div at bounding box center [287, 169] width 17 height 24
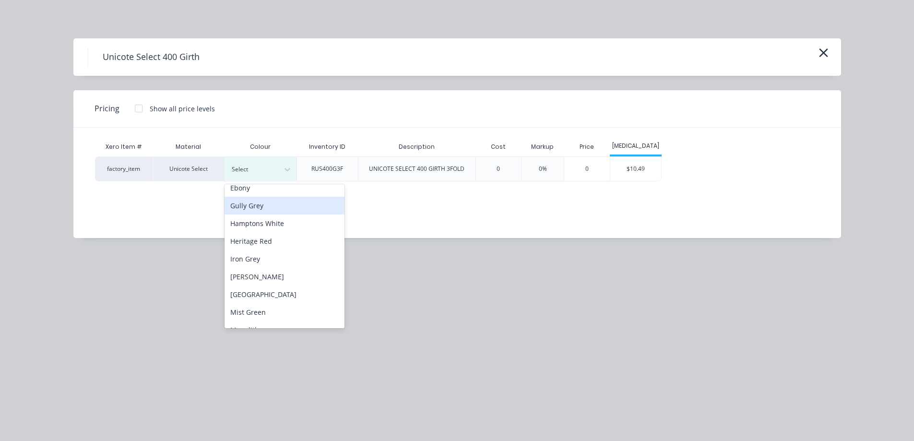
click at [257, 208] on div "Gully Grey" at bounding box center [284, 206] width 120 height 18
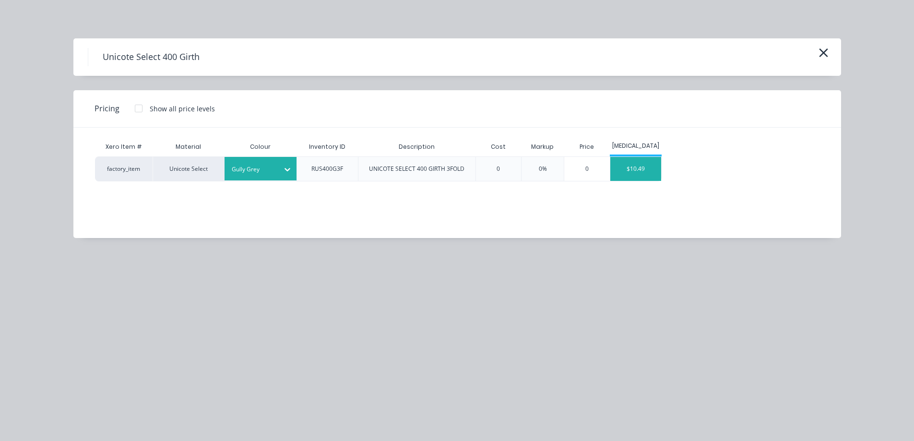
click at [635, 171] on div "$10.49" at bounding box center [635, 169] width 51 height 24
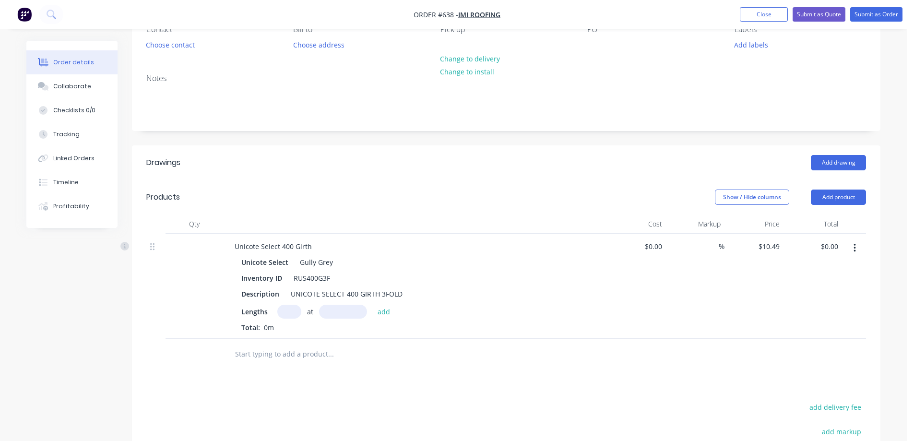
click at [296, 308] on input "text" at bounding box center [289, 312] width 24 height 14
type input "2"
type input "3800mm"
click at [376, 308] on button "add" at bounding box center [384, 311] width 23 height 13
type input "$79.72"
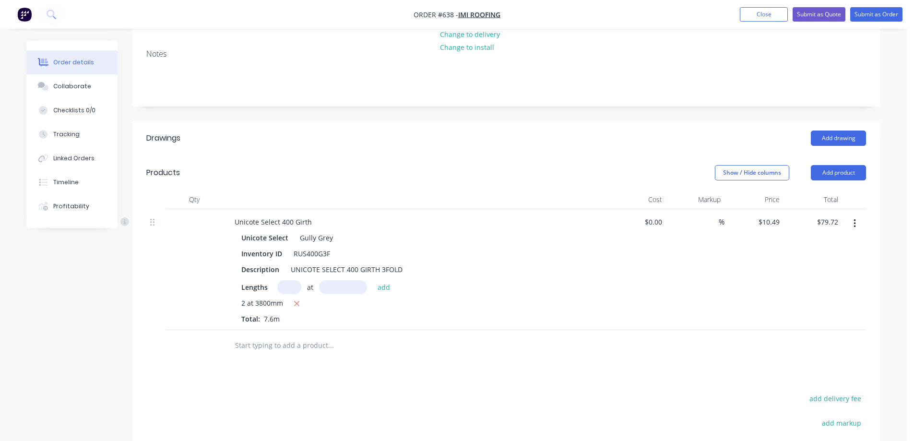
scroll to position [192, 0]
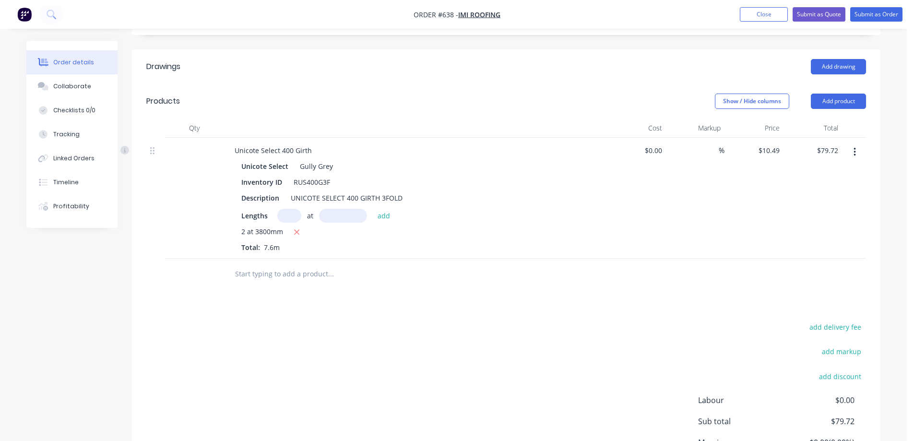
click at [292, 277] on input "text" at bounding box center [331, 273] width 192 height 19
click at [819, 102] on button "Add product" at bounding box center [838, 101] width 55 height 15
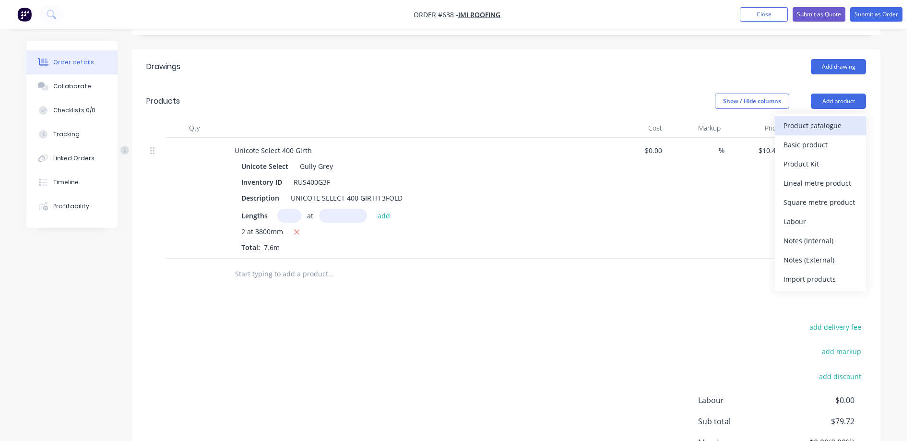
click at [819, 126] on div "Product catalogue" at bounding box center [820, 125] width 74 height 14
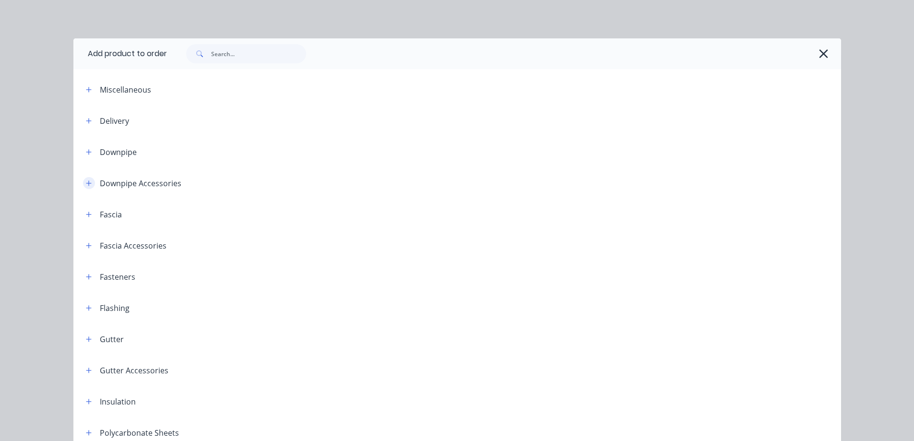
click at [86, 181] on icon "button" at bounding box center [89, 183] width 6 height 7
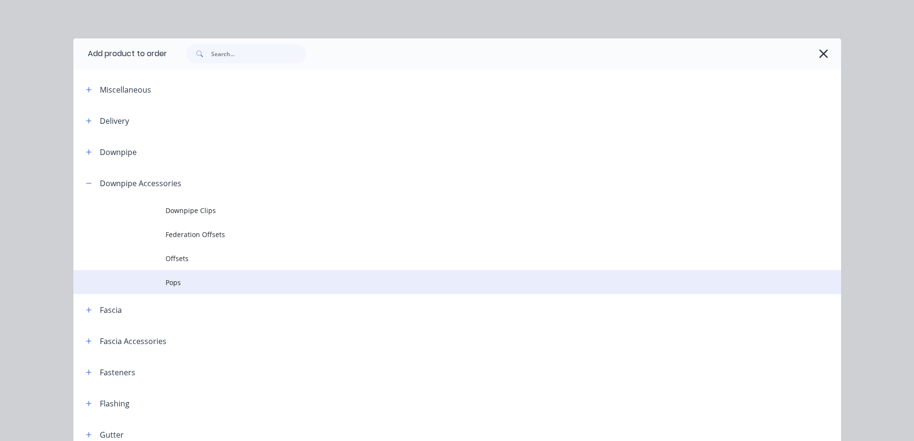
click at [174, 283] on span "Pops" at bounding box center [435, 282] width 540 height 10
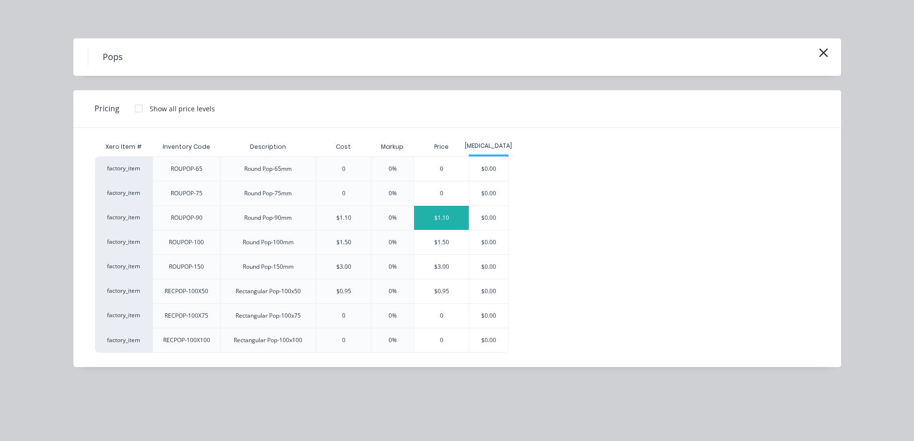
click at [456, 224] on div "$1.10" at bounding box center [441, 218] width 55 height 24
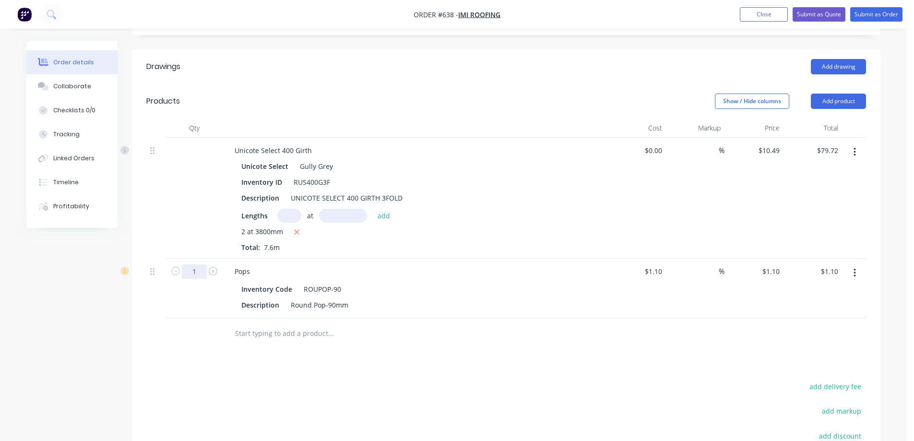
click at [202, 272] on input "1" at bounding box center [194, 271] width 25 height 14
click at [218, 272] on button "button" at bounding box center [213, 270] width 12 height 10
type input "2"
type input "$2.20"
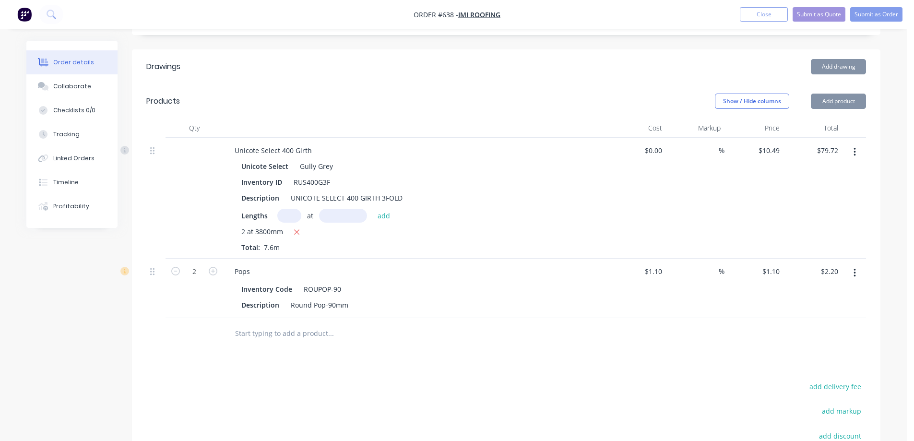
click at [218, 272] on button "button" at bounding box center [213, 270] width 12 height 10
type input "3"
type input "$3.30"
click at [218, 272] on button "button" at bounding box center [213, 270] width 12 height 10
type input "4"
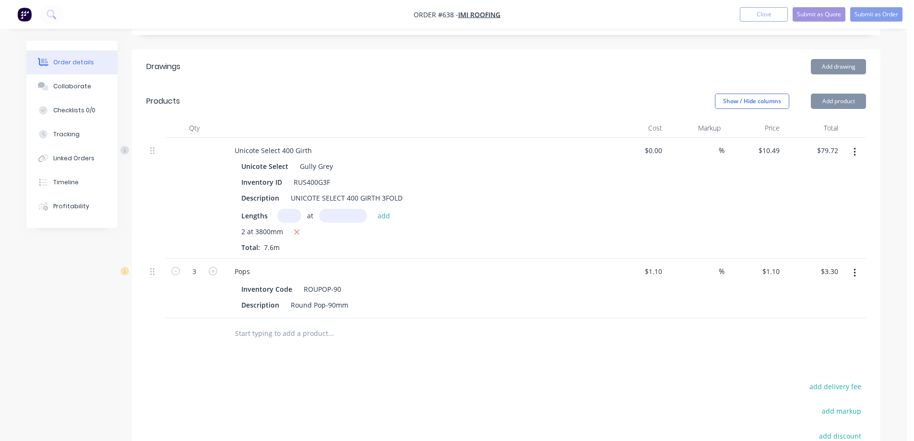
type input "$4.40"
click at [218, 272] on button "button" at bounding box center [213, 270] width 12 height 10
type input "5"
type input "$5.50"
click at [218, 272] on button "button" at bounding box center [213, 270] width 12 height 10
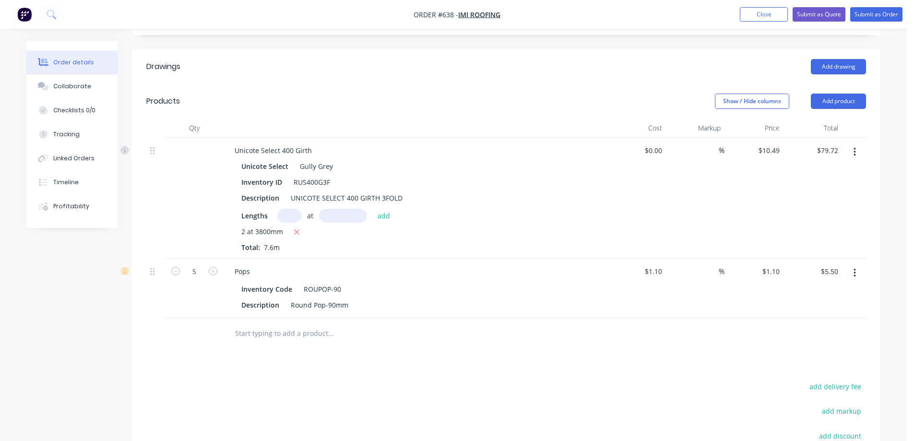
type input "6"
type input "$6.60"
click at [769, 268] on div "1.1 $1.10" at bounding box center [772, 271] width 22 height 14
type input "1.43"
type input "30"
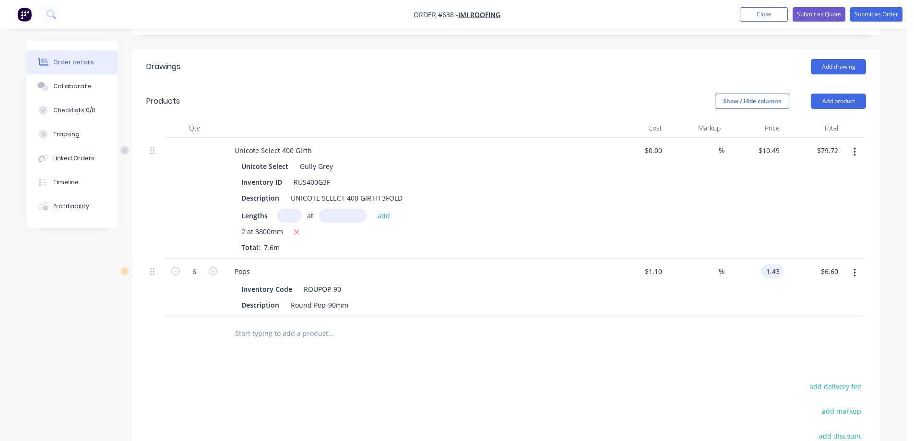
type input "$1.43"
type input "$8.58"
click at [744, 331] on div at bounding box center [506, 333] width 720 height 31
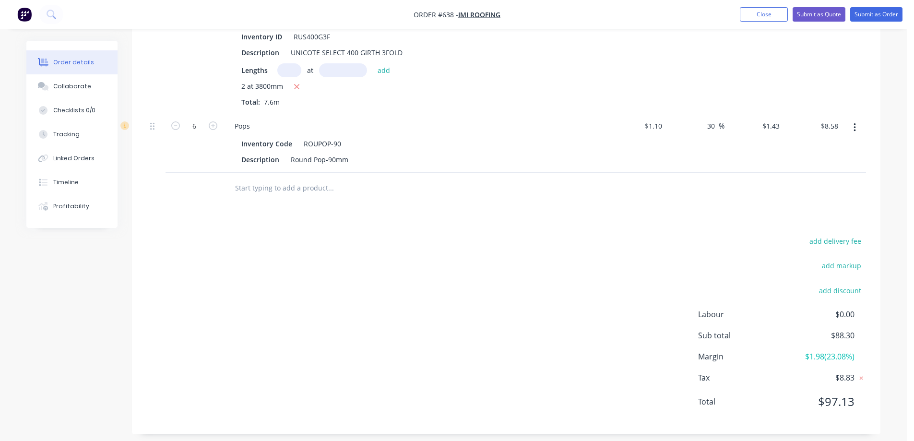
scroll to position [345, 0]
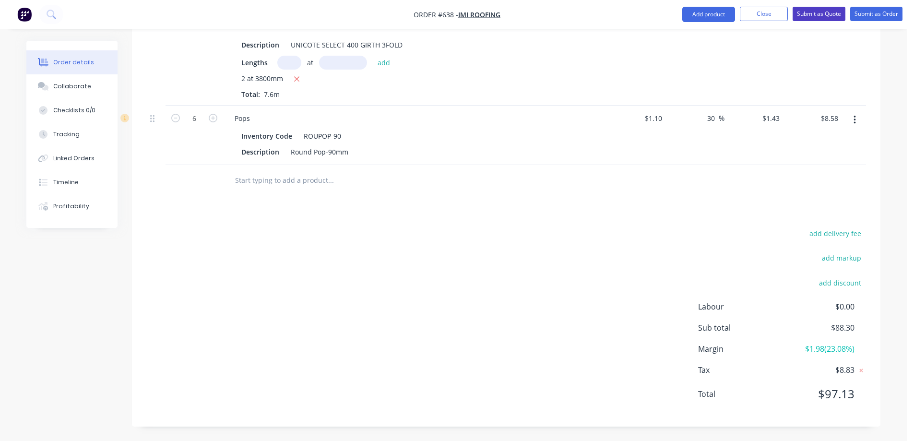
click at [830, 15] on button "Submit as Quote" at bounding box center [818, 14] width 53 height 14
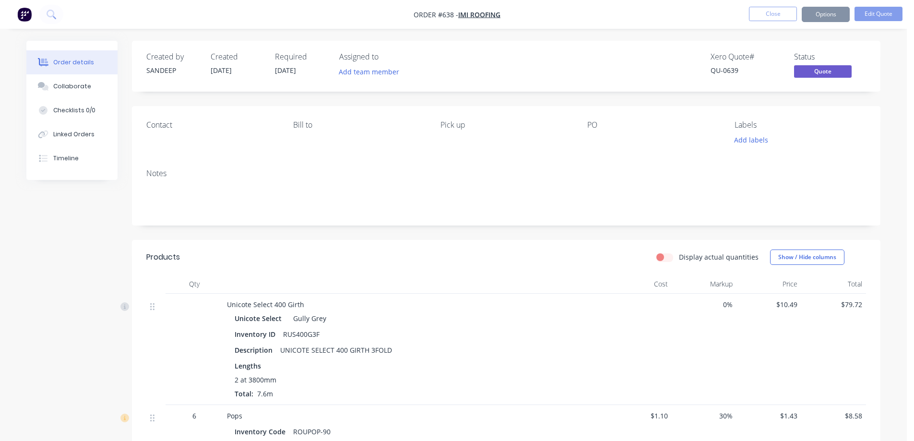
click at [828, 19] on button "Options" at bounding box center [826, 14] width 48 height 15
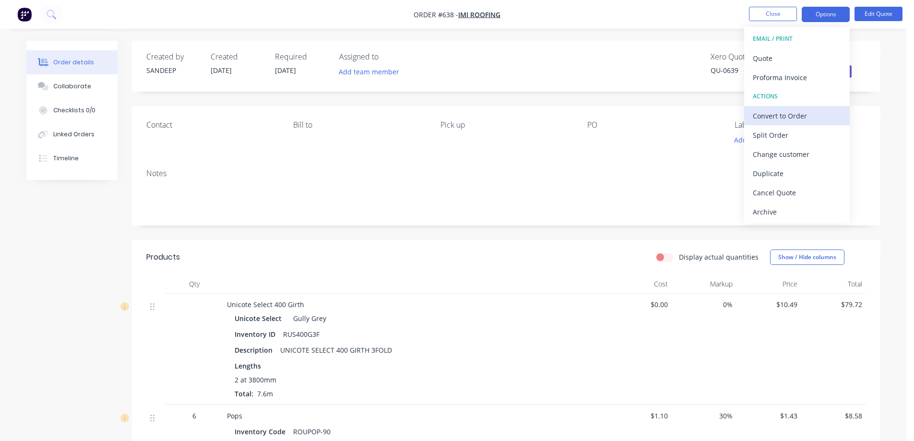
click at [776, 112] on div "Convert to Order" at bounding box center [797, 116] width 88 height 14
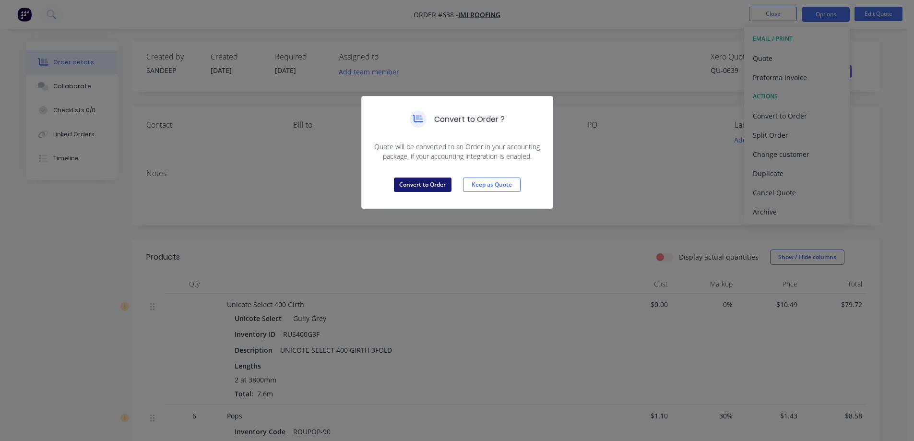
click at [422, 187] on button "Convert to Order" at bounding box center [423, 184] width 58 height 14
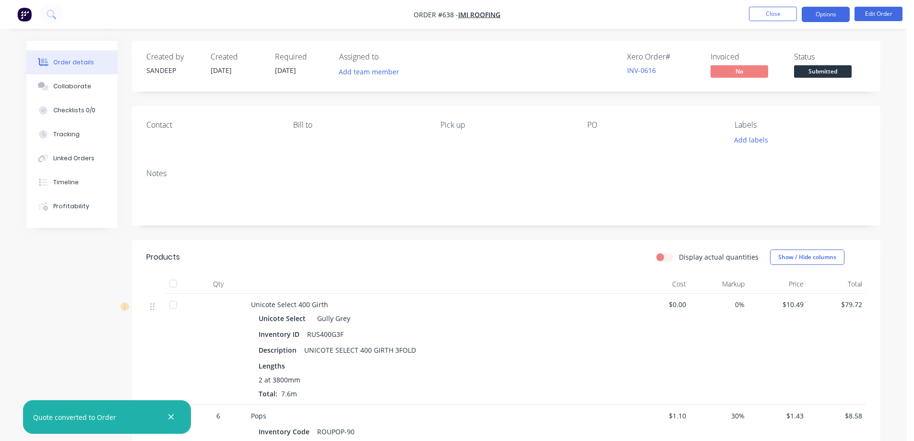
click at [832, 19] on button "Options" at bounding box center [826, 14] width 48 height 15
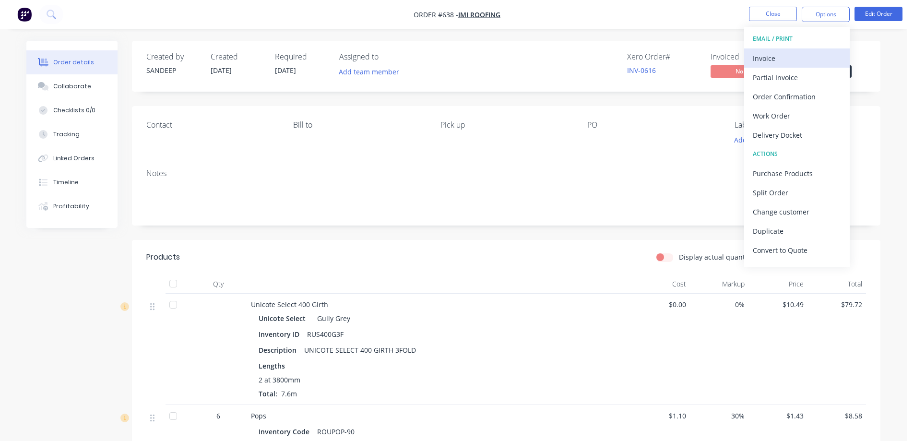
click at [792, 51] on div "Invoice" at bounding box center [797, 58] width 88 height 14
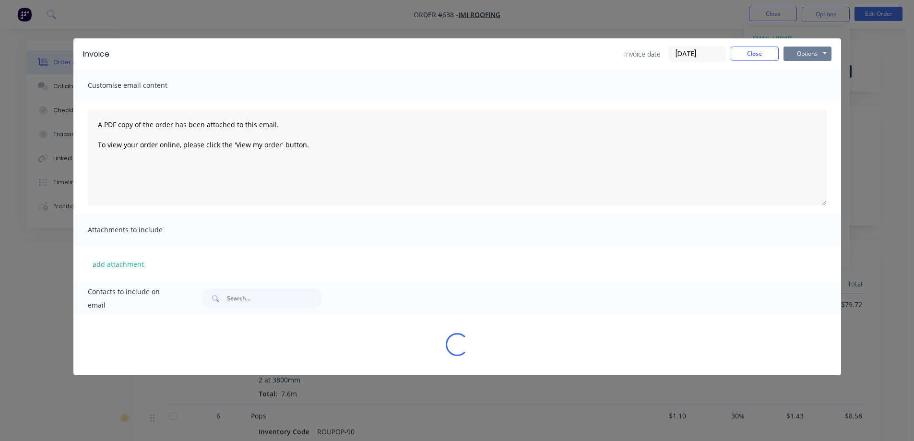
click at [801, 48] on button "Options" at bounding box center [807, 54] width 48 height 14
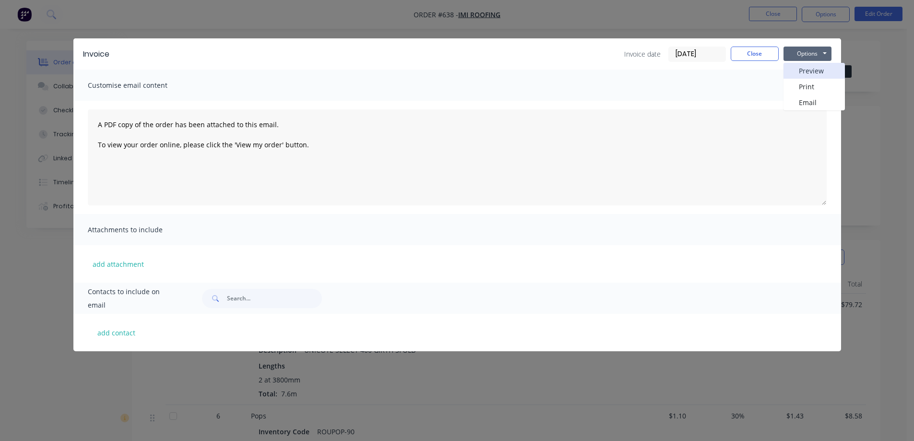
click at [801, 71] on button "Preview" at bounding box center [813, 71] width 61 height 16
click at [764, 53] on button "Close" at bounding box center [755, 54] width 48 height 14
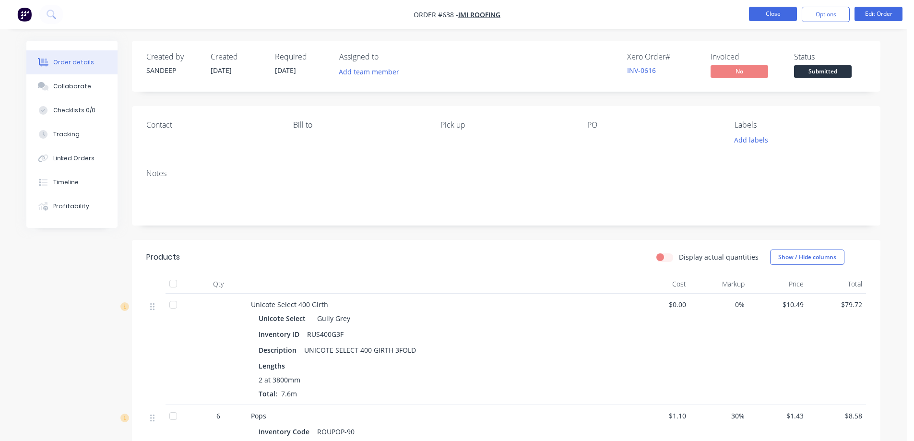
click at [763, 15] on button "Close" at bounding box center [773, 14] width 48 height 14
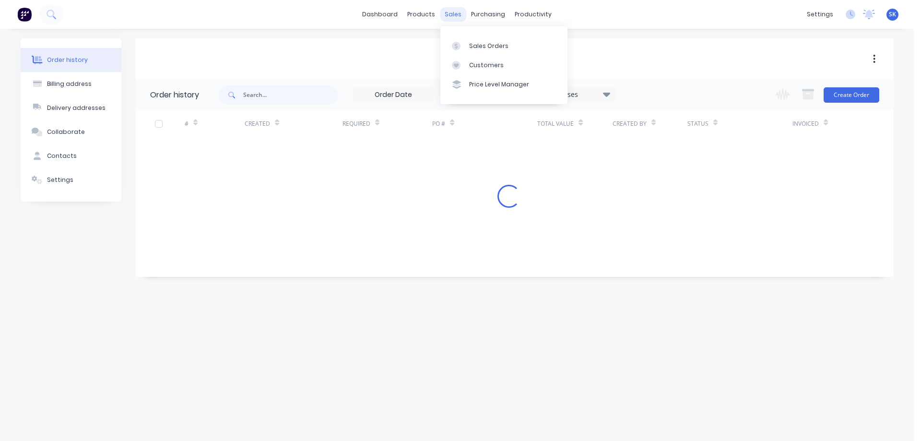
click at [445, 17] on div "sales" at bounding box center [453, 14] width 26 height 14
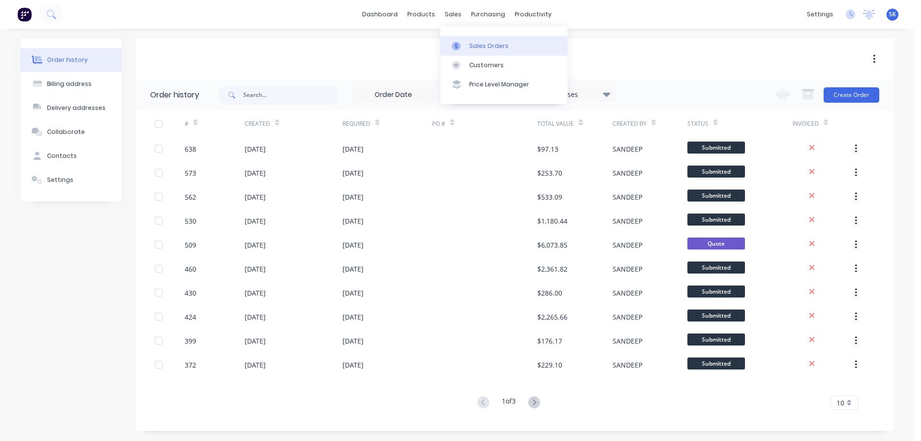
click at [472, 42] on div "Sales Orders" at bounding box center [488, 46] width 39 height 9
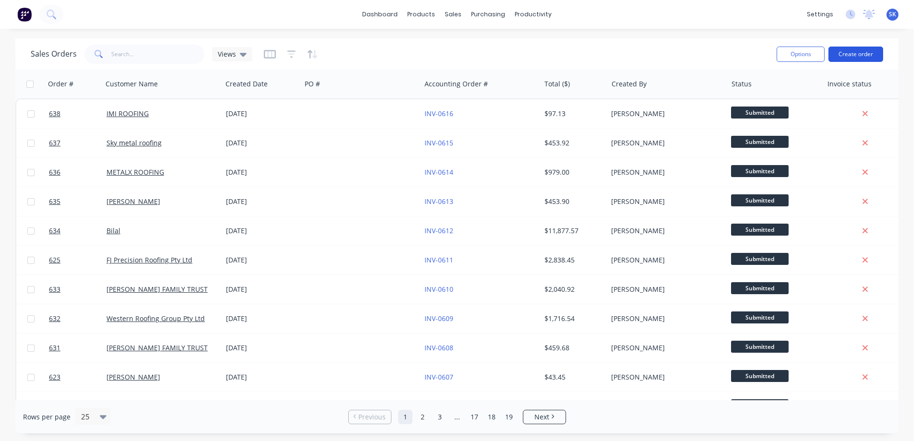
click at [841, 61] on button "Create order" at bounding box center [855, 54] width 55 height 15
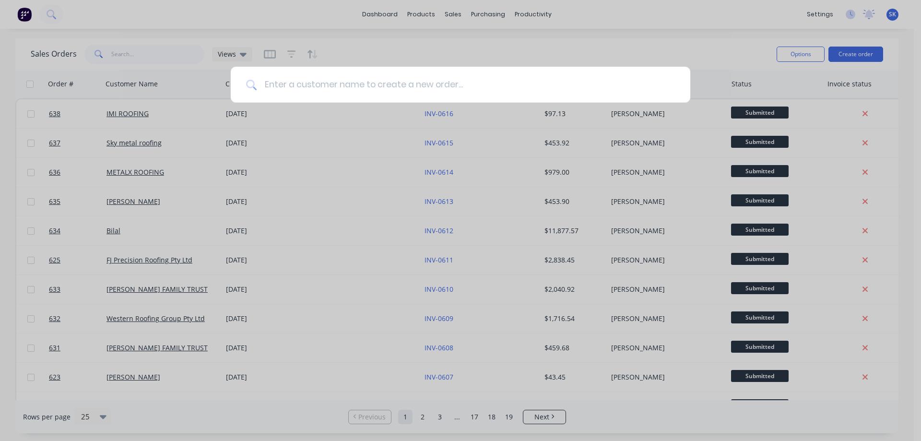
click at [390, 89] on input at bounding box center [466, 85] width 418 height 36
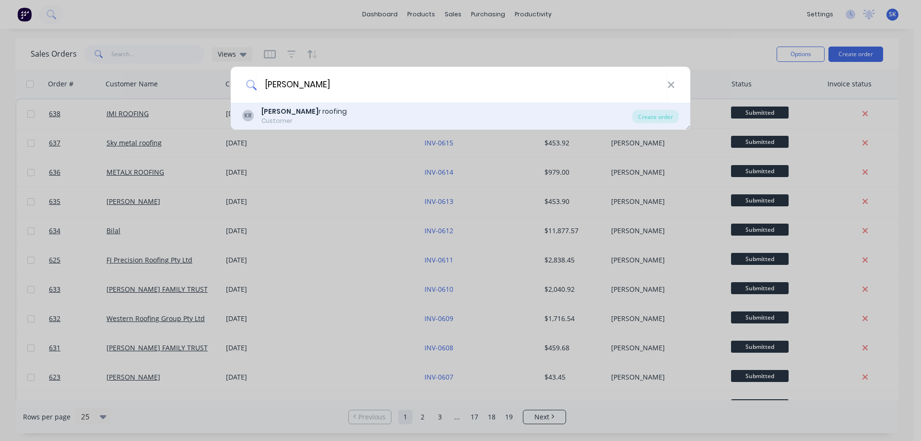
type input "KHODE"
click at [366, 122] on div "KR Khode r roofing Customer" at bounding box center [437, 115] width 390 height 19
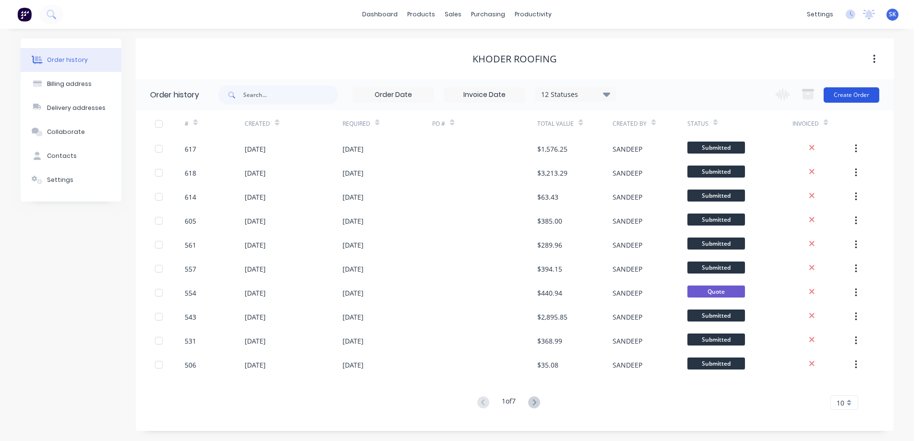
click at [839, 100] on button "Create Order" at bounding box center [852, 94] width 56 height 15
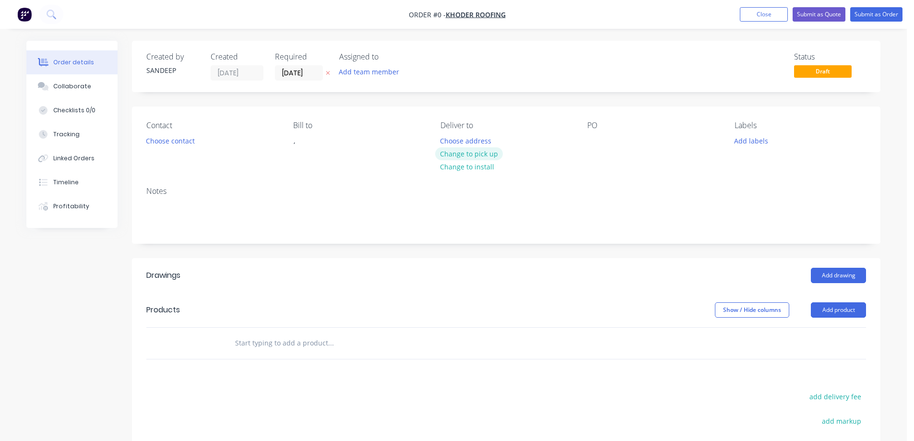
click at [443, 155] on button "Change to pick up" at bounding box center [469, 153] width 68 height 13
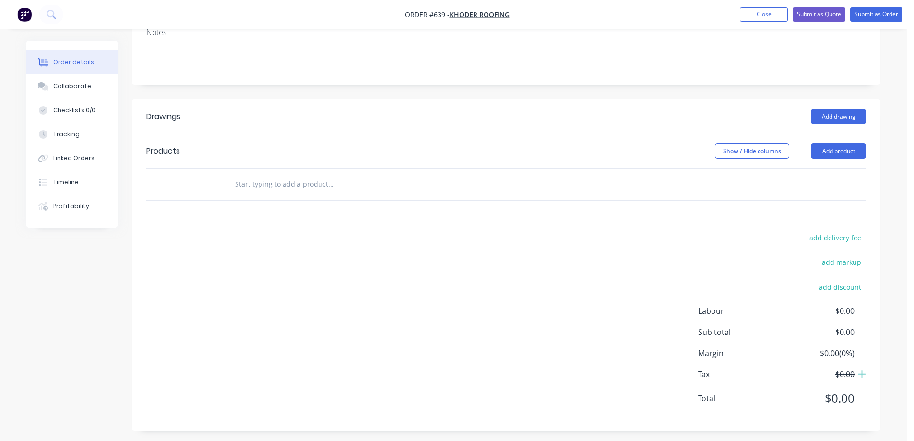
scroll to position [163, 0]
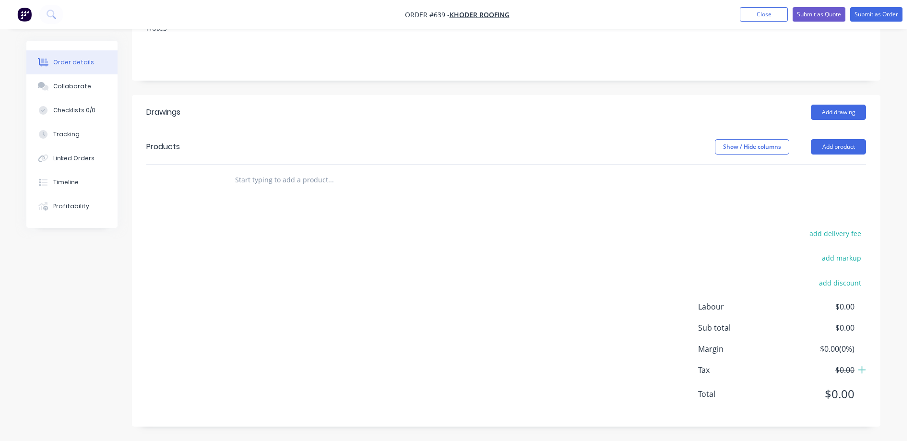
click at [293, 182] on input "text" at bounding box center [331, 179] width 192 height 19
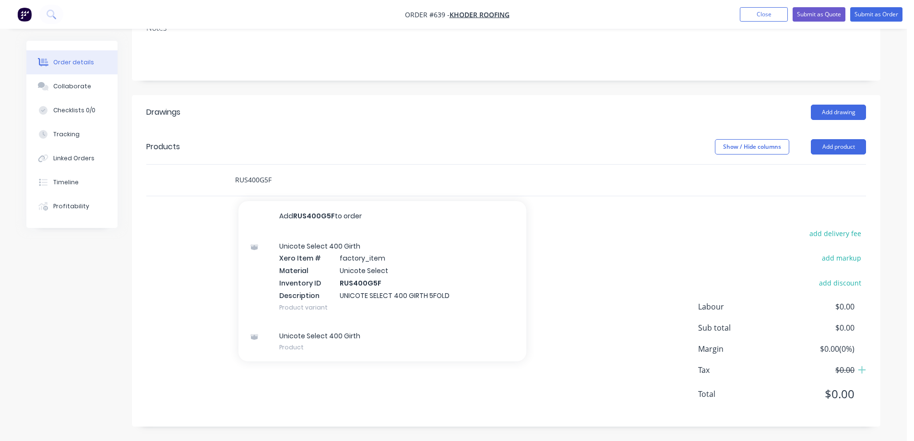
type input "RUS400G5F"
click at [306, 263] on div "Unicote Select 400 Girth Xero Item # factory_item Material Unicote Select Inven…" at bounding box center [382, 277] width 288 height 90
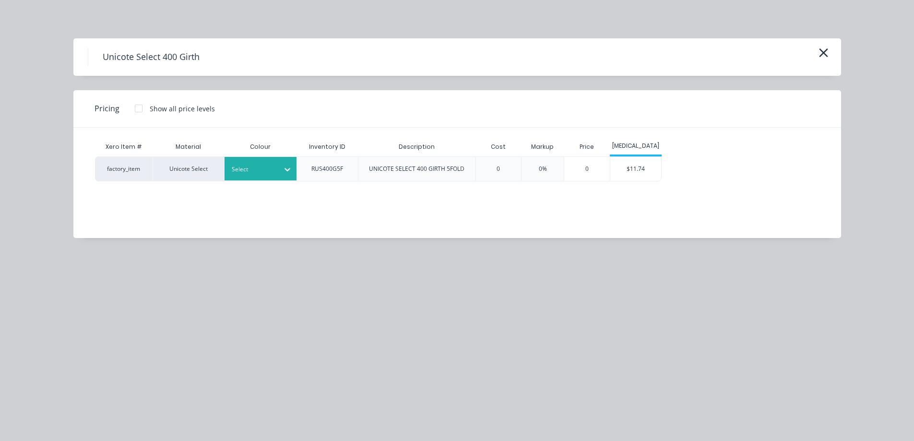
click at [275, 168] on div "Select" at bounding box center [252, 169] width 54 height 12
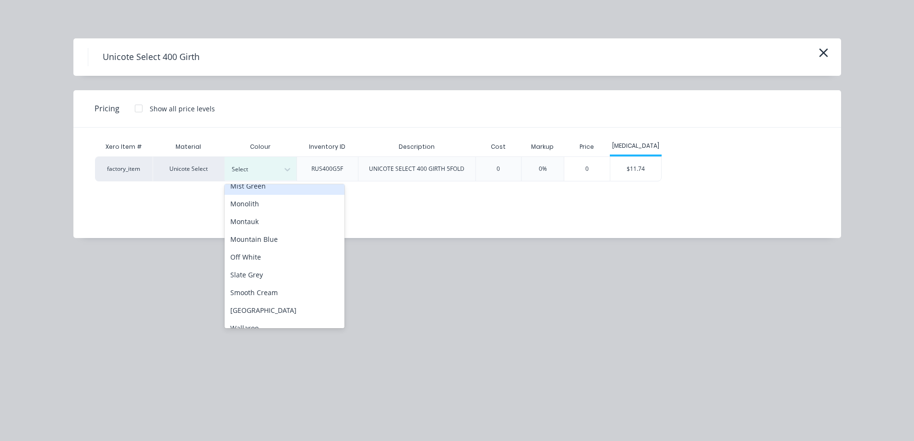
scroll to position [250, 0]
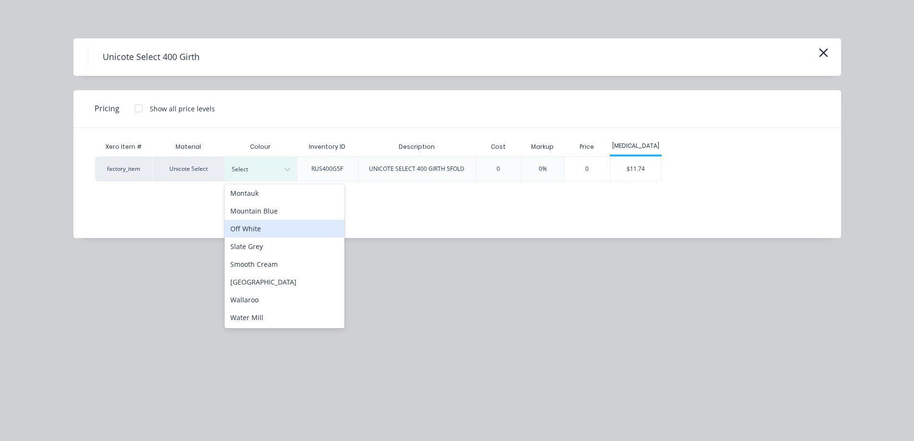
click at [260, 226] on div "Off White" at bounding box center [284, 229] width 120 height 18
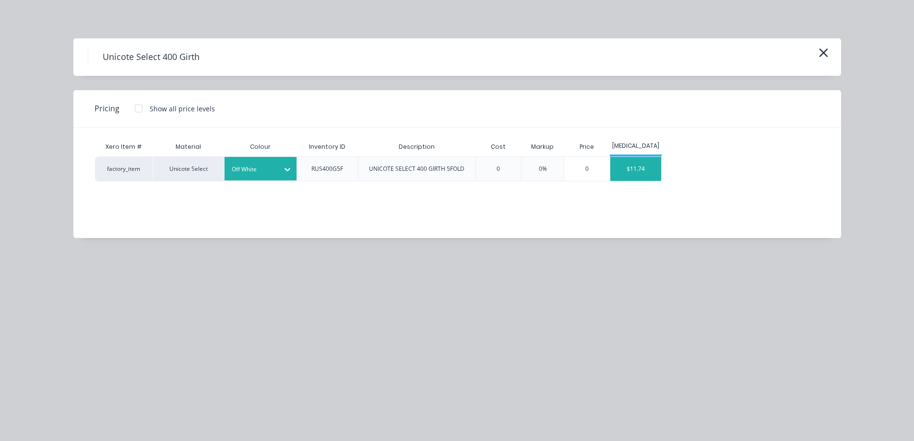
click at [630, 166] on div "$11.74" at bounding box center [635, 169] width 51 height 24
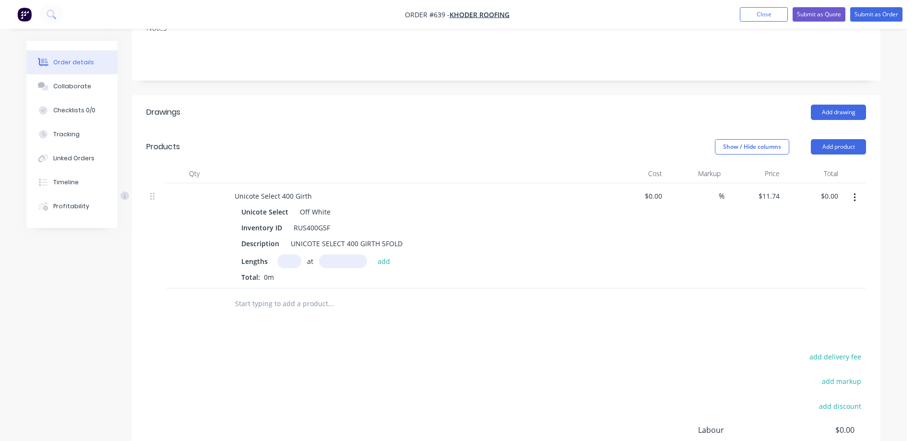
click at [287, 262] on input "text" at bounding box center [289, 261] width 24 height 14
type input "1"
type input "7000mm"
click at [375, 256] on button "add" at bounding box center [384, 260] width 23 height 13
type input "$82.18"
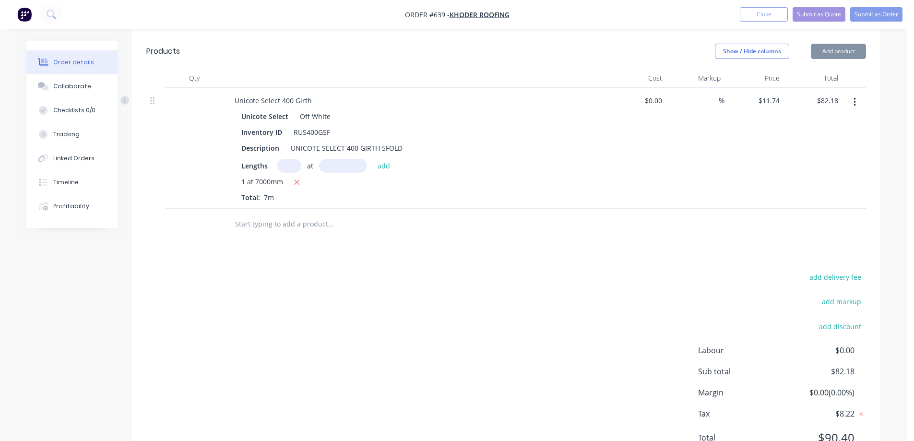
scroll to position [259, 0]
click at [291, 218] on input "text" at bounding box center [331, 223] width 192 height 19
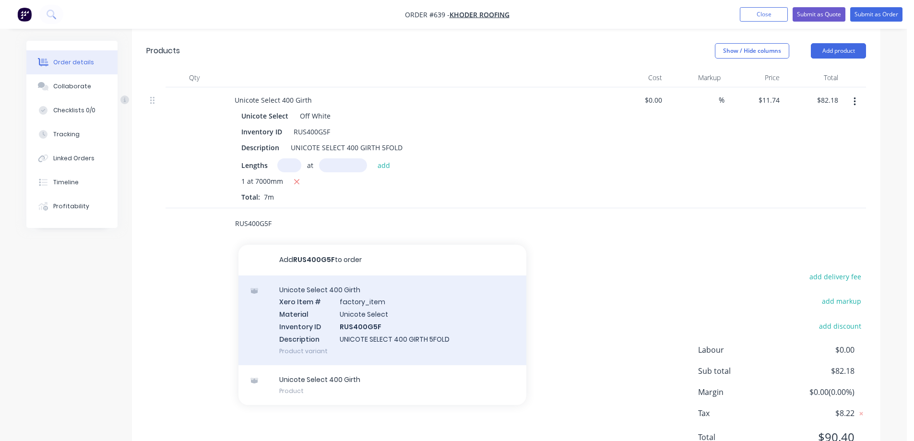
type input "RUS400G5F"
click at [356, 323] on div "Unicote Select 400 Girth Xero Item # factory_item Material Unicote Select Inven…" at bounding box center [382, 320] width 288 height 90
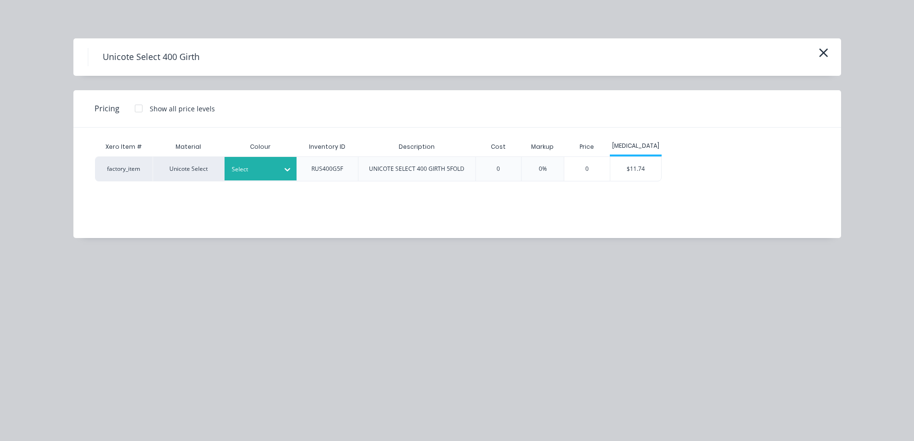
click at [281, 169] on div at bounding box center [287, 169] width 17 height 15
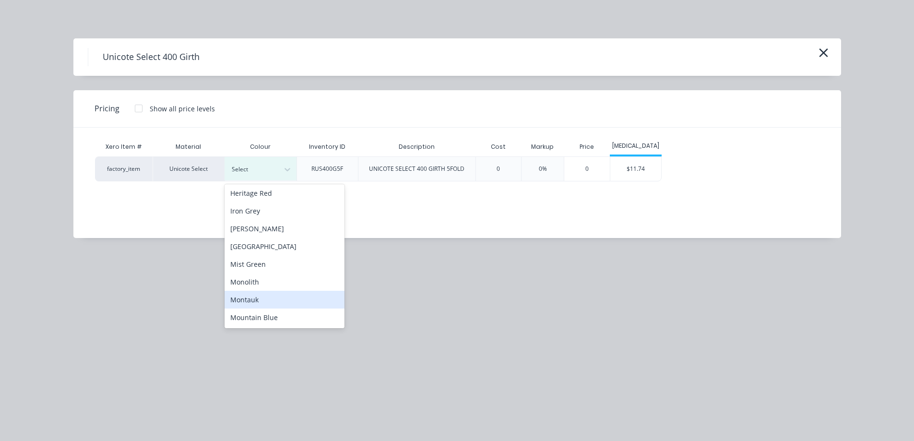
scroll to position [240, 0]
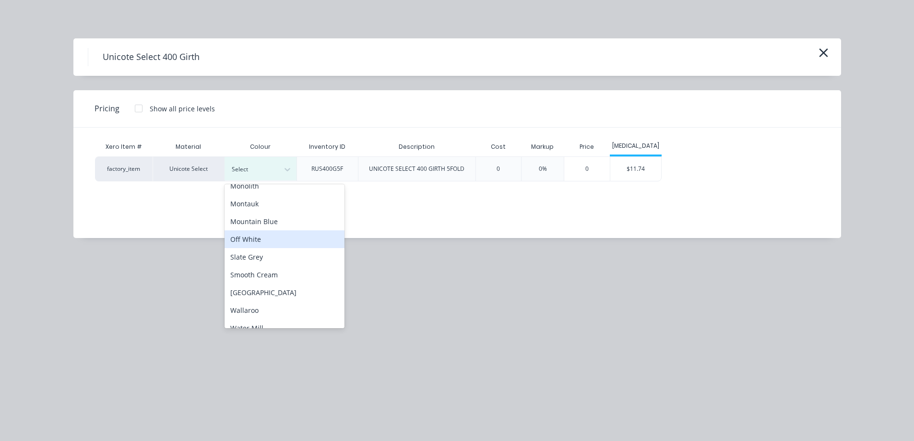
click at [250, 241] on div "Off White" at bounding box center [284, 239] width 120 height 18
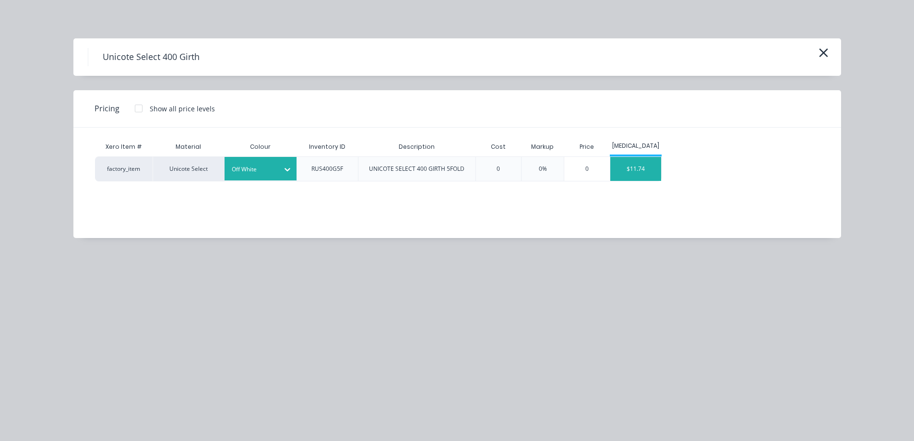
click at [639, 162] on div "$11.74" at bounding box center [635, 169] width 51 height 24
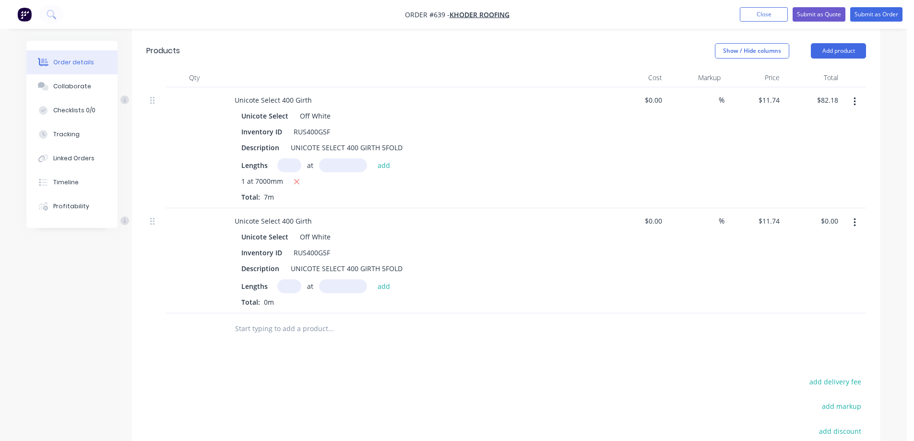
click at [285, 287] on input "text" at bounding box center [289, 286] width 24 height 14
type input "1"
type input "7000mm"
click at [397, 287] on div "Lengths 1 at 7000mm add" at bounding box center [414, 286] width 347 height 14
click at [384, 286] on button "add" at bounding box center [384, 285] width 23 height 13
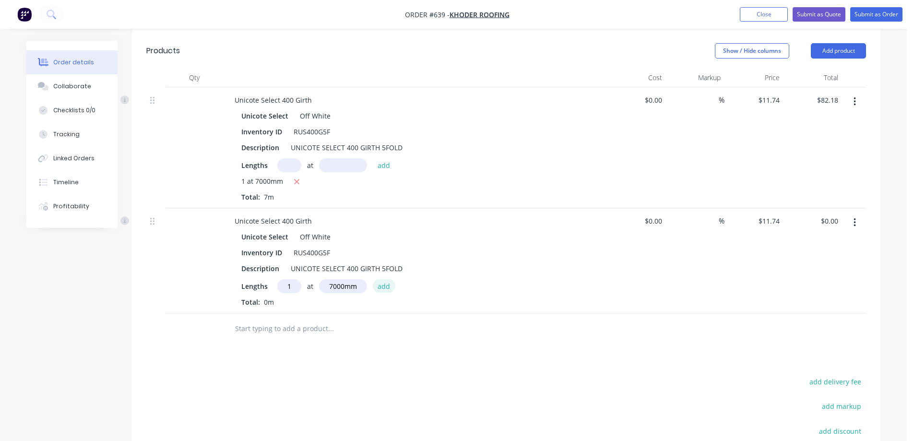
type input "$82.18"
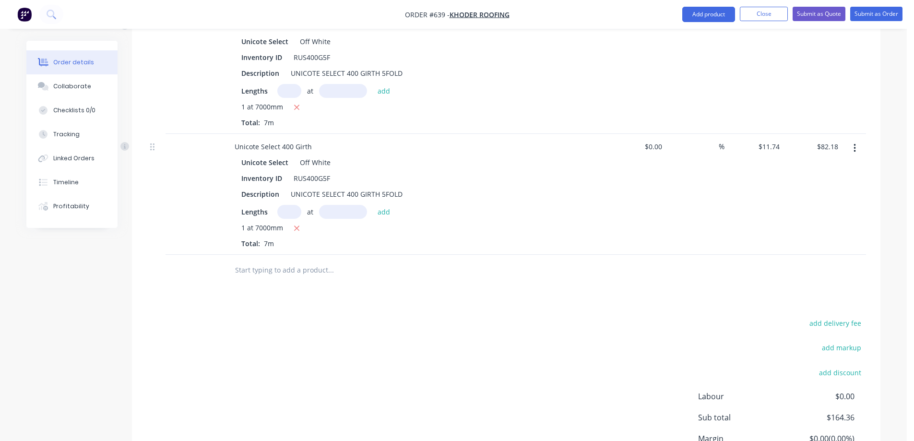
scroll to position [355, 0]
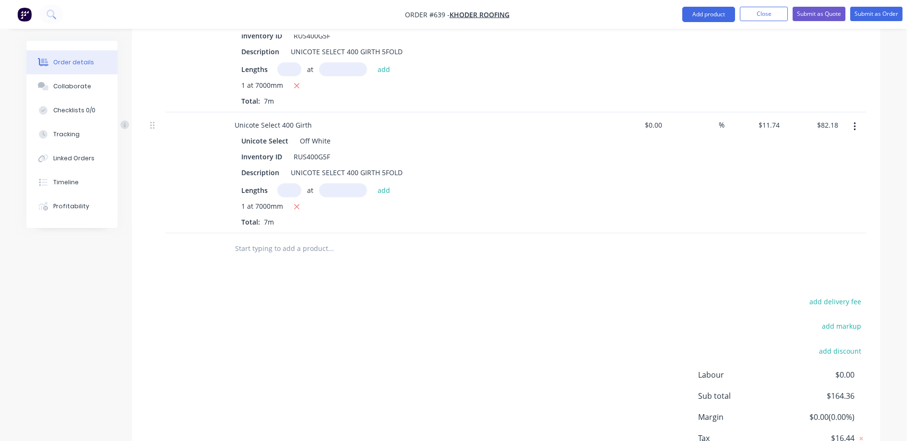
click at [289, 249] on input "text" at bounding box center [331, 248] width 192 height 19
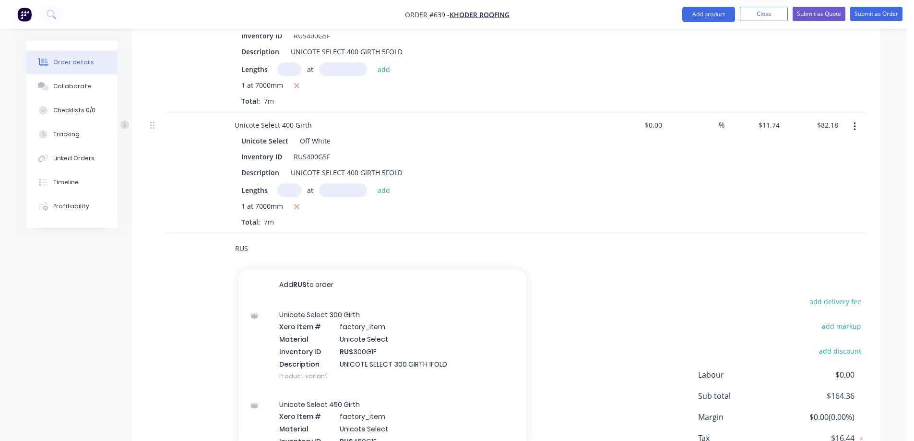
click at [261, 248] on input "RUS" at bounding box center [331, 248] width 192 height 19
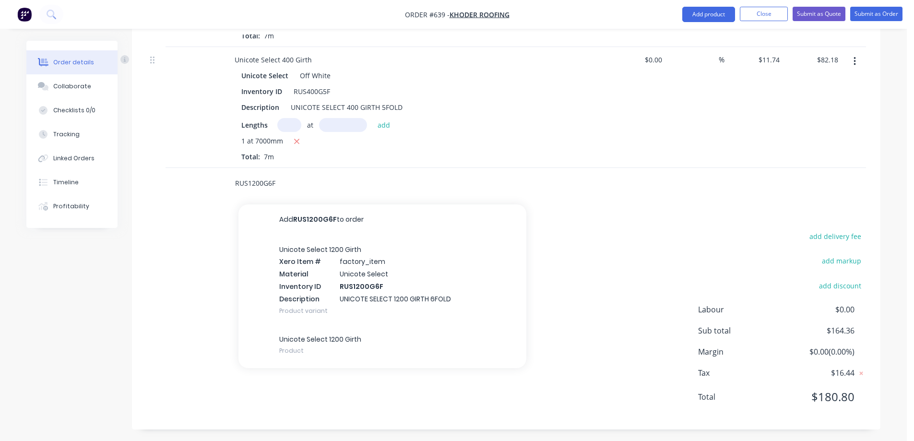
scroll to position [423, 0]
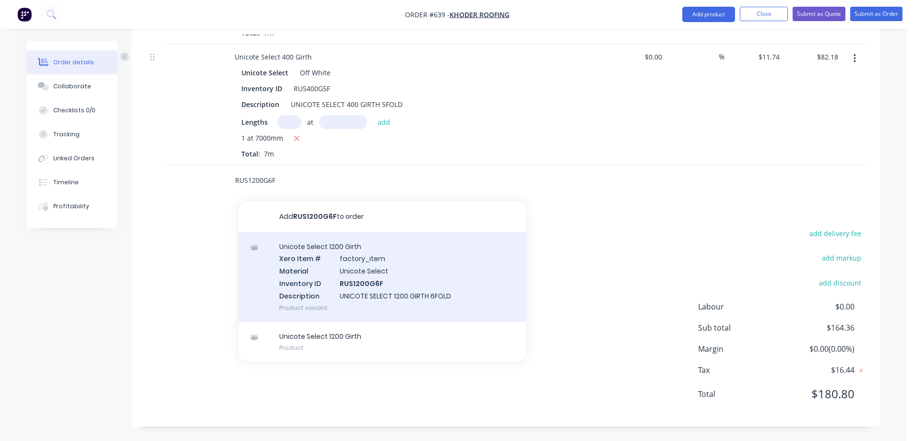
type input "RUS1200G6F"
click at [325, 263] on div "Unicote Select 1200 Girth Xero Item # factory_item Material Unicote Select Inve…" at bounding box center [382, 277] width 288 height 90
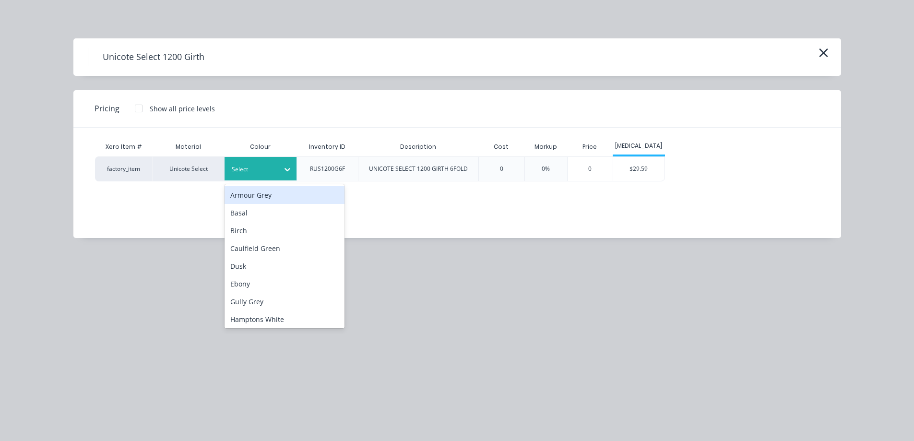
click at [267, 172] on div at bounding box center [253, 169] width 43 height 11
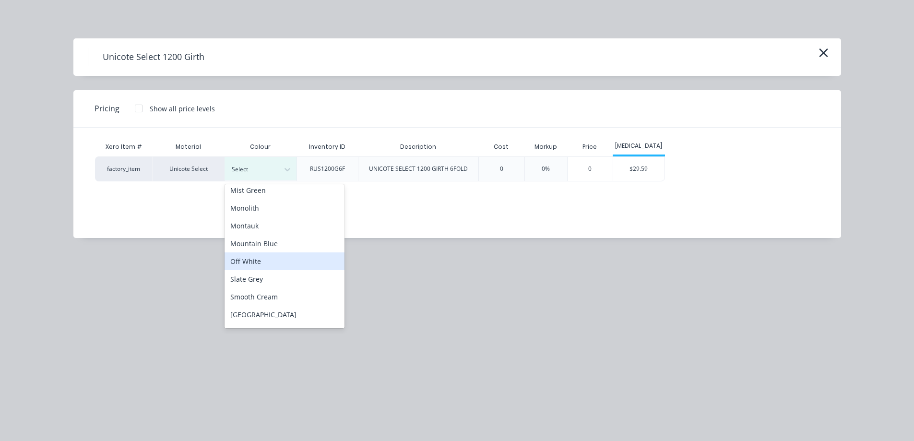
scroll to position [240, 0]
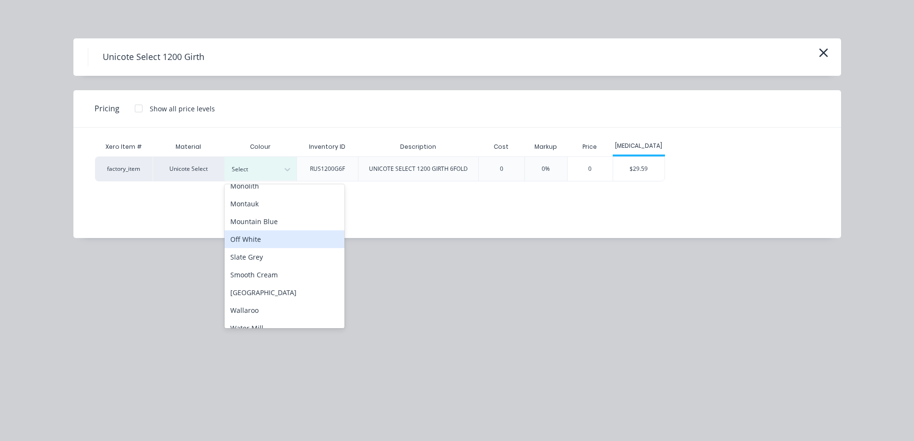
click at [264, 242] on div "Off White" at bounding box center [284, 239] width 120 height 18
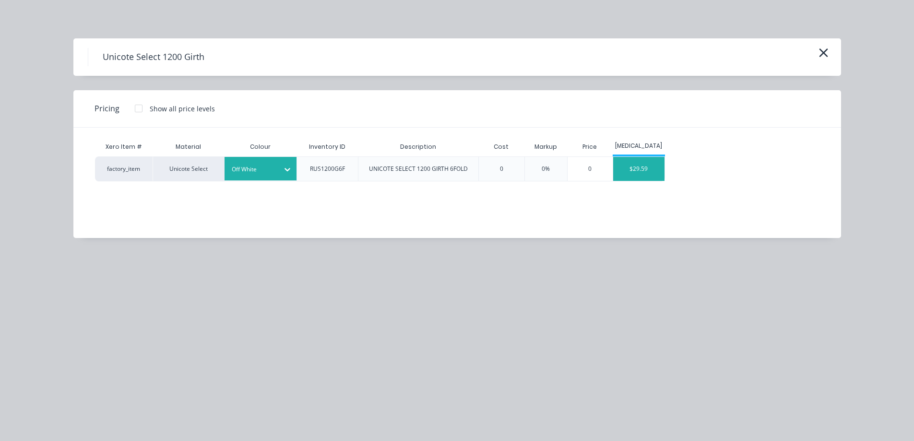
click at [630, 167] on div "$29.59" at bounding box center [638, 169] width 51 height 24
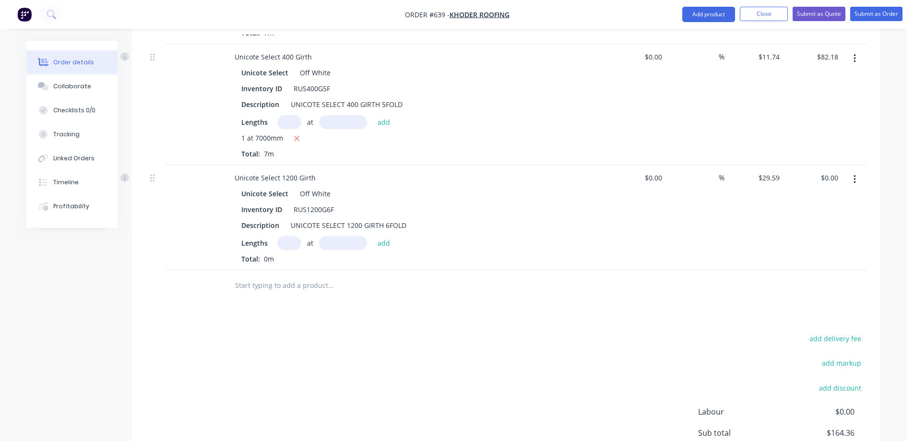
click at [286, 239] on input "text" at bounding box center [289, 243] width 24 height 14
type input "1"
type input "1600mm"
click at [383, 240] on button "add" at bounding box center [384, 242] width 23 height 13
type input "$47.34"
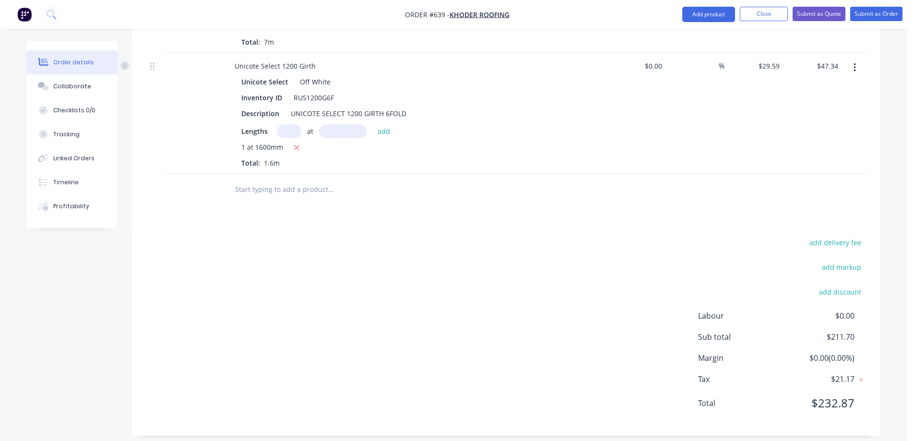
scroll to position [544, 0]
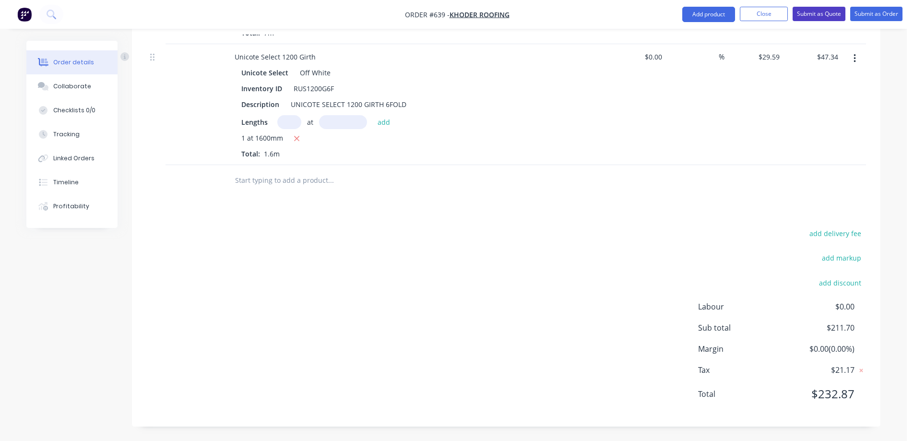
click at [827, 17] on button "Submit as Quote" at bounding box center [818, 14] width 53 height 14
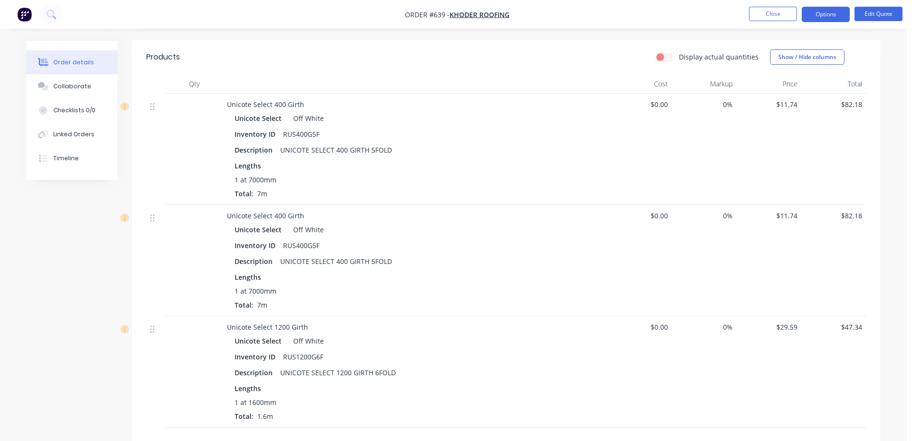
scroll to position [240, 0]
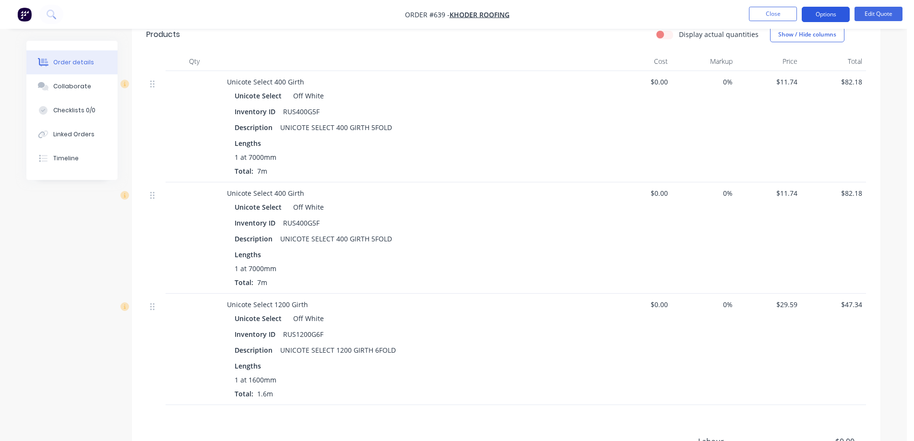
click at [809, 14] on button "Options" at bounding box center [826, 14] width 48 height 15
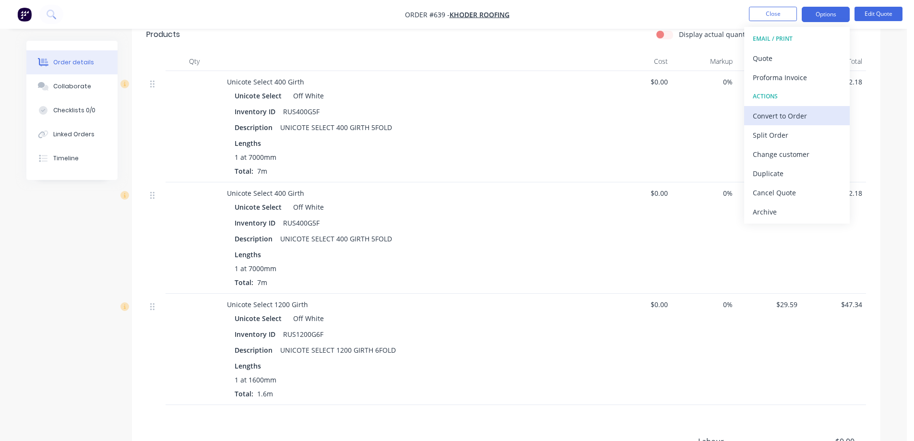
click at [773, 115] on div "Convert to Order" at bounding box center [797, 116] width 88 height 14
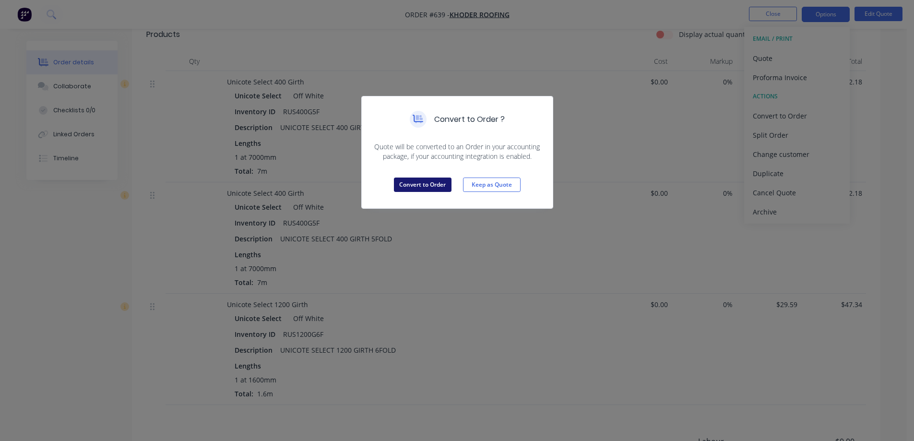
click at [410, 182] on button "Convert to Order" at bounding box center [423, 184] width 58 height 14
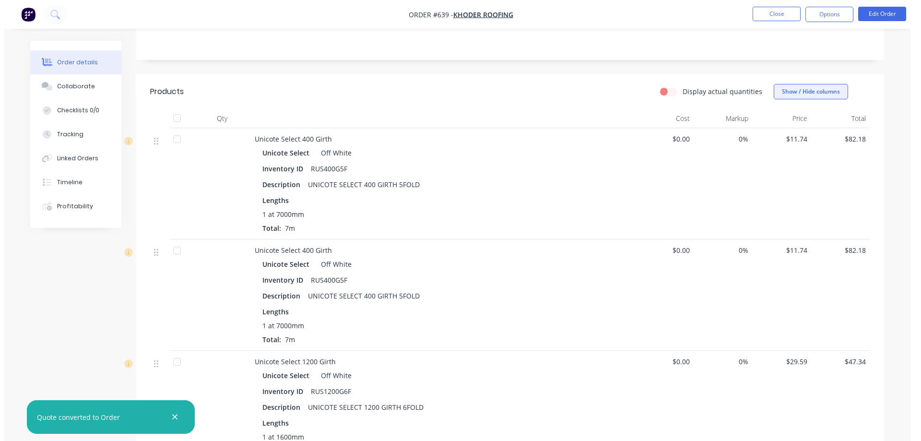
scroll to position [0, 0]
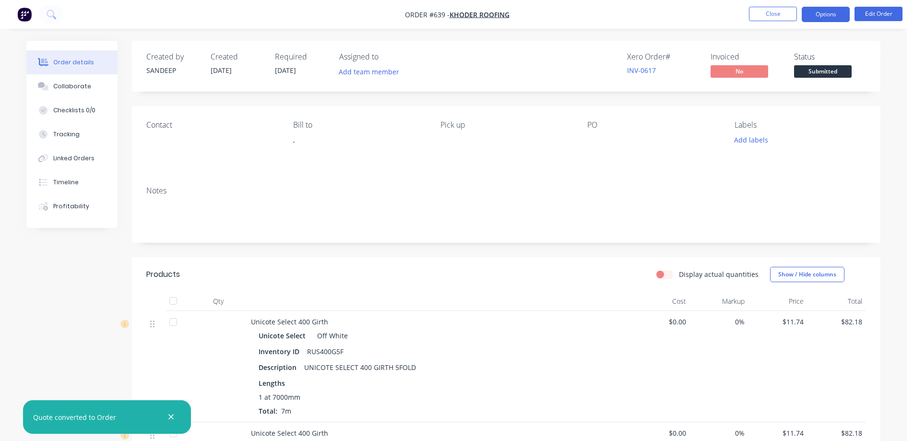
click at [828, 17] on button "Options" at bounding box center [826, 14] width 48 height 15
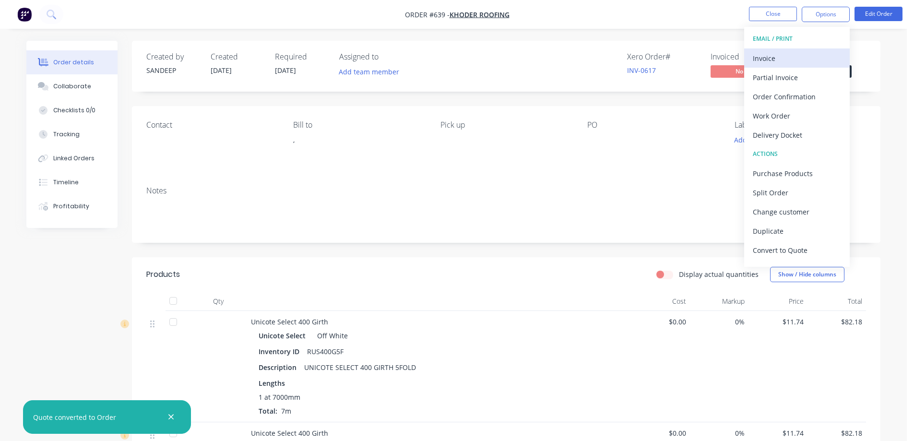
click at [801, 56] on div "Invoice" at bounding box center [797, 58] width 88 height 14
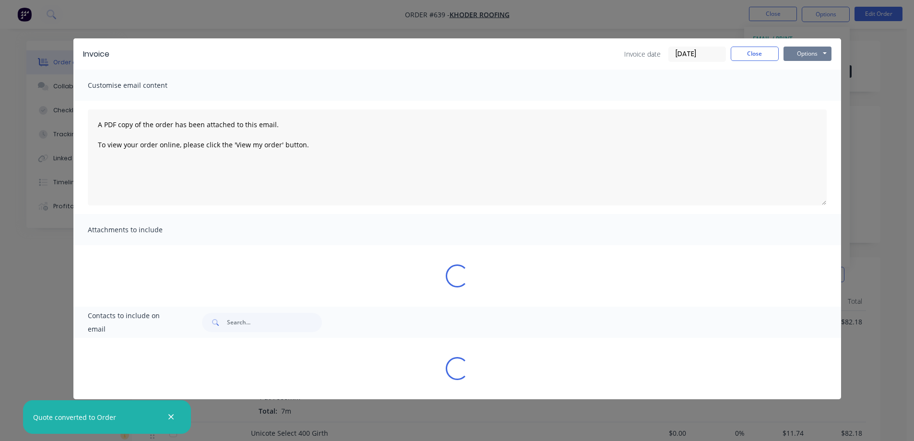
click at [812, 59] on button "Options" at bounding box center [807, 54] width 48 height 14
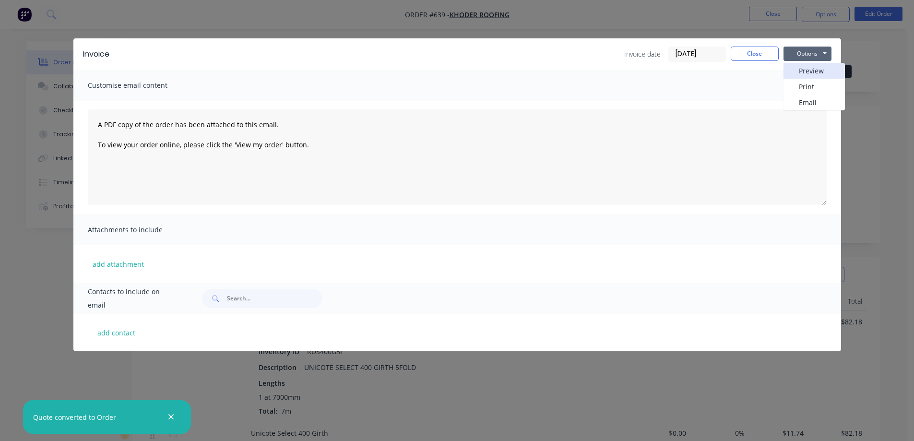
click at [811, 69] on button "Preview" at bounding box center [813, 71] width 61 height 16
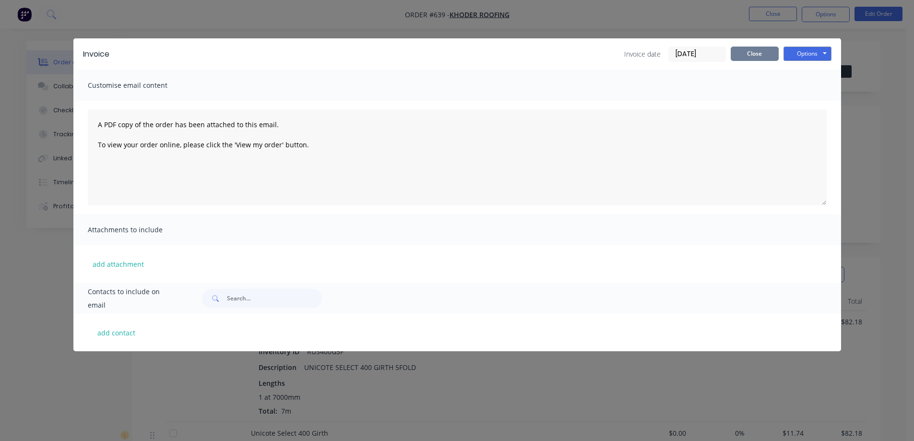
click at [749, 51] on button "Close" at bounding box center [755, 54] width 48 height 14
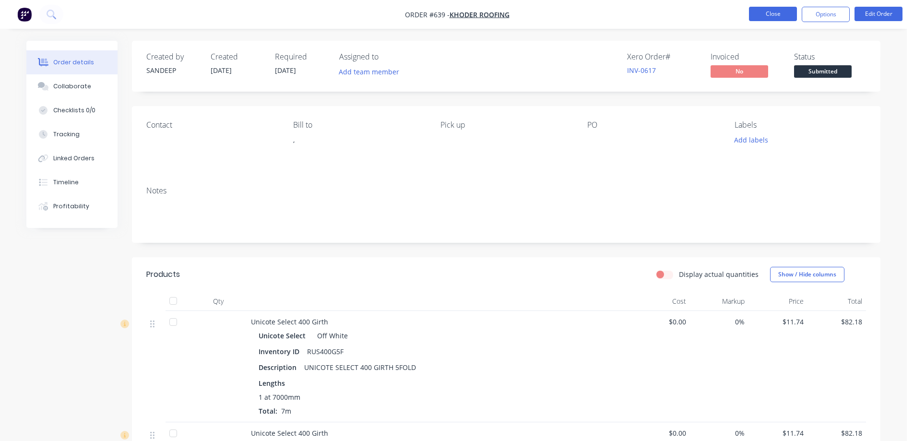
click at [756, 13] on button "Close" at bounding box center [773, 14] width 48 height 14
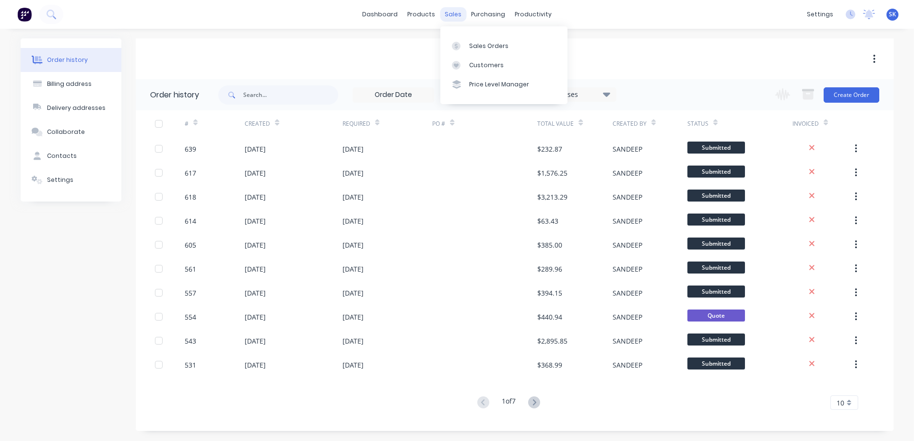
click at [450, 16] on div "sales" at bounding box center [453, 14] width 26 height 14
click at [472, 37] on link "Sales Orders" at bounding box center [503, 45] width 127 height 19
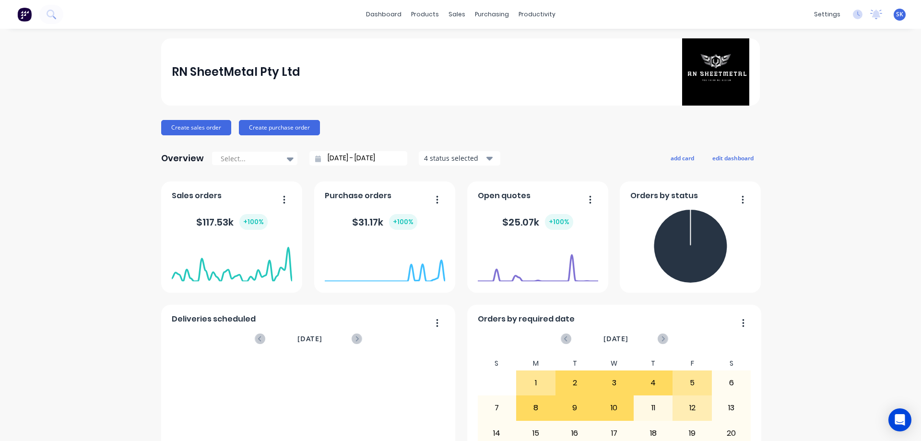
click at [325, 161] on input "11/08/25 - 11/09/25" at bounding box center [362, 158] width 83 height 14
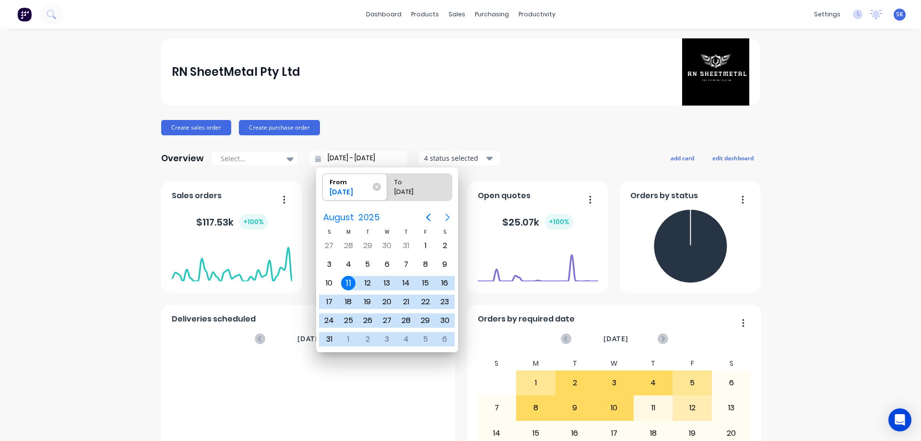
click at [449, 217] on icon "Next page" at bounding box center [448, 217] width 4 height 8
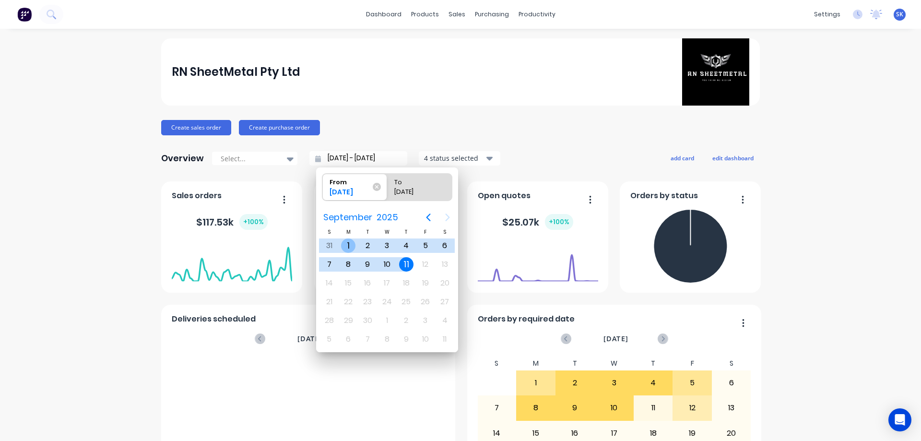
click at [342, 247] on div "1" at bounding box center [348, 245] width 14 height 14
type input "01/09/25 - 11/09/25"
radio input "false"
radio input "true"
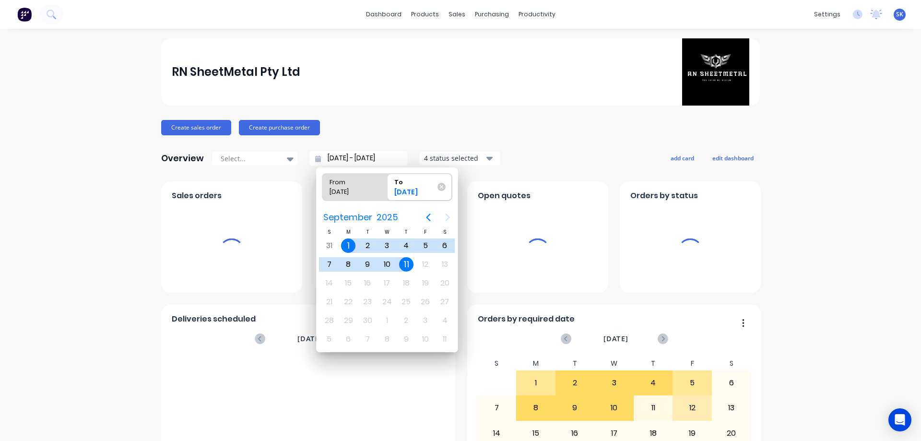
click at [460, 159] on div "4 status selected" at bounding box center [454, 158] width 60 height 10
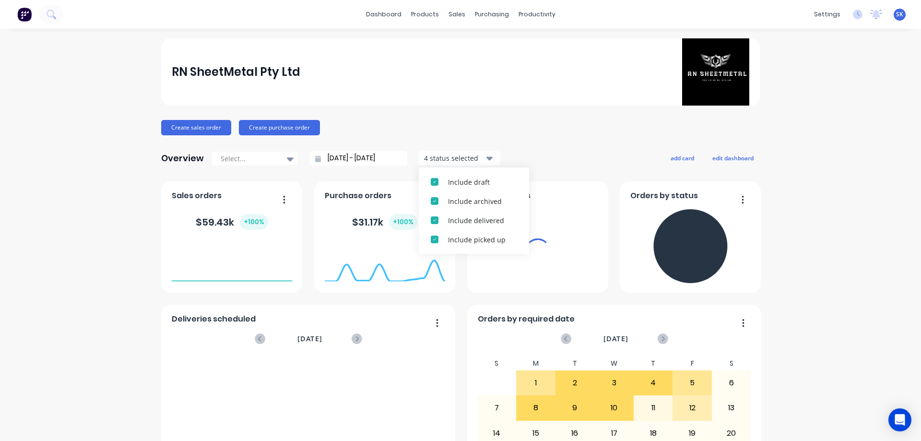
click at [456, 179] on div "From 01/09/25 To 11/09/25" at bounding box center [387, 186] width 142 height 39
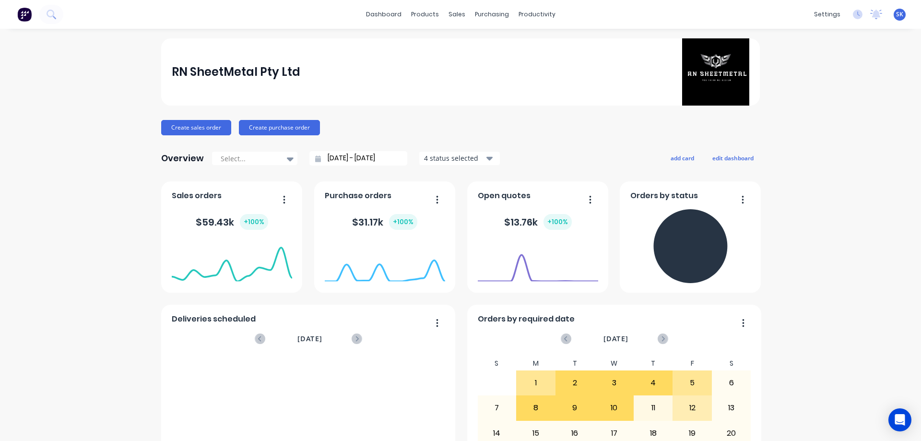
click at [459, 161] on div "4 status selected" at bounding box center [454, 158] width 60 height 10
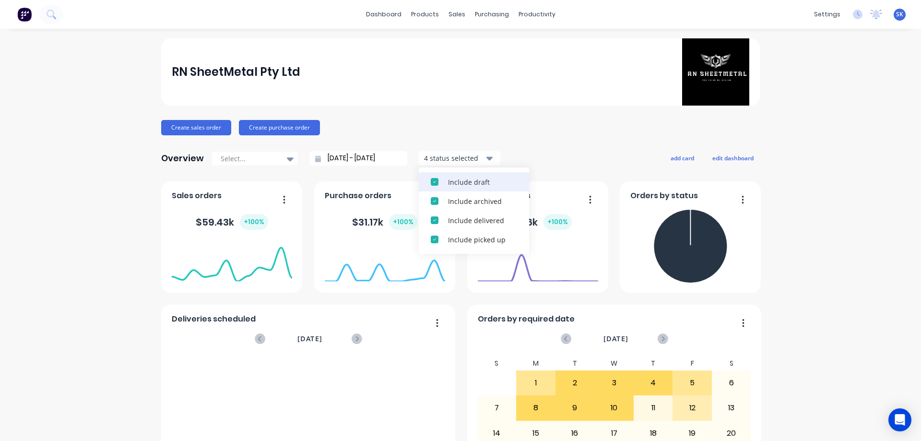
click at [455, 178] on div "Include draft" at bounding box center [482, 182] width 69 height 10
click at [455, 178] on div "Include archived" at bounding box center [482, 182] width 69 height 10
click at [587, 153] on div "Overview Select... 01/09/25 - 11/09/25 2 status selected Include delivered Incl…" at bounding box center [460, 158] width 599 height 19
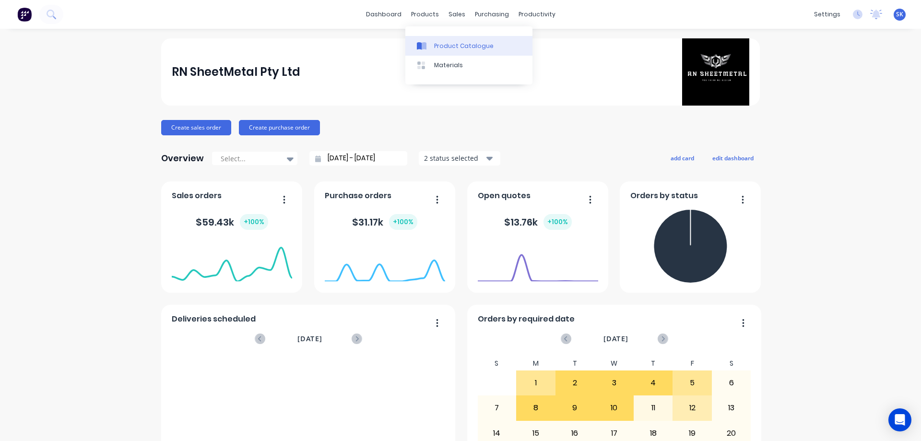
click at [433, 40] on link "Product Catalogue" at bounding box center [468, 45] width 127 height 19
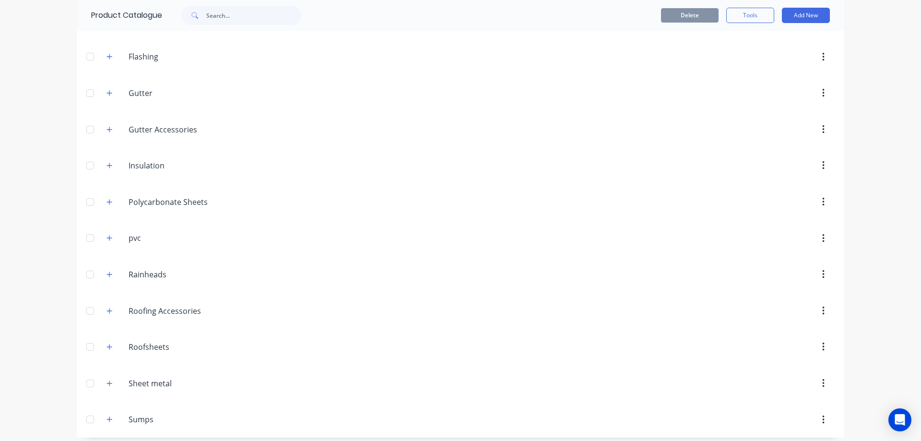
scroll to position [317, 0]
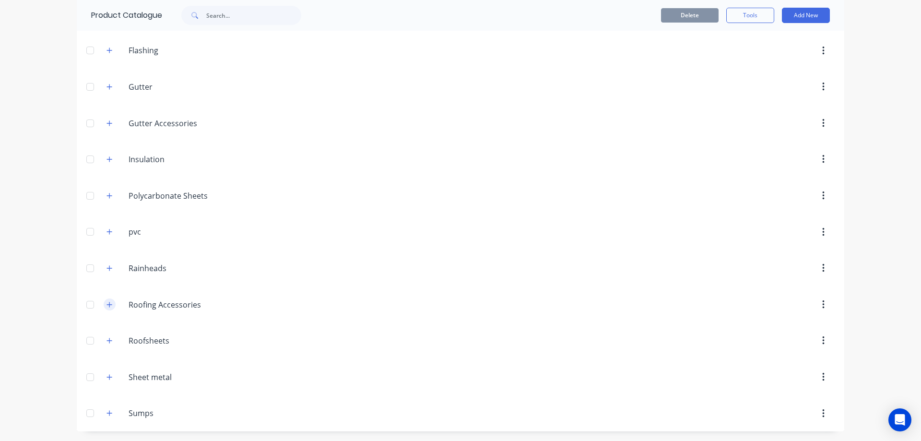
click at [108, 302] on icon "button" at bounding box center [109, 304] width 6 height 7
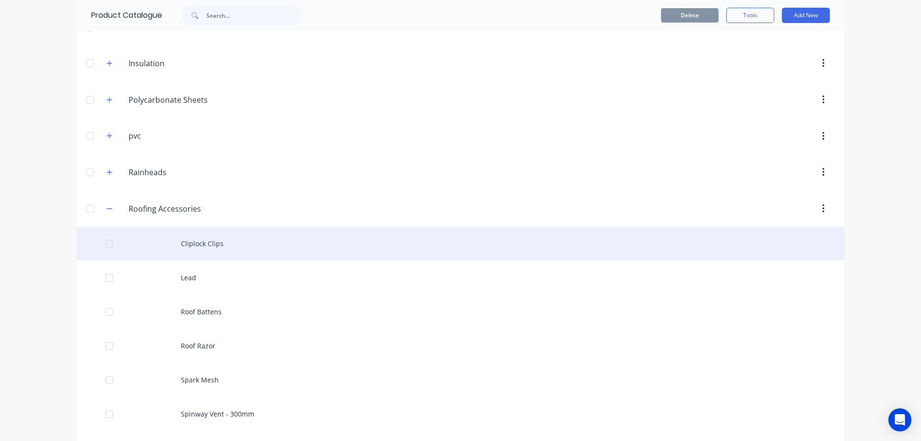
scroll to position [508, 0]
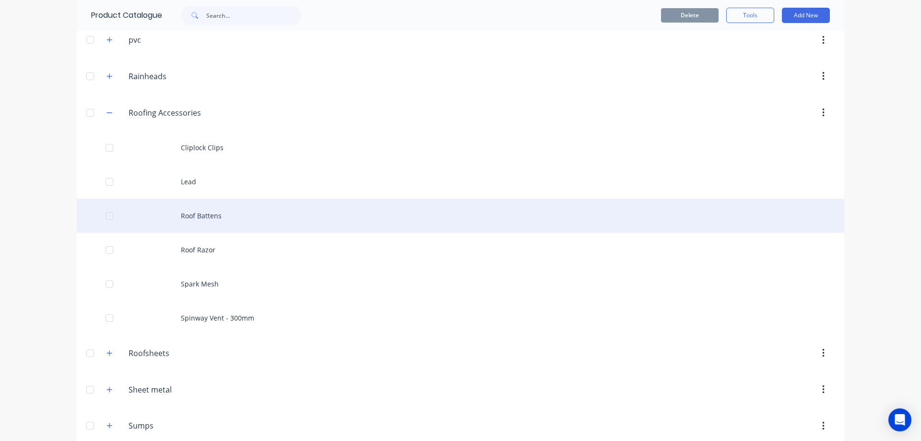
click at [198, 218] on div "Roof Battens" at bounding box center [461, 216] width 768 height 34
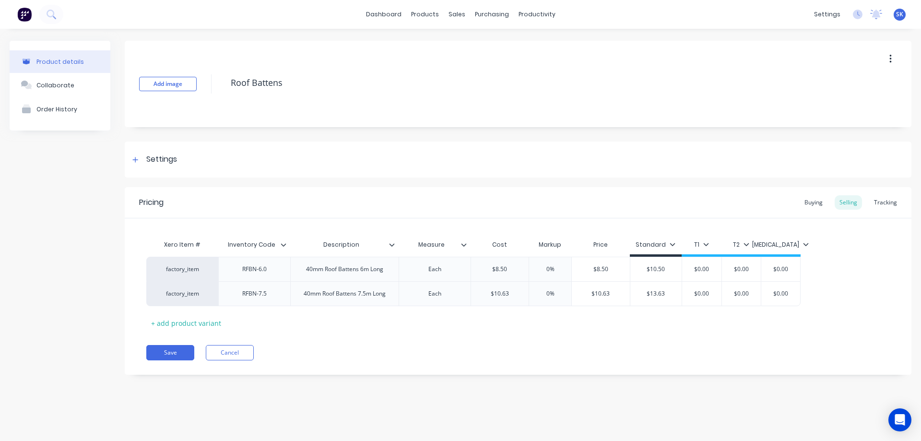
type textarea "x"
click at [874, 201] on div "Tracking" at bounding box center [885, 202] width 33 height 14
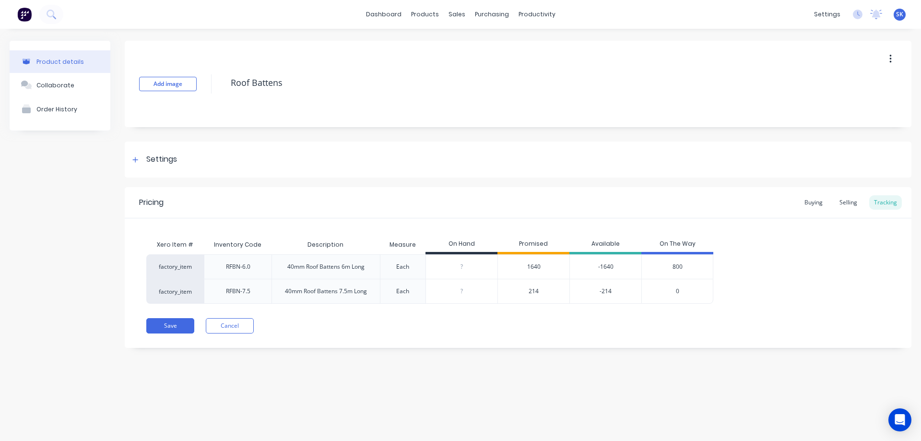
click at [535, 265] on span "1640" at bounding box center [533, 266] width 13 height 9
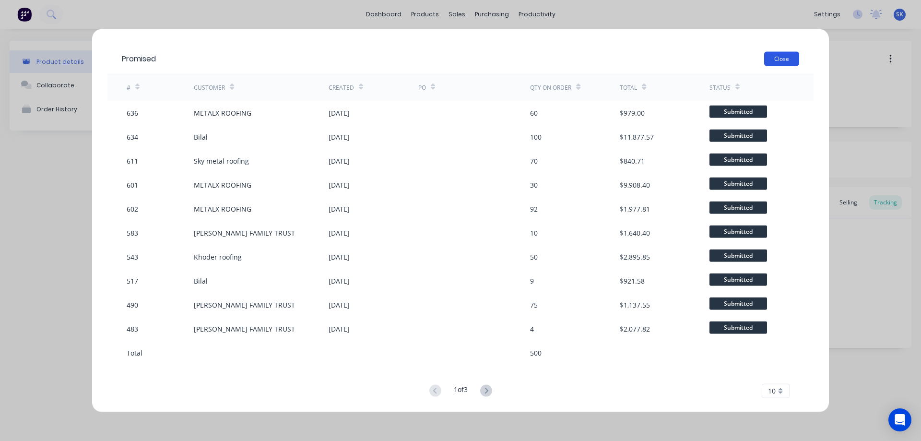
click at [779, 62] on button "Close" at bounding box center [781, 58] width 35 height 14
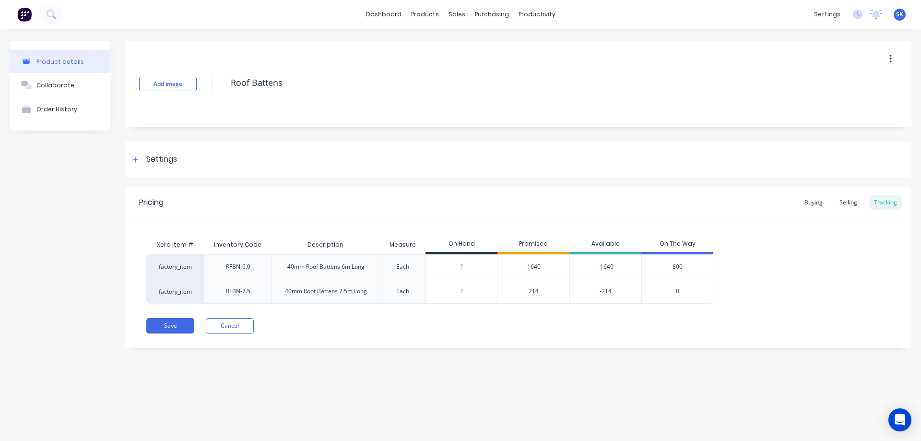
click at [538, 269] on span "1640" at bounding box center [533, 266] width 13 height 9
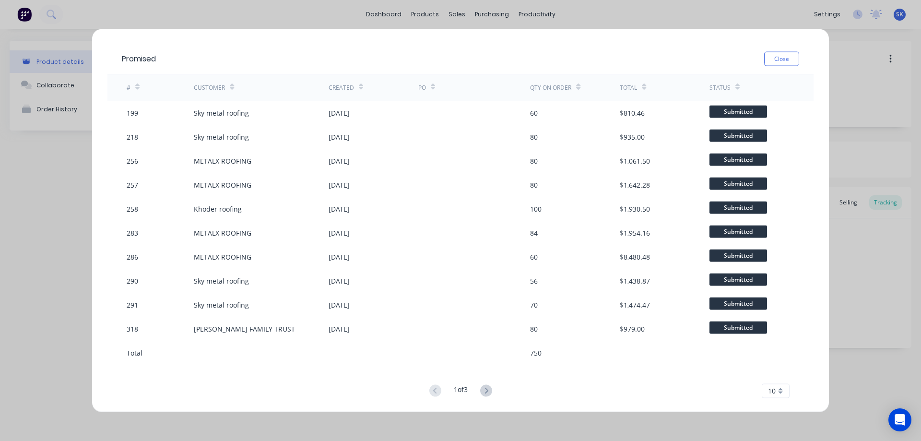
click at [52, 213] on div "Promised Close # Customer Created PO Qty on order Total Status 199 Sky metal ro…" at bounding box center [460, 220] width 921 height 441
click at [791, 58] on button "Close" at bounding box center [781, 58] width 35 height 14
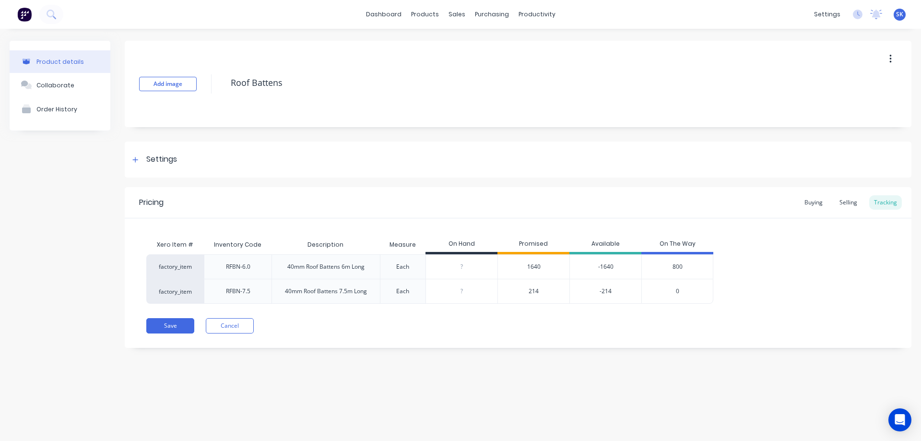
click at [537, 262] on span "1640" at bounding box center [533, 266] width 13 height 9
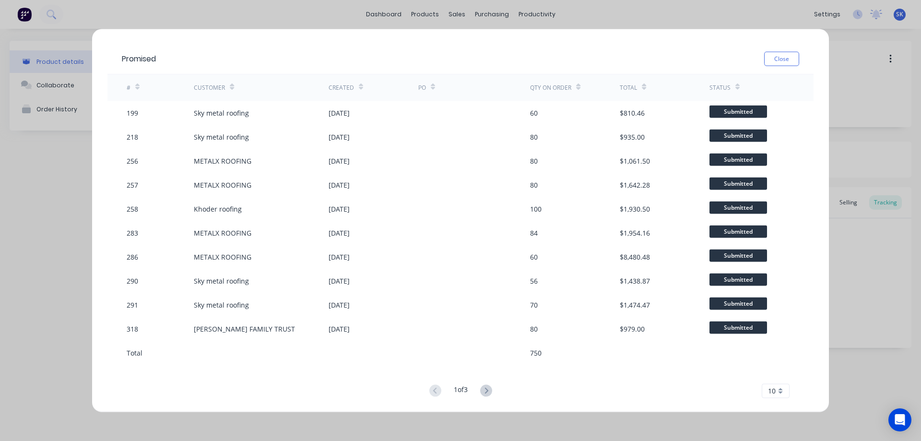
click at [359, 85] on icon at bounding box center [361, 86] width 4 height 7
click at [58, 169] on div "Promised Close # Customer Created PO Qty on order Total Status 636 METALX ROOFI…" at bounding box center [460, 220] width 921 height 441
drag, startPoint x: 779, startPoint y: 59, endPoint x: 521, endPoint y: 14, distance: 261.4
click at [779, 59] on button "Close" at bounding box center [781, 58] width 35 height 14
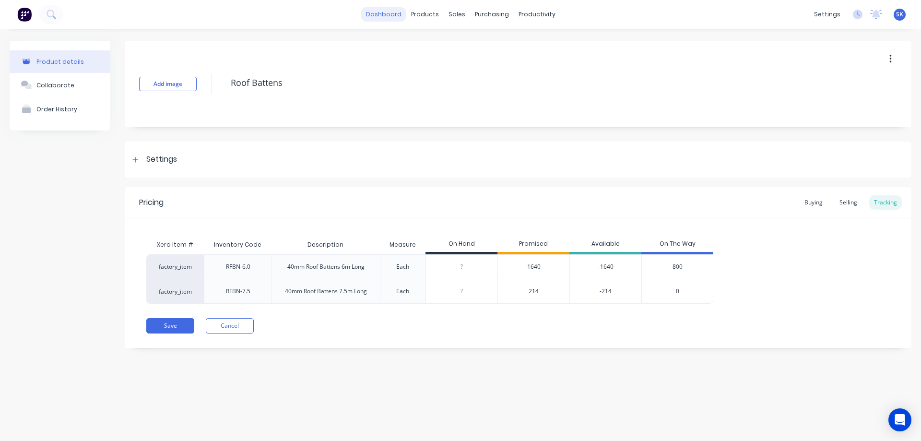
click at [378, 15] on link "dashboard" at bounding box center [383, 14] width 45 height 14
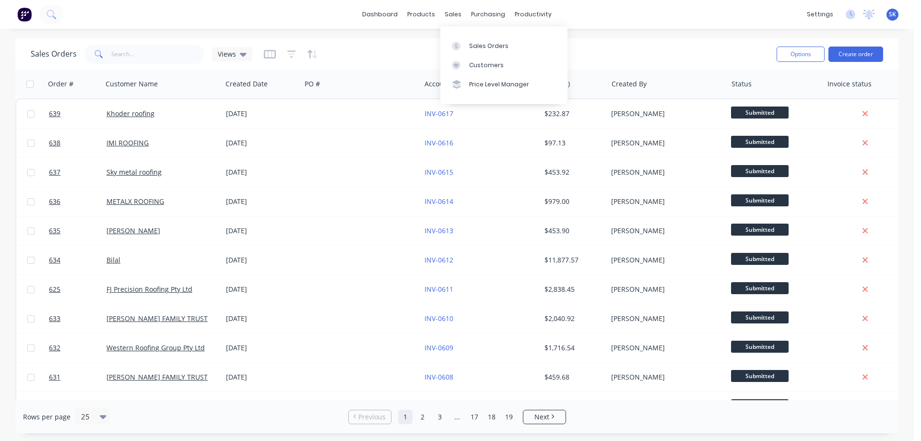
click at [468, 42] on link "Sales Orders" at bounding box center [503, 45] width 127 height 19
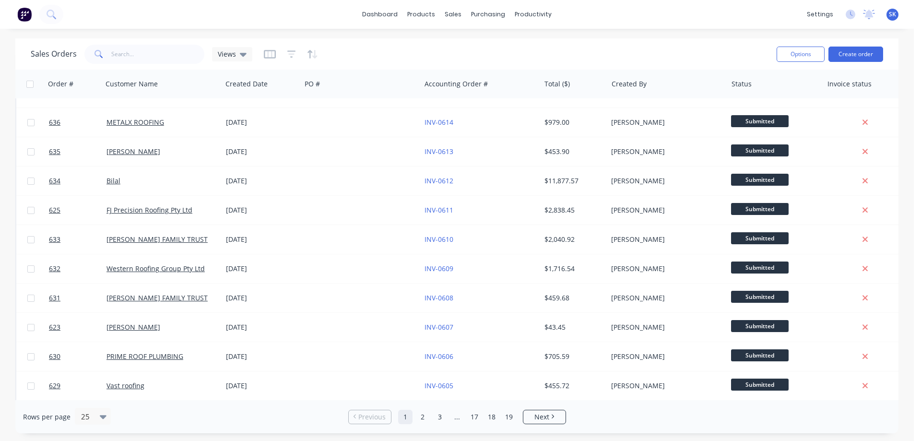
scroll to position [96, 0]
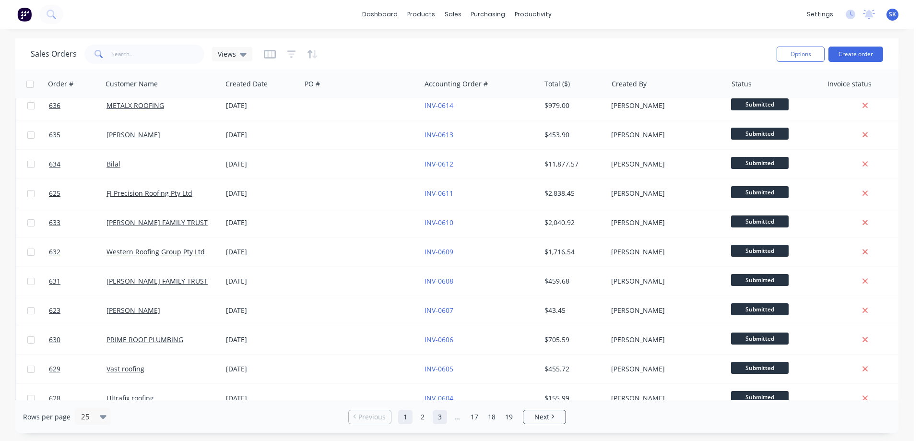
click at [440, 416] on link "3" at bounding box center [440, 417] width 14 height 14
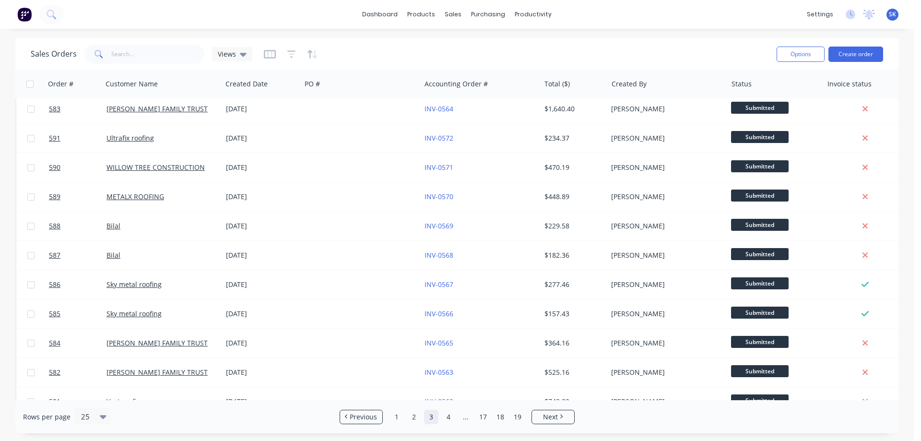
scroll to position [0, 0]
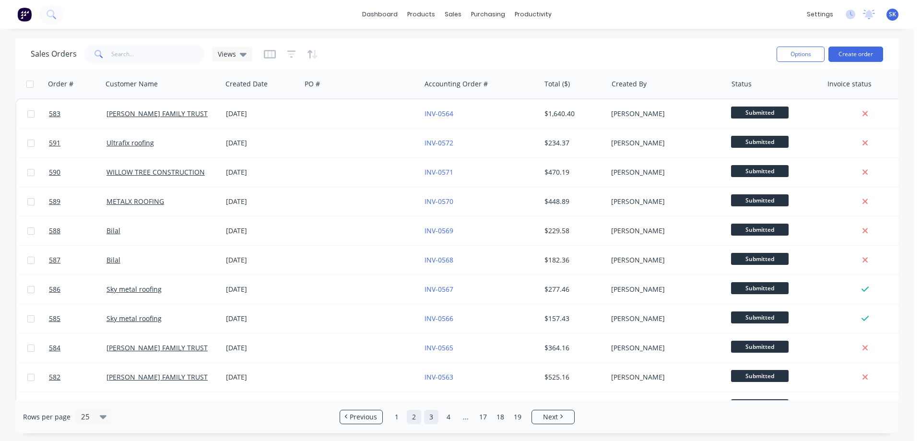
click at [413, 419] on link "2" at bounding box center [414, 417] width 14 height 14
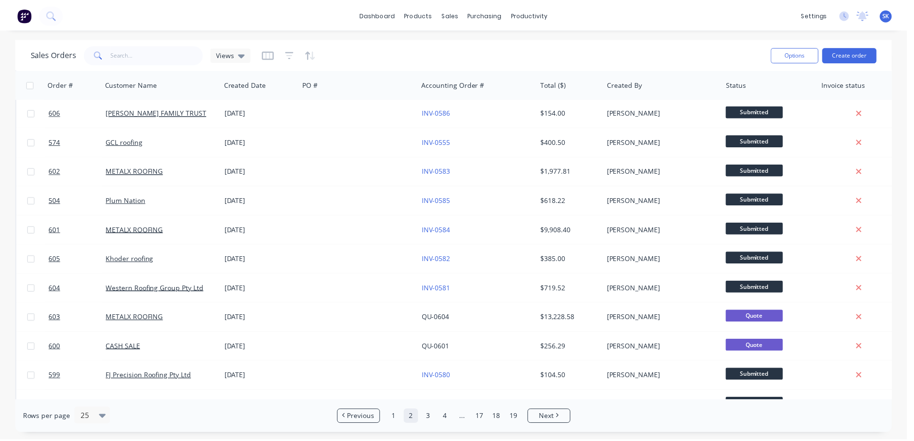
scroll to position [288, 0]
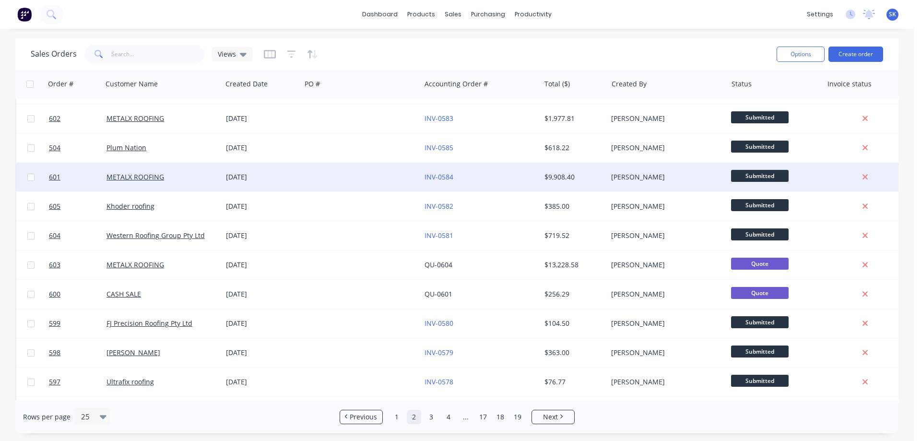
click at [317, 187] on div at bounding box center [360, 177] width 119 height 29
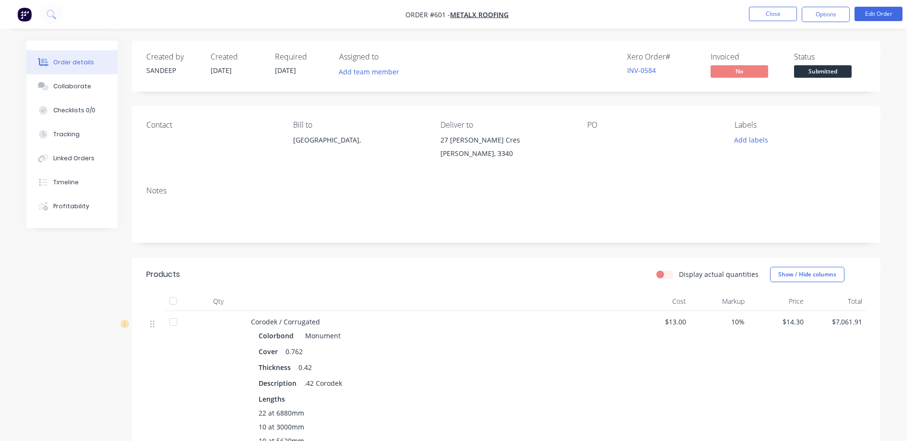
click at [25, 16] on img "button" at bounding box center [24, 14] width 14 height 14
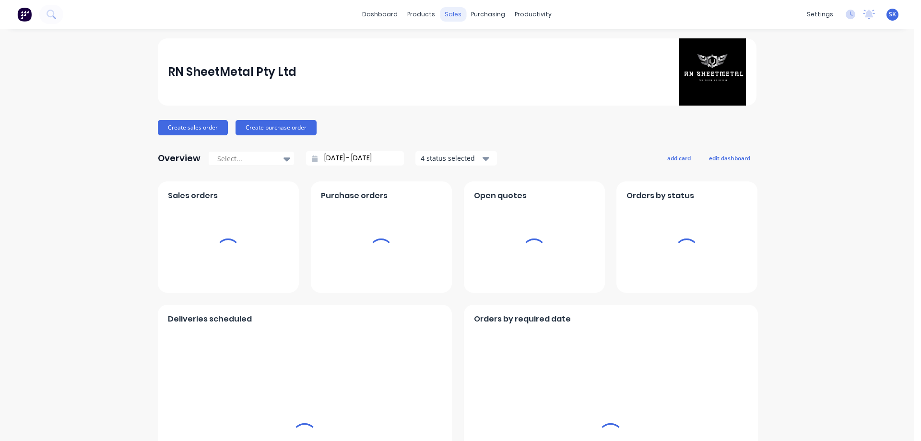
click at [449, 13] on div "sales" at bounding box center [453, 14] width 26 height 14
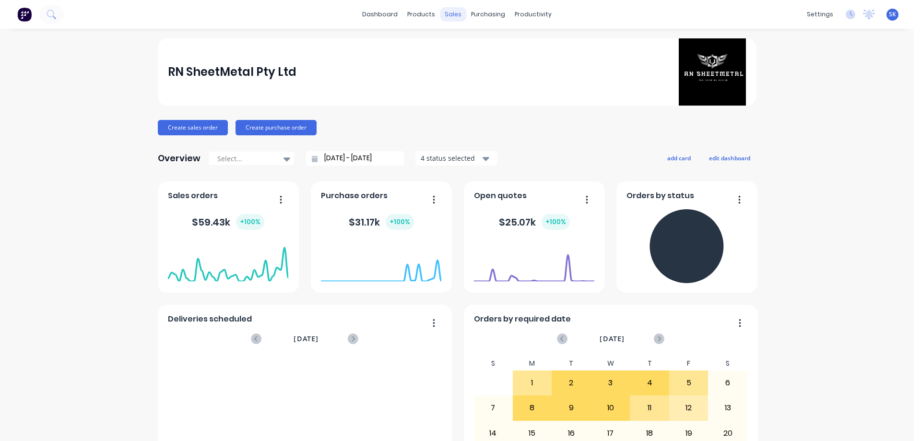
click at [452, 15] on div "sales" at bounding box center [453, 14] width 26 height 14
click at [461, 47] on div at bounding box center [455, 46] width 14 height 9
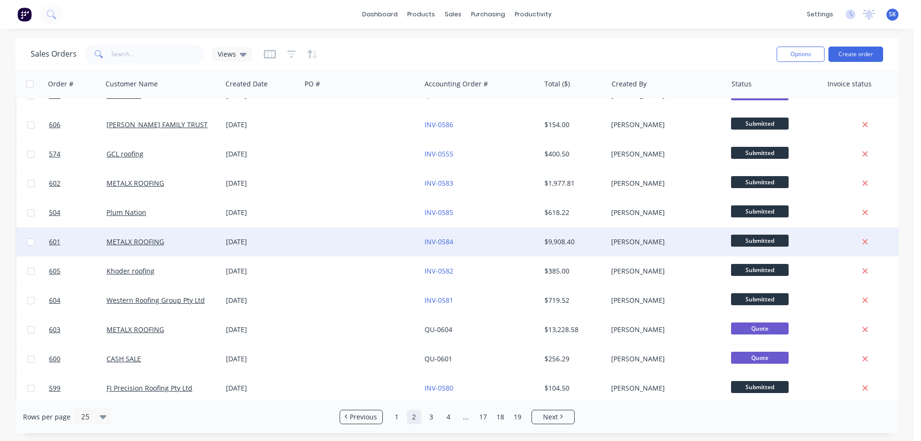
scroll to position [240, 0]
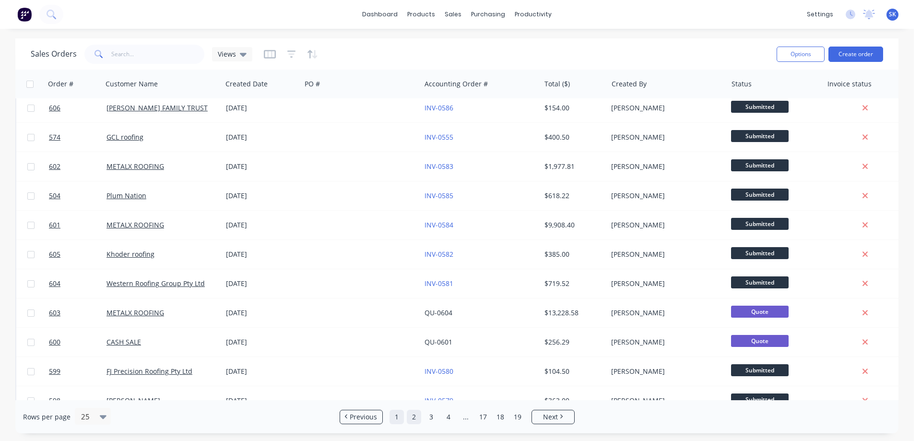
click at [402, 419] on link "1" at bounding box center [397, 417] width 14 height 14
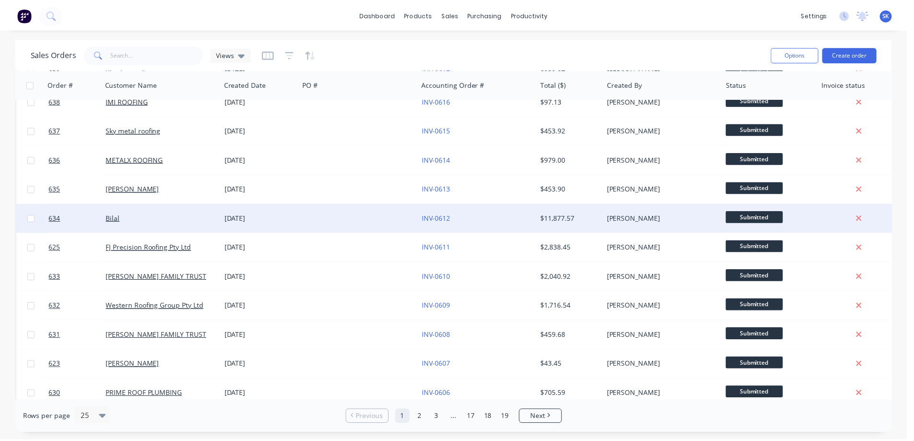
scroll to position [0, 0]
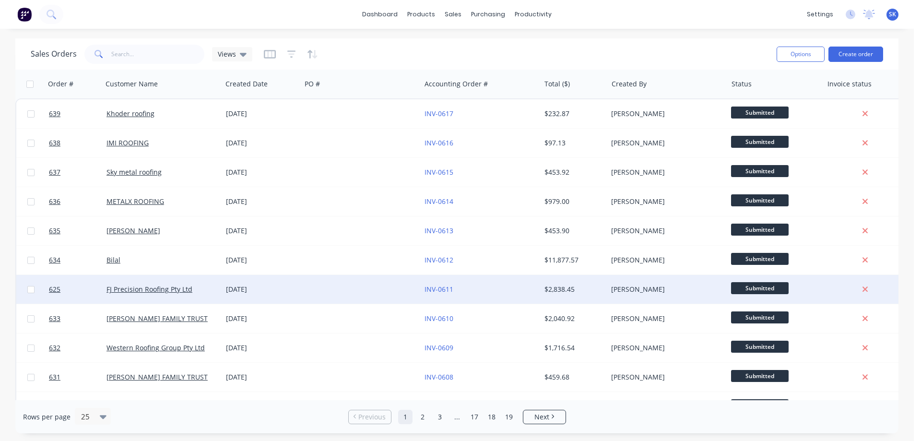
click at [224, 287] on div "[DATE]" at bounding box center [261, 289] width 79 height 29
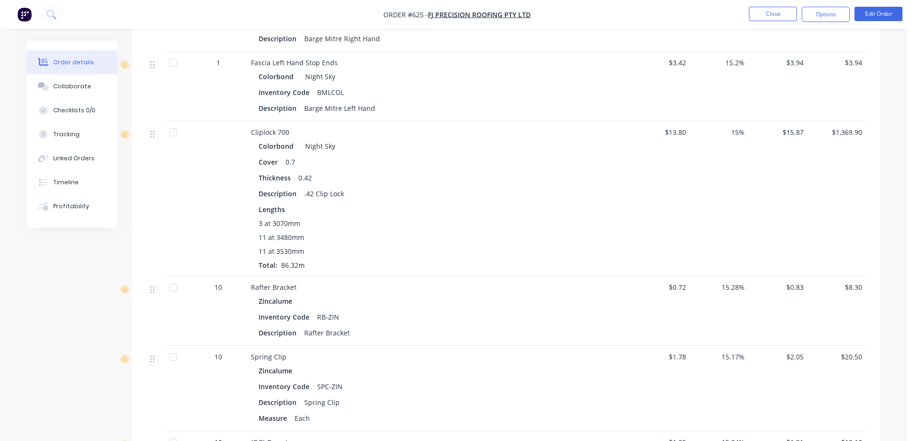
scroll to position [2686, 0]
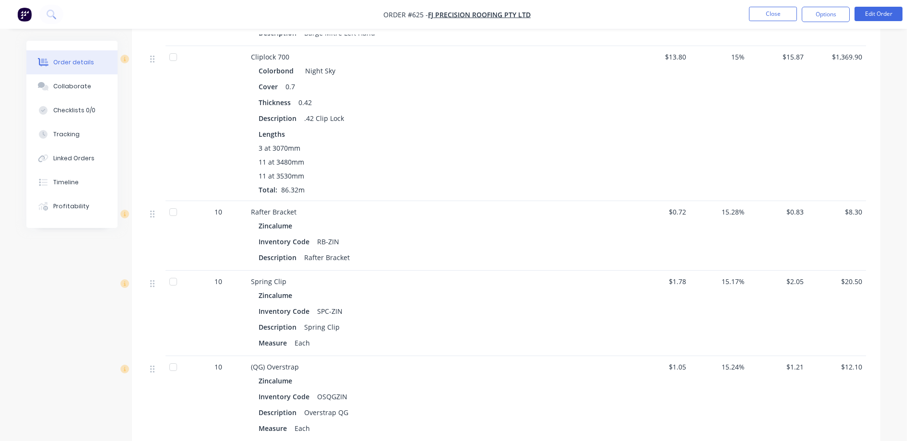
click at [22, 9] on img "button" at bounding box center [24, 14] width 14 height 14
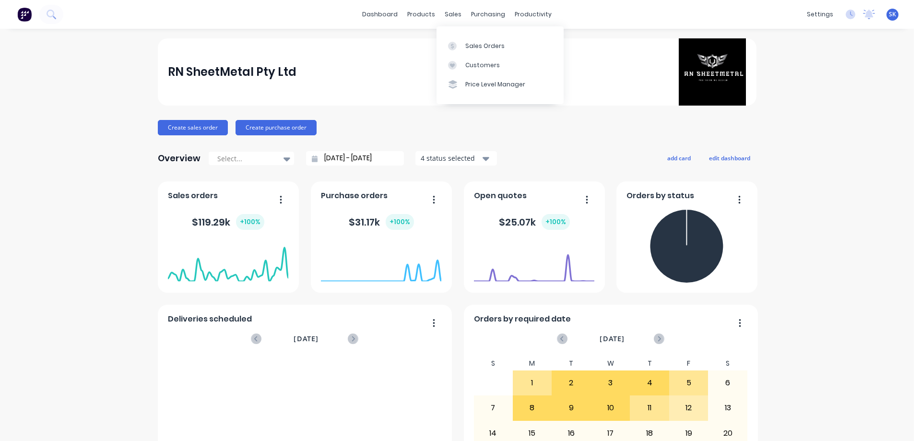
click at [477, 46] on div "Sales Orders" at bounding box center [484, 46] width 39 height 9
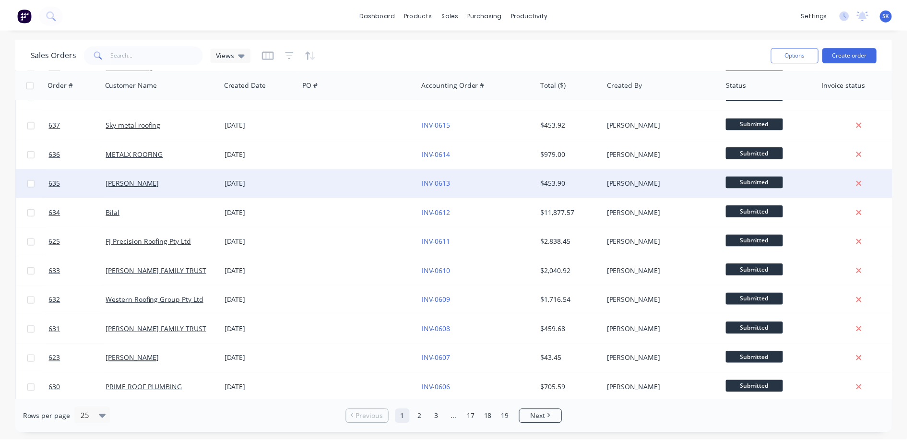
scroll to position [96, 0]
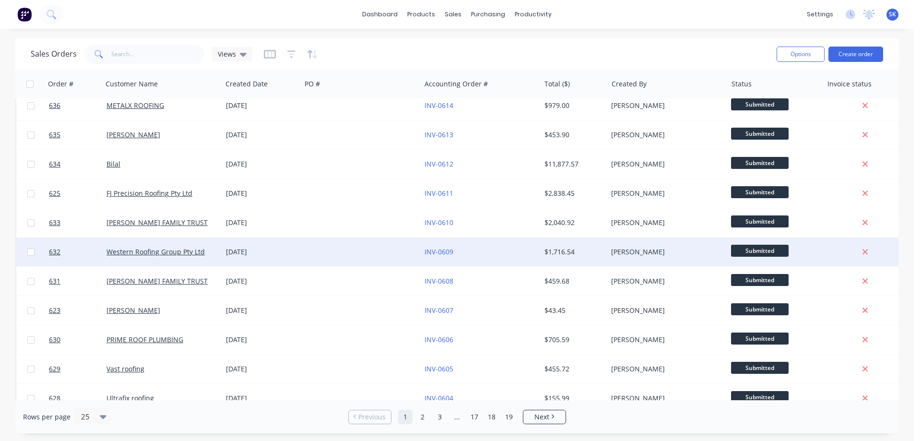
click at [287, 247] on div "[DATE]" at bounding box center [261, 252] width 71 height 10
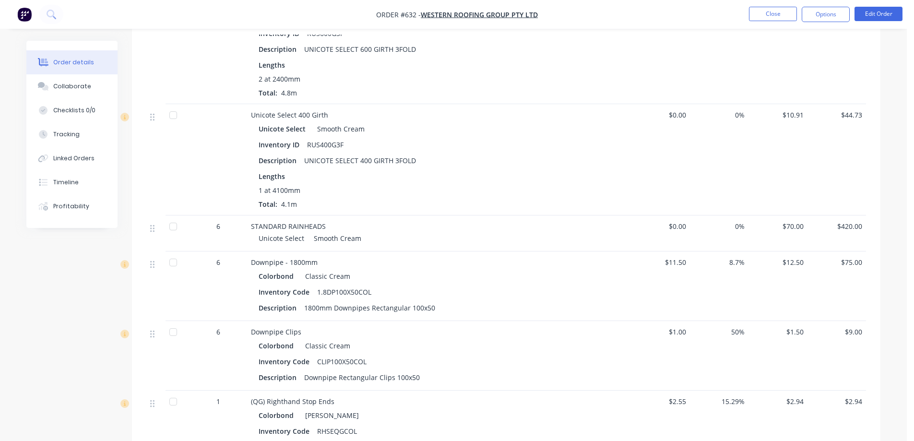
scroll to position [1247, 0]
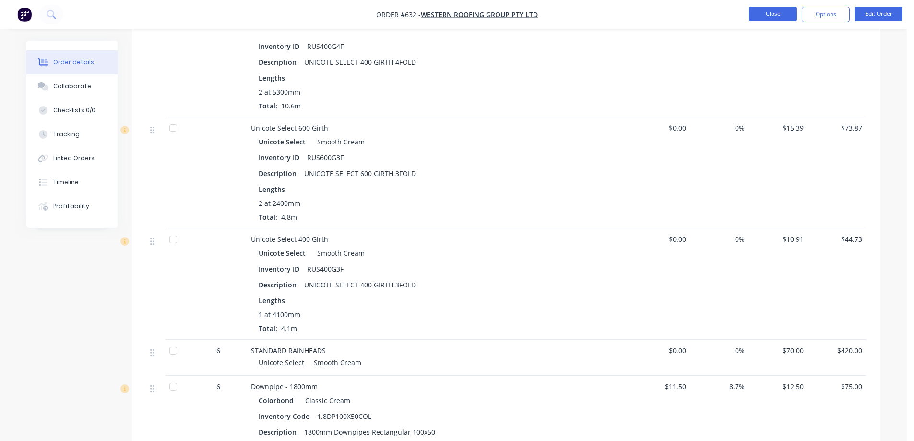
click at [754, 11] on button "Close" at bounding box center [773, 14] width 48 height 14
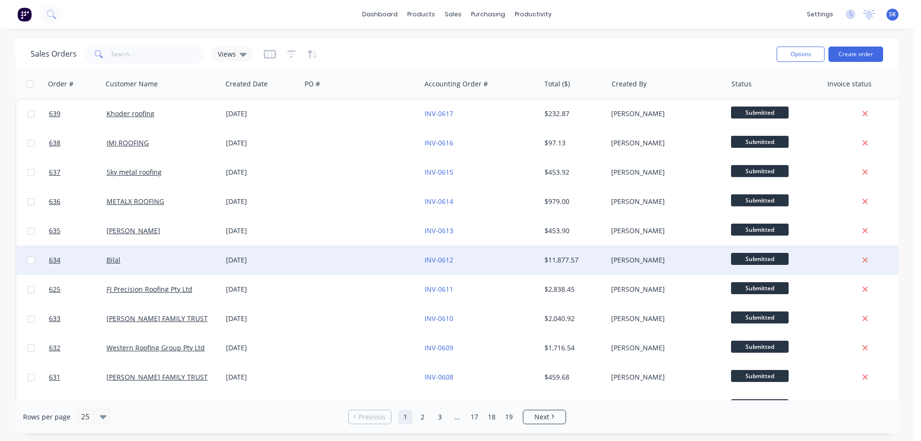
scroll to position [48, 0]
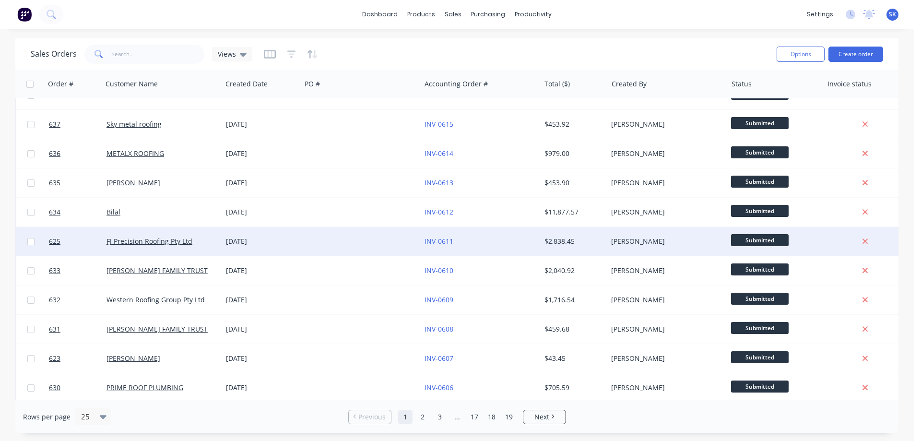
click at [220, 244] on div "FJ Precision Roofing Pty Ltd" at bounding box center [162, 241] width 119 height 29
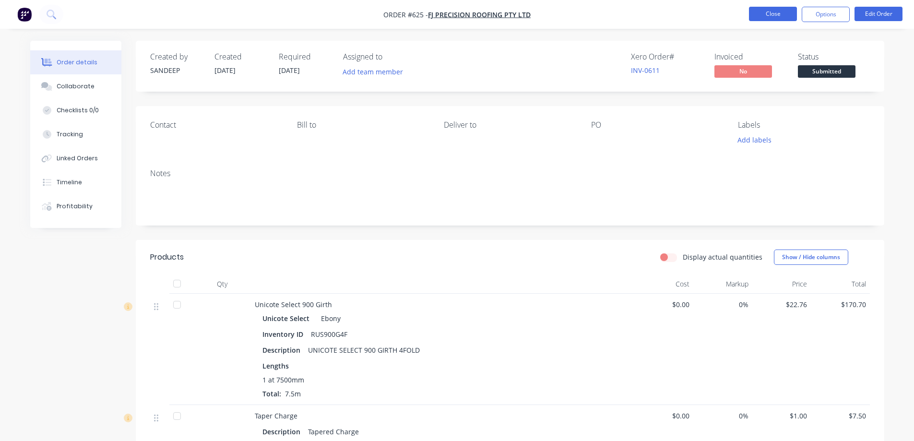
click at [761, 12] on button "Close" at bounding box center [773, 14] width 48 height 14
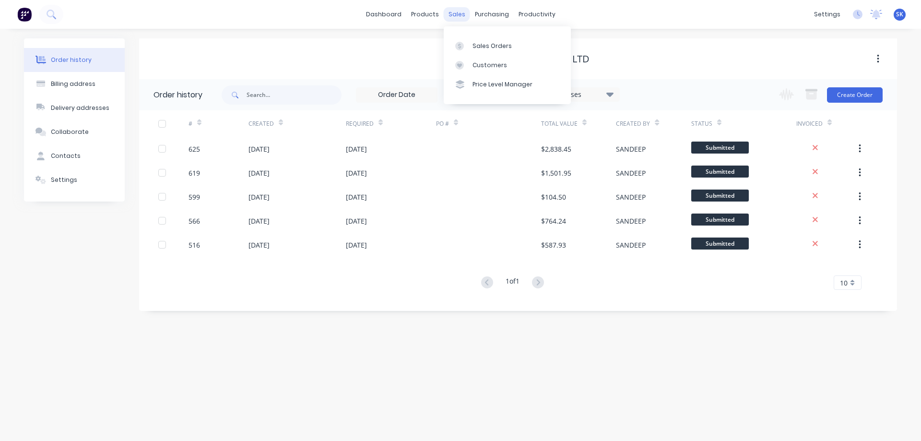
click at [459, 11] on div "sales" at bounding box center [457, 14] width 26 height 14
click at [469, 46] on div at bounding box center [462, 46] width 14 height 9
